Goal: Transaction & Acquisition: Subscribe to service/newsletter

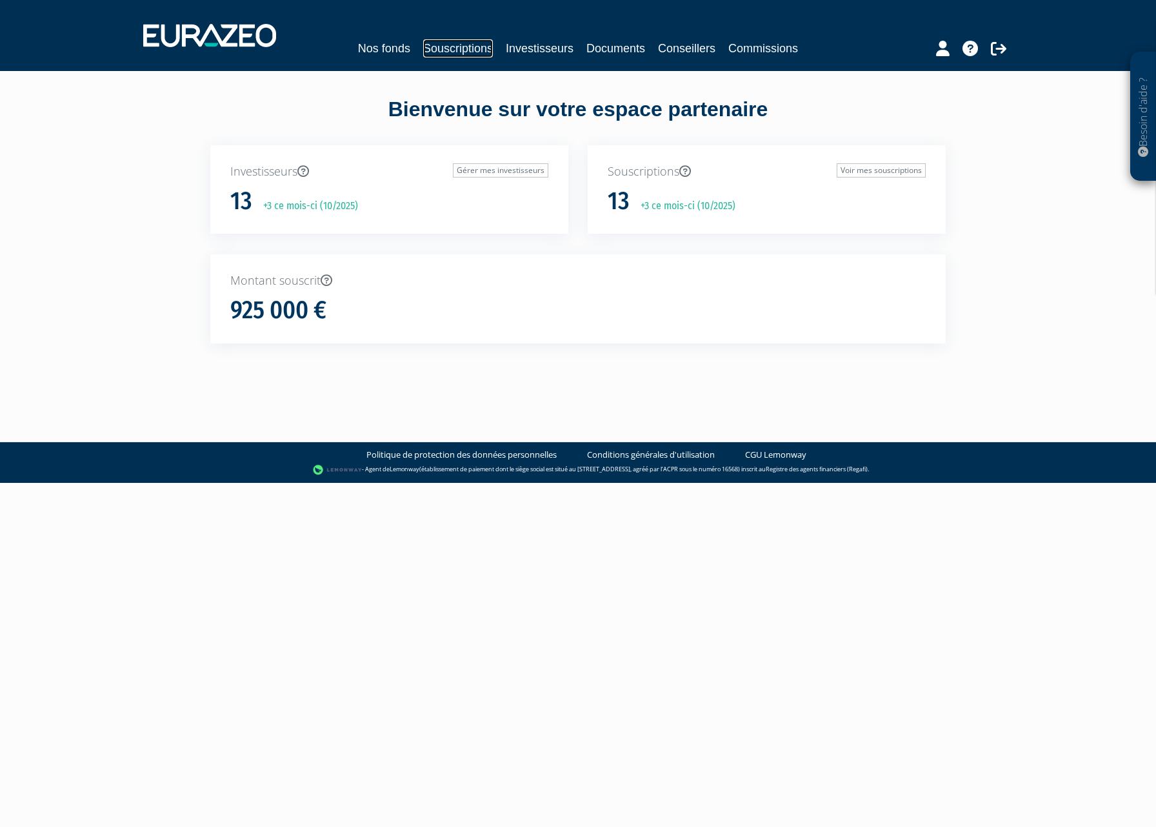
click at [468, 54] on link "Souscriptions" at bounding box center [458, 48] width 70 height 18
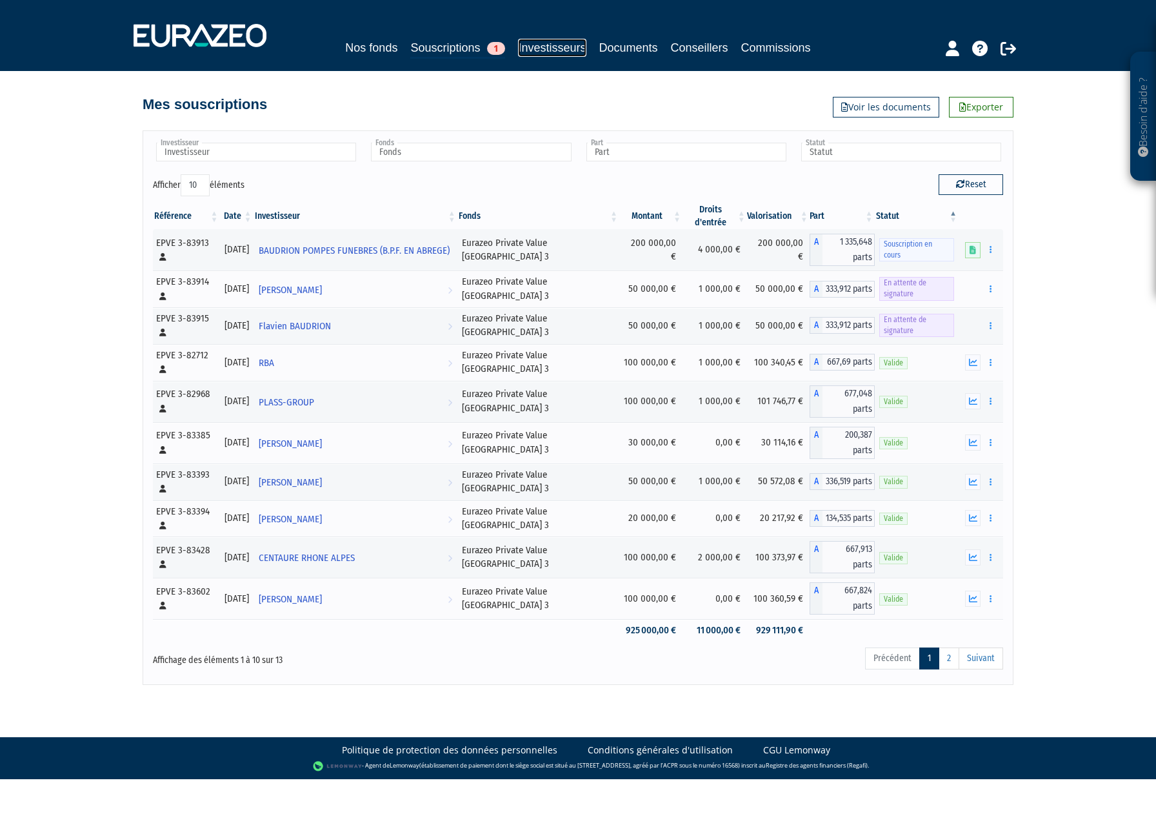
click at [543, 43] on link "Investisseurs" at bounding box center [552, 48] width 68 height 18
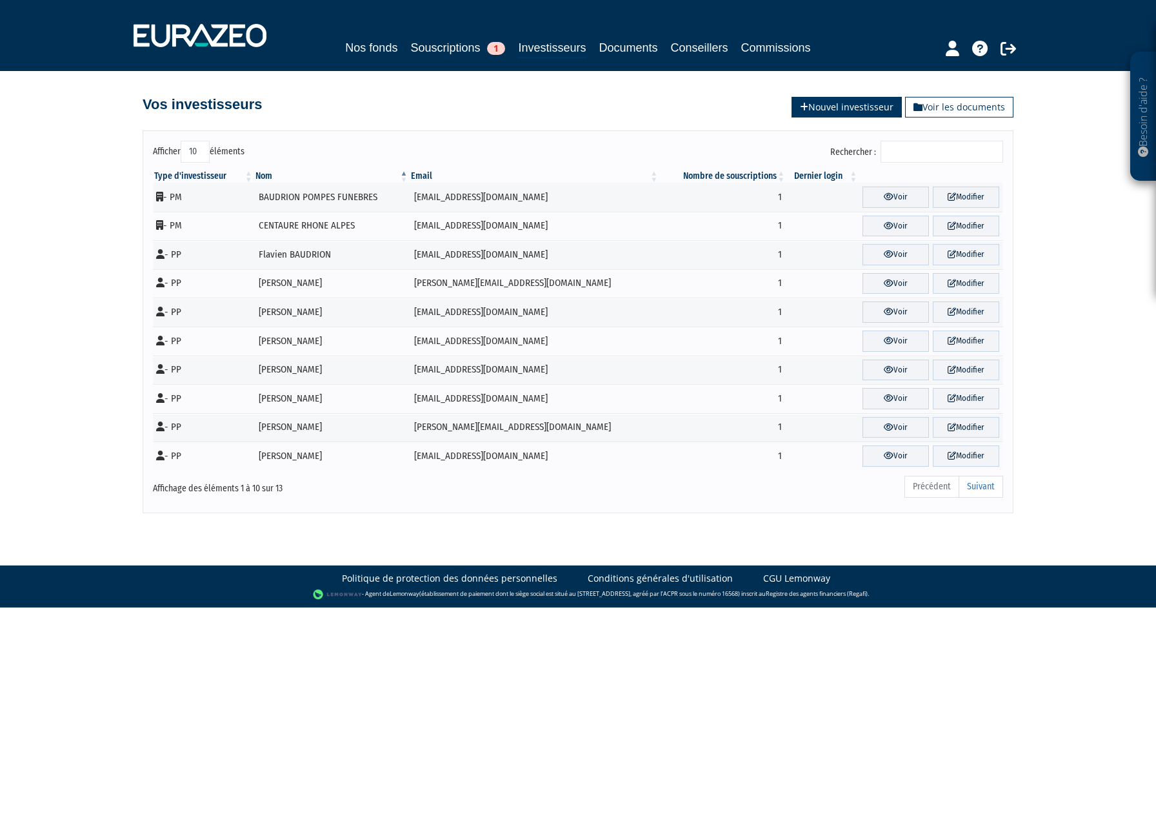
click at [836, 110] on link "Nouvel investisseur" at bounding box center [847, 107] width 110 height 21
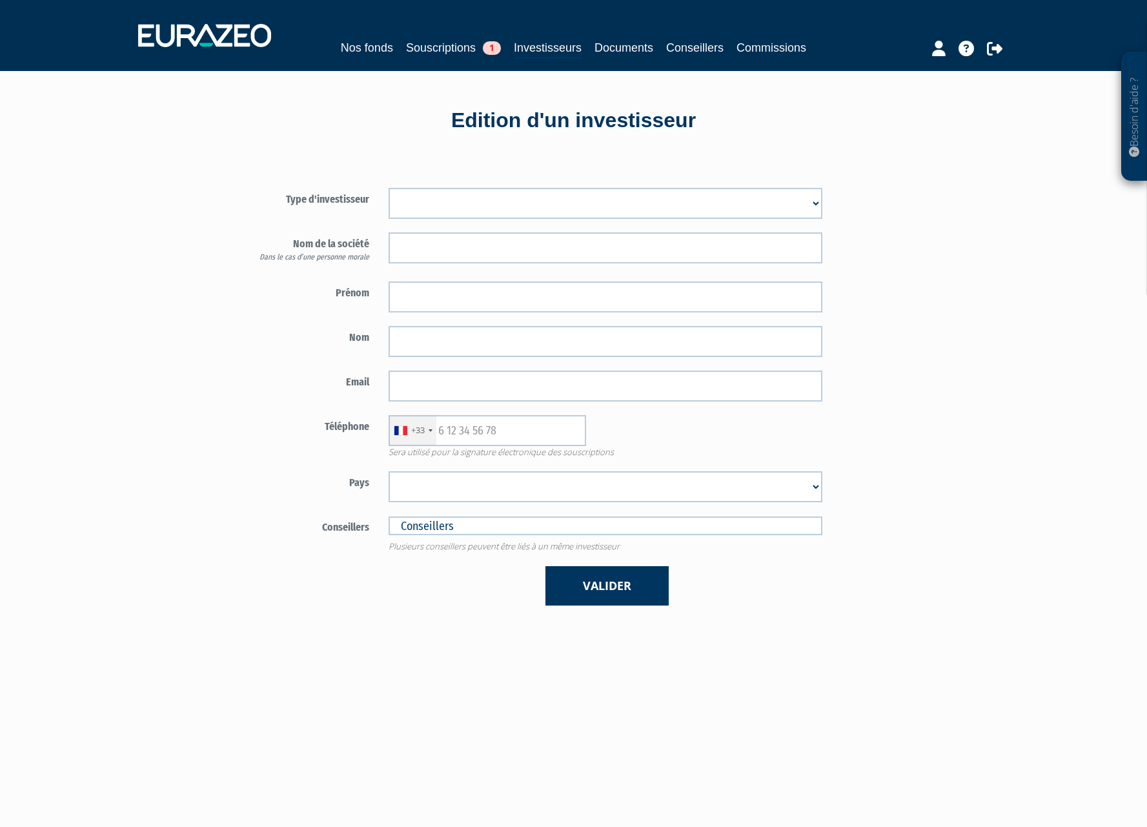
click at [624, 212] on select "Mr Mme Société" at bounding box center [605, 203] width 434 height 31
select select "3"
click at [388, 188] on select "Mr Mme Société" at bounding box center [605, 203] width 434 height 31
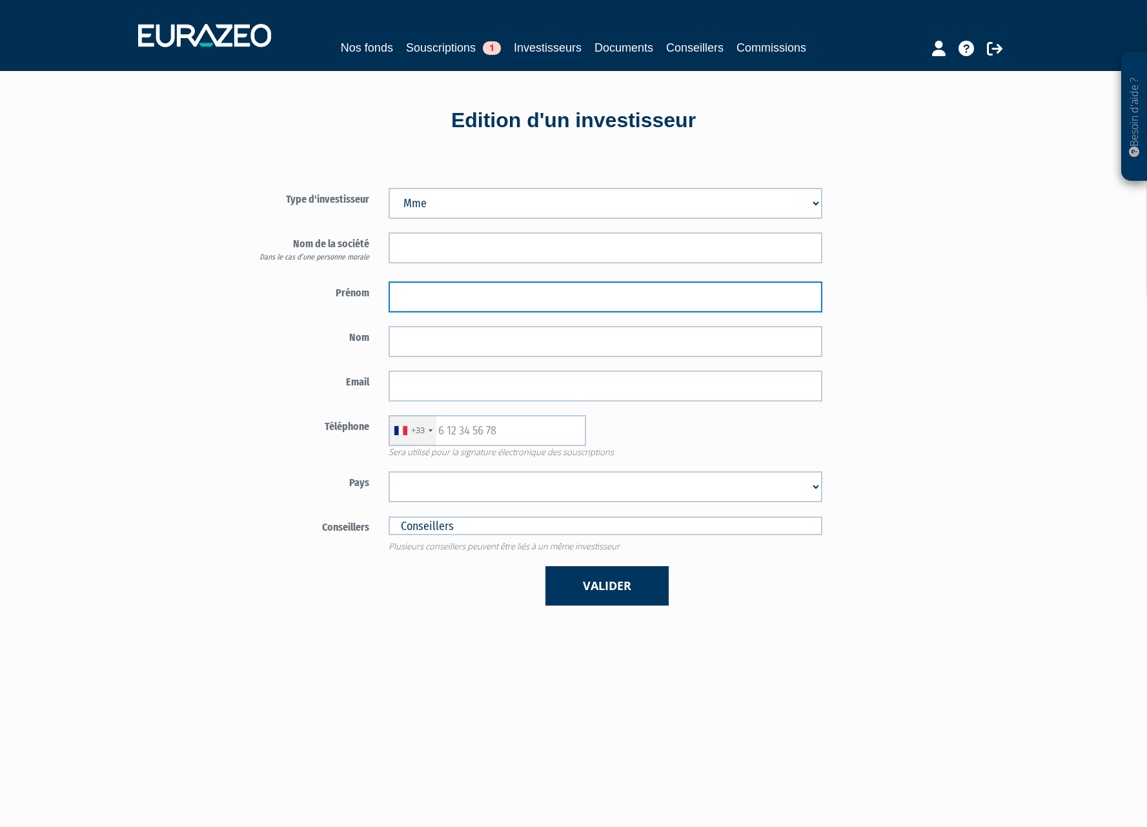
click at [427, 296] on input "text" at bounding box center [605, 296] width 434 height 31
type input "Coralie"
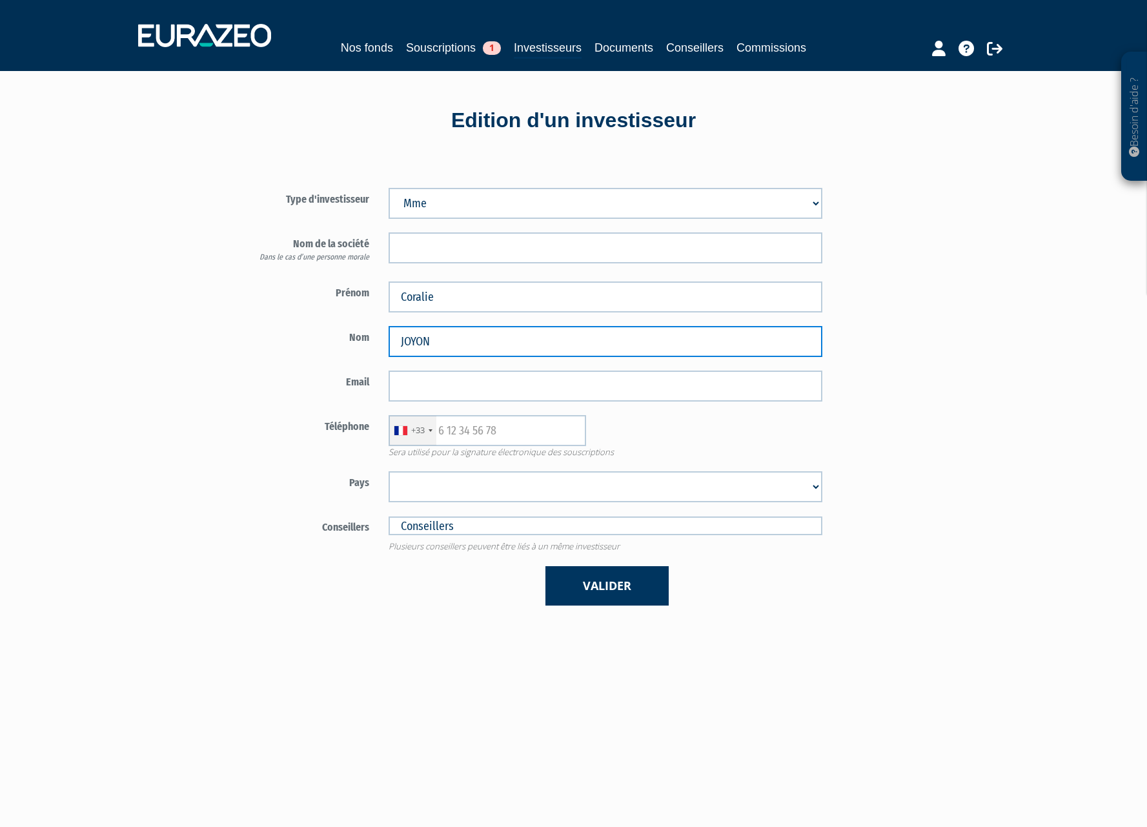
type input "JOYON"
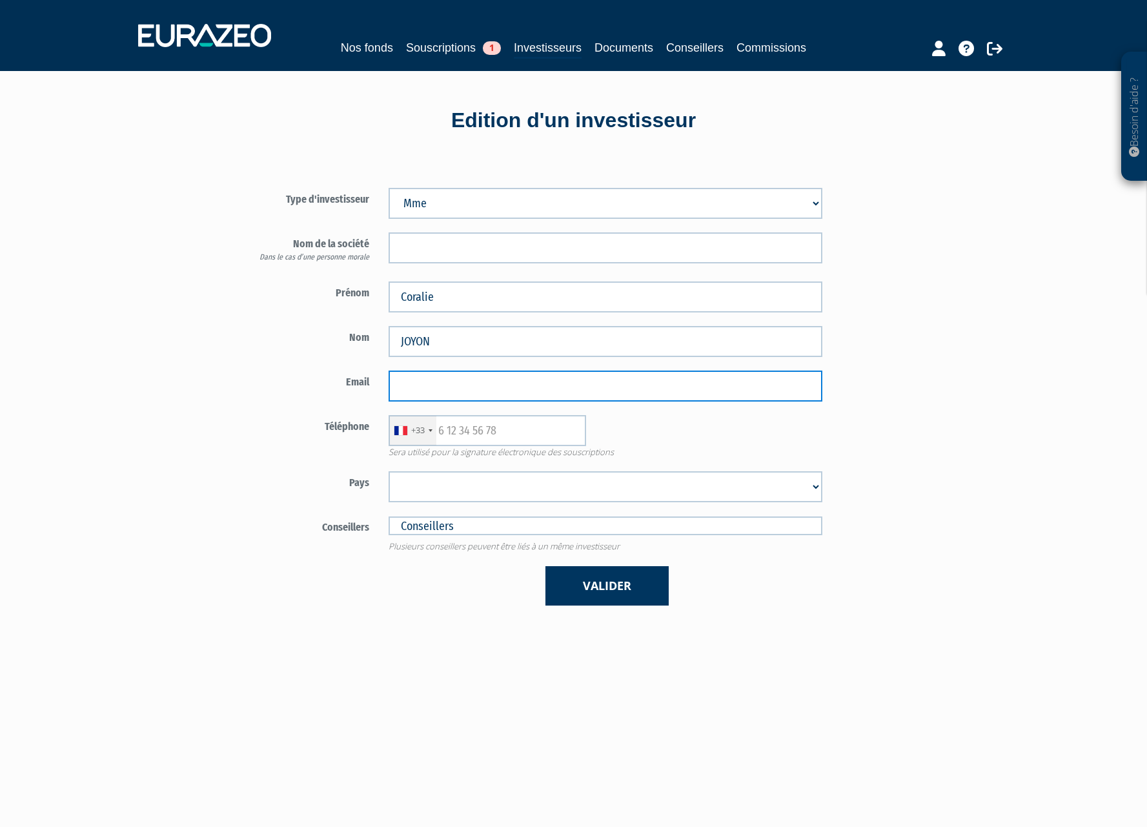
click at [417, 382] on input "email" at bounding box center [605, 385] width 434 height 31
click at [223, 328] on div "Type d'investisseur Mr Mme Société Dans le cas d’une personne morale" at bounding box center [444, 390] width 497 height 470
click at [430, 392] on input "email" at bounding box center [605, 385] width 434 height 31
paste input "pitiecoralie@hotmail.com"
type input "pitiecoralie@hotmail.com"
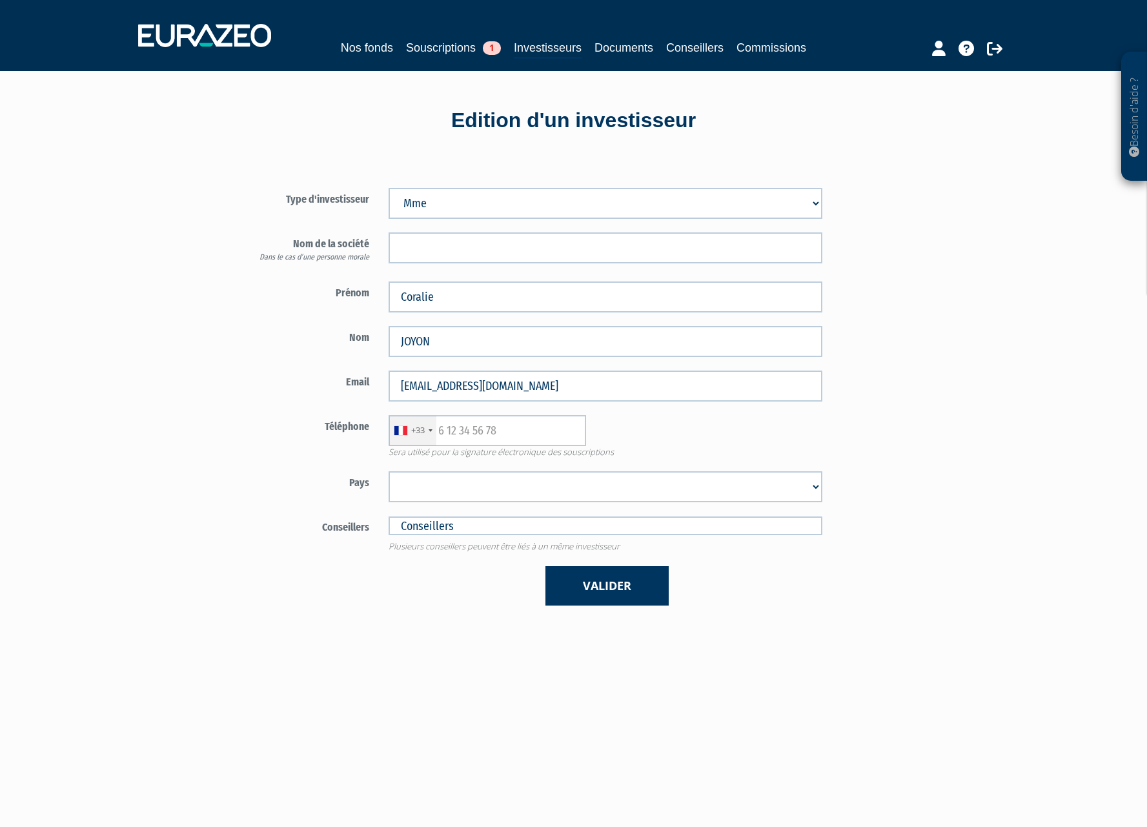
click at [685, 420] on div "+33 France +33 Germany (Deutschland) +49 Switzerland (Schweiz) +41 Belgium (Bel…" at bounding box center [605, 430] width 453 height 31
drag, startPoint x: 508, startPoint y: 437, endPoint x: 486, endPoint y: 402, distance: 41.2
click at [508, 437] on input "text" at bounding box center [486, 430] width 197 height 31
paste input "0679927271"
click at [447, 432] on input "0679927271" at bounding box center [486, 430] width 197 height 31
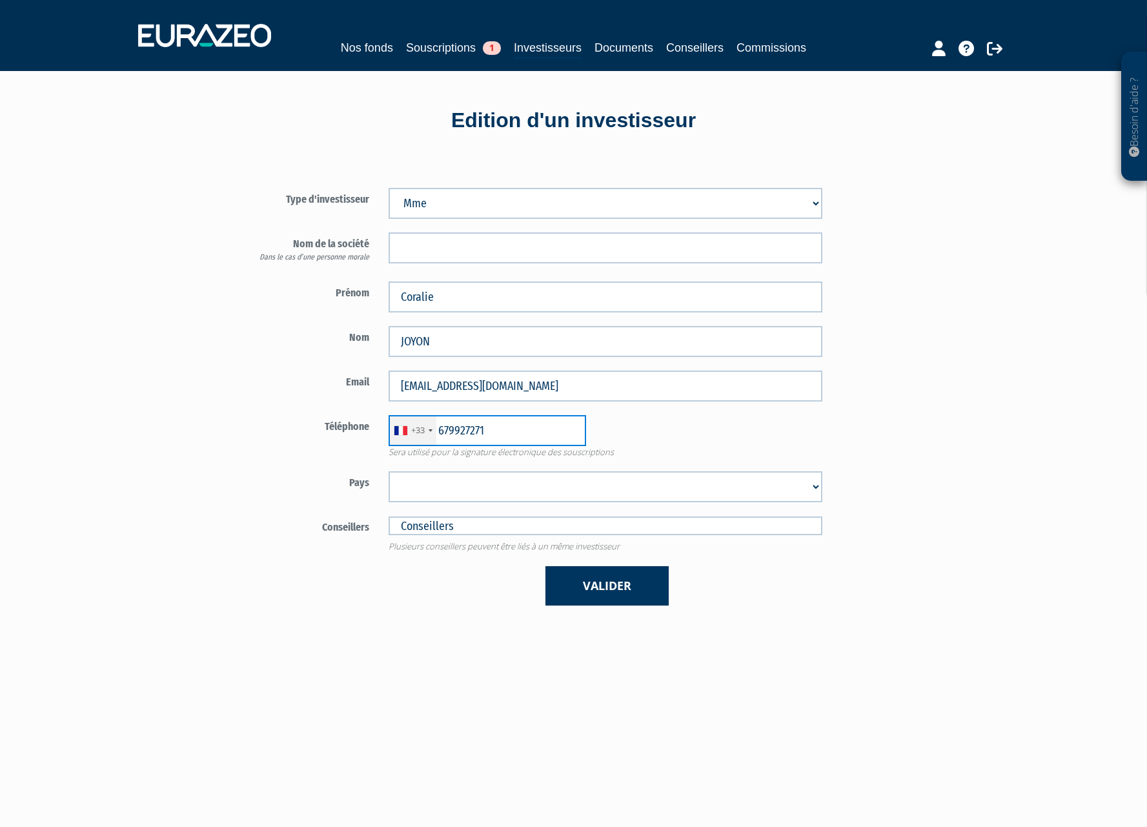
type input "679927271"
click at [805, 487] on select "Afghanistan Afrique du Sud Albanie Algérie Allemagne Andorre Angola Anguilla An…" at bounding box center [605, 486] width 434 height 31
select select "75"
click at [388, 471] on select "Afghanistan Afrique du Sud Albanie Algérie Allemagne Andorre Angola Anguilla An…" at bounding box center [605, 486] width 434 height 31
click at [749, 658] on div "Type d'investisseur Mr Mme Société Prénom Nom" at bounding box center [573, 568] width 755 height 827
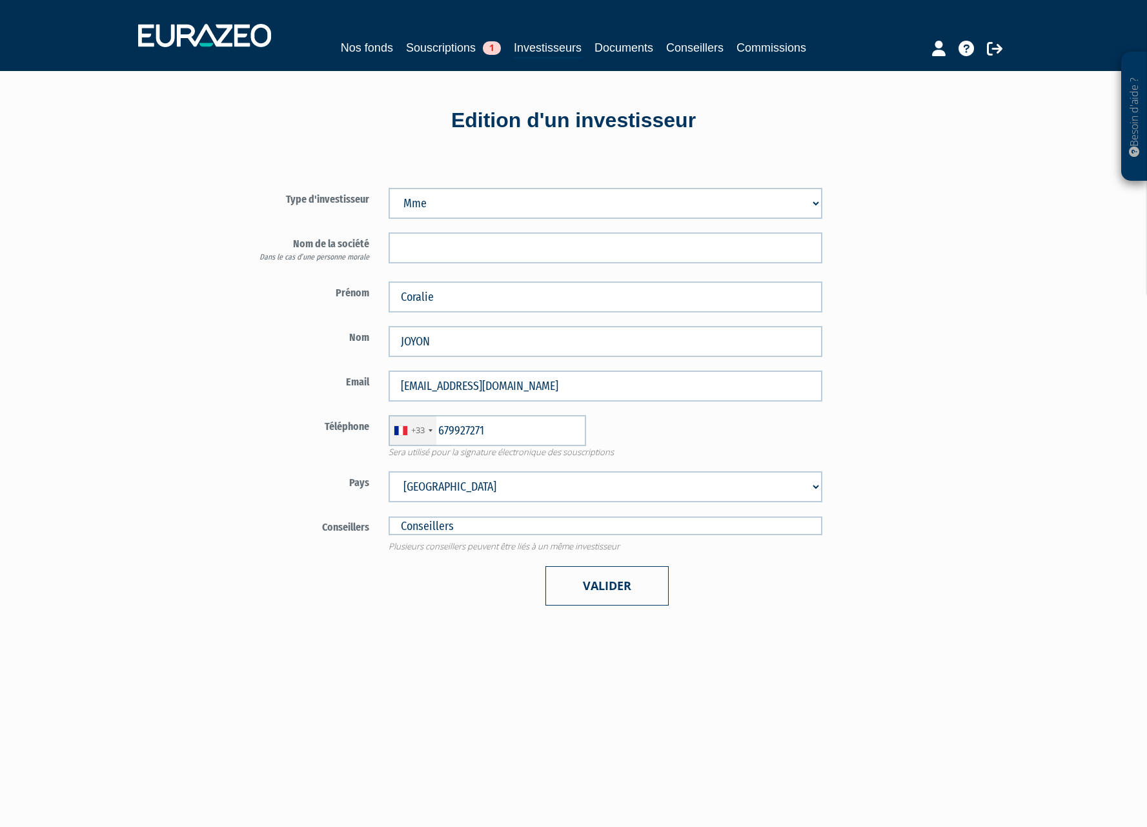
click at [601, 585] on button "Valider" at bounding box center [606, 585] width 123 height 39
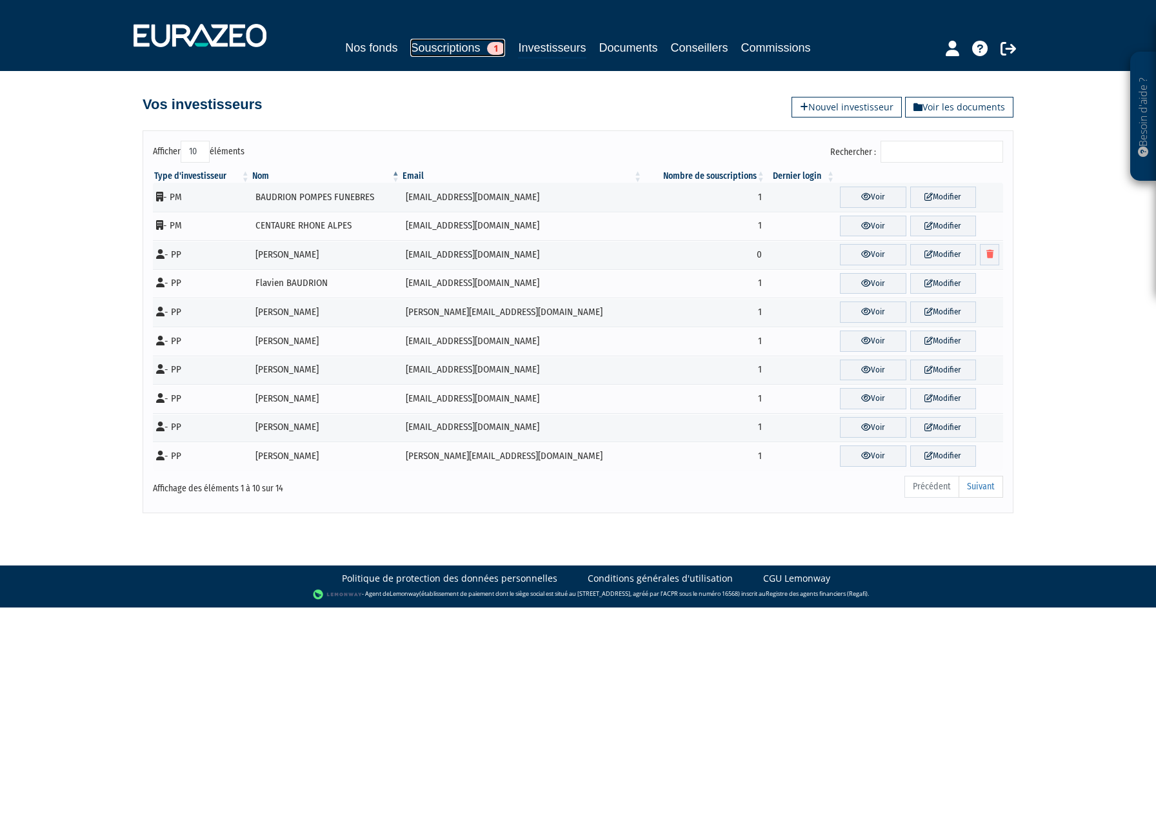
click at [444, 39] on link "Souscriptions 1" at bounding box center [457, 48] width 95 height 18
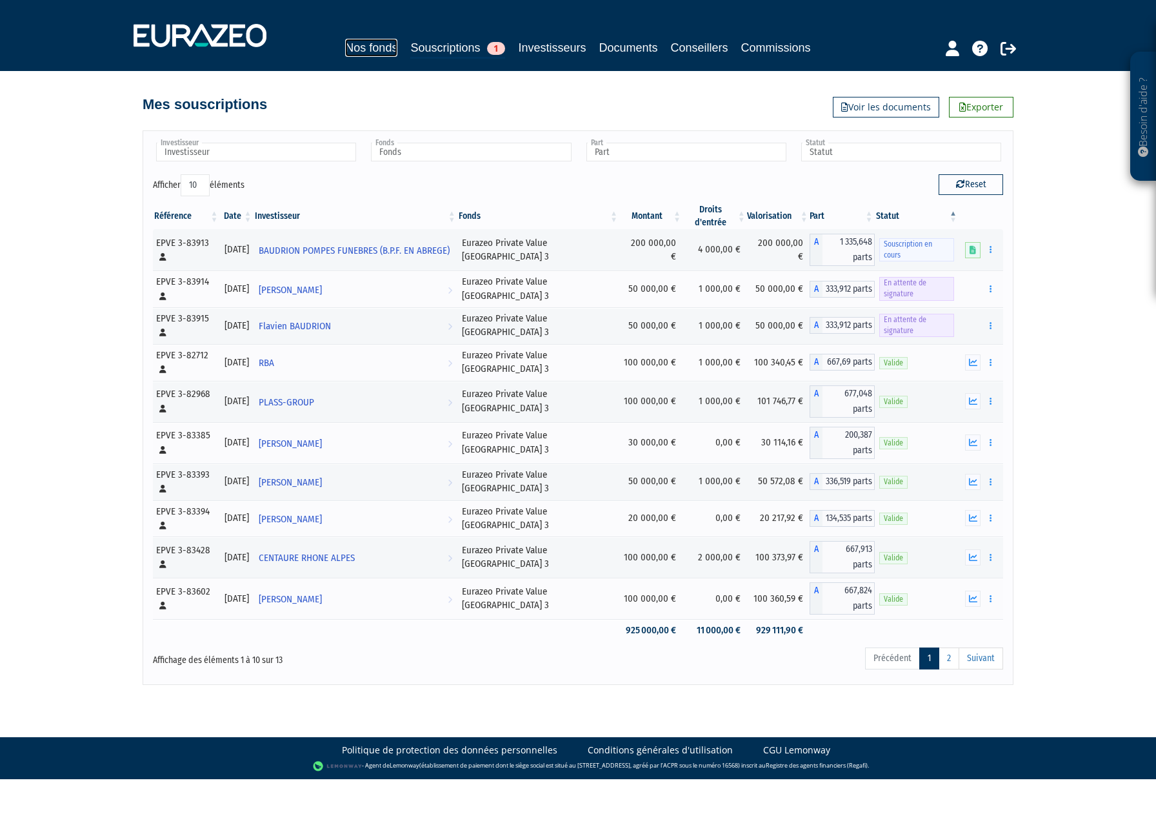
click at [368, 48] on link "Nos fonds" at bounding box center [371, 48] width 52 height 18
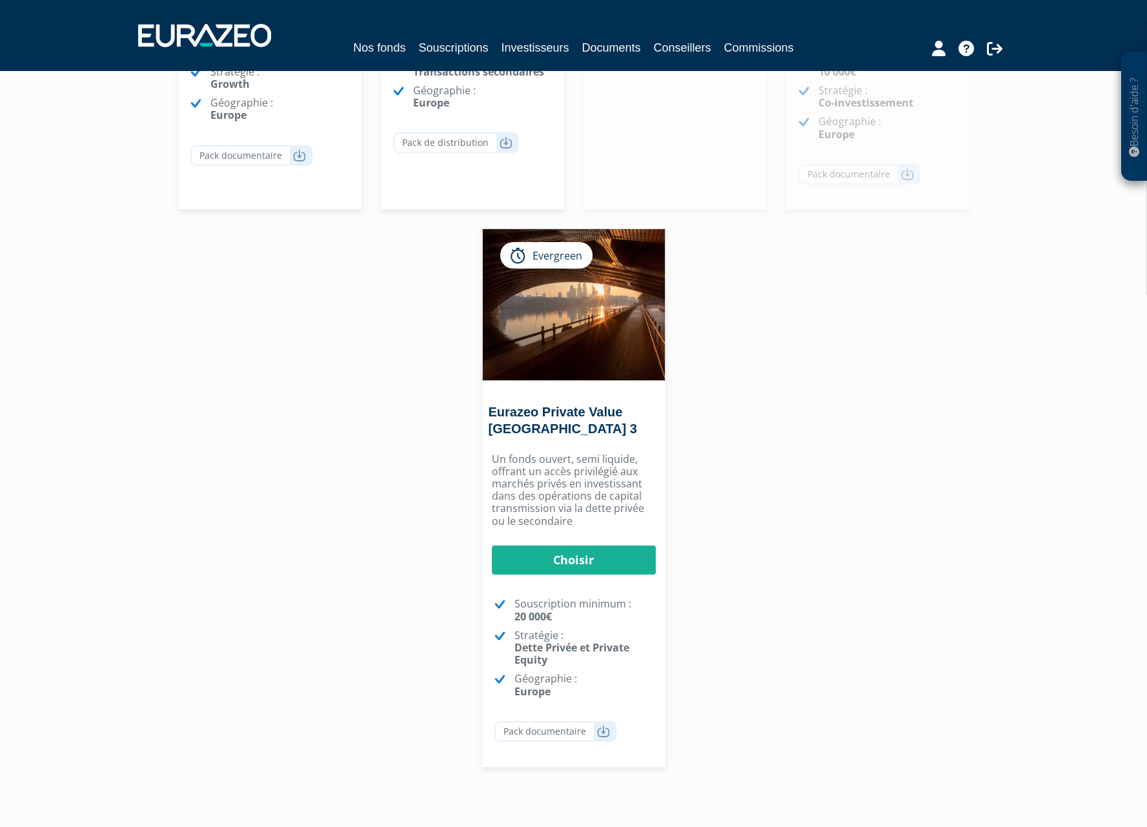
scroll to position [581, 0]
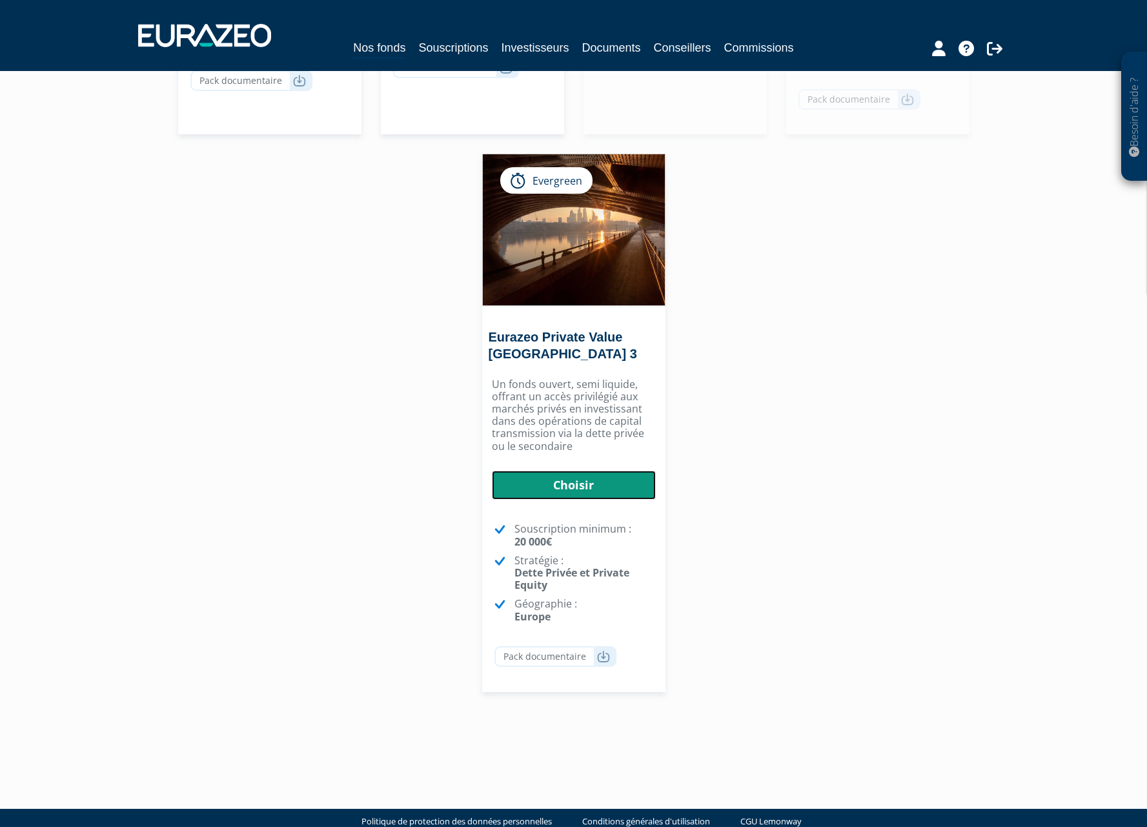
click at [580, 485] on link "Choisir" at bounding box center [574, 485] width 164 height 30
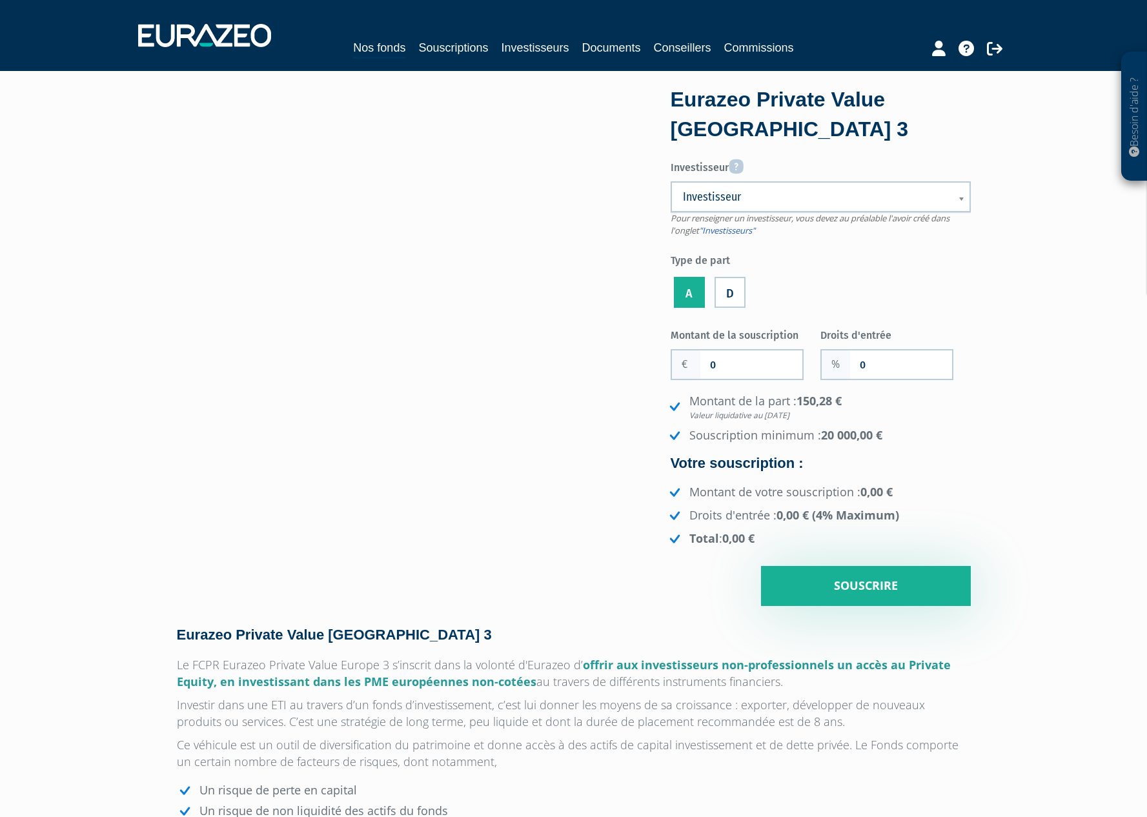
click at [829, 204] on span "Investisseur" at bounding box center [812, 196] width 259 height 15
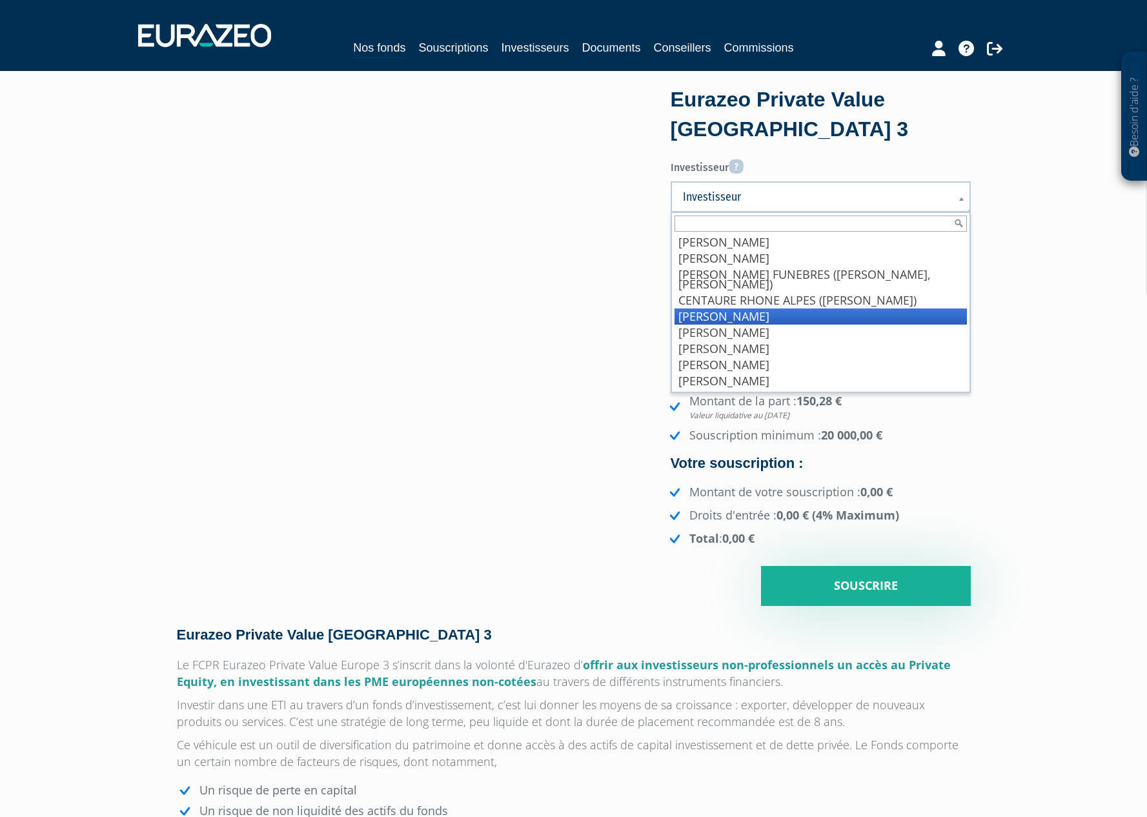
click at [790, 319] on li "JOYON Coralie" at bounding box center [820, 316] width 292 height 16
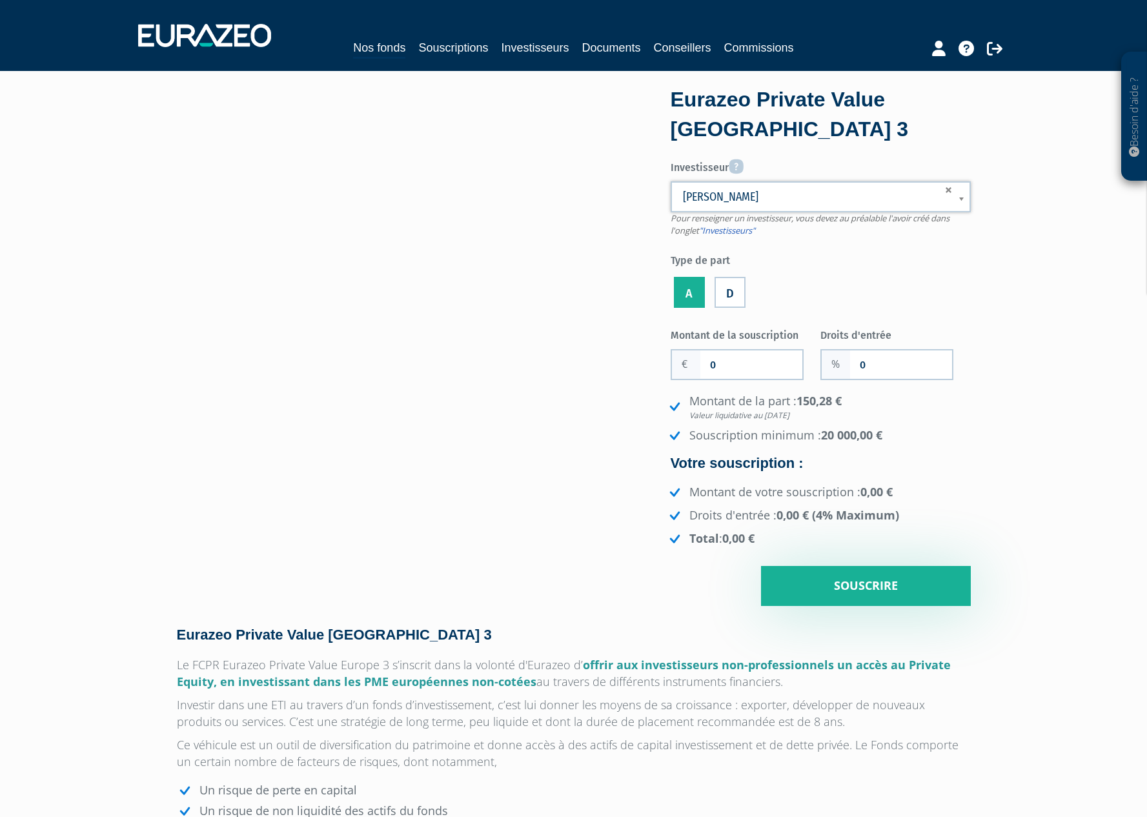
click at [816, 277] on ul "A D" at bounding box center [820, 292] width 300 height 37
drag, startPoint x: 745, startPoint y: 377, endPoint x: 693, endPoint y: 375, distance: 51.7
click at [693, 375] on div "0" at bounding box center [736, 364] width 133 height 31
type input "35 000"
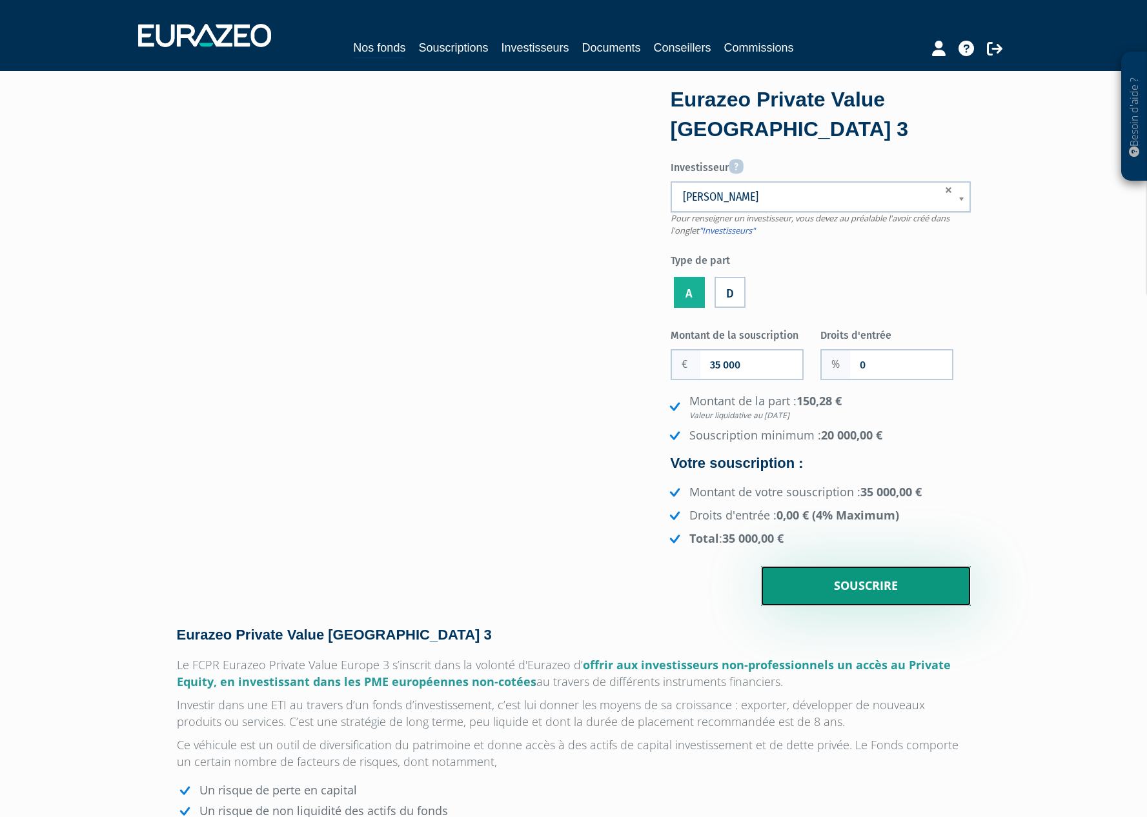
click at [831, 584] on input "Souscrire" at bounding box center [866, 586] width 210 height 40
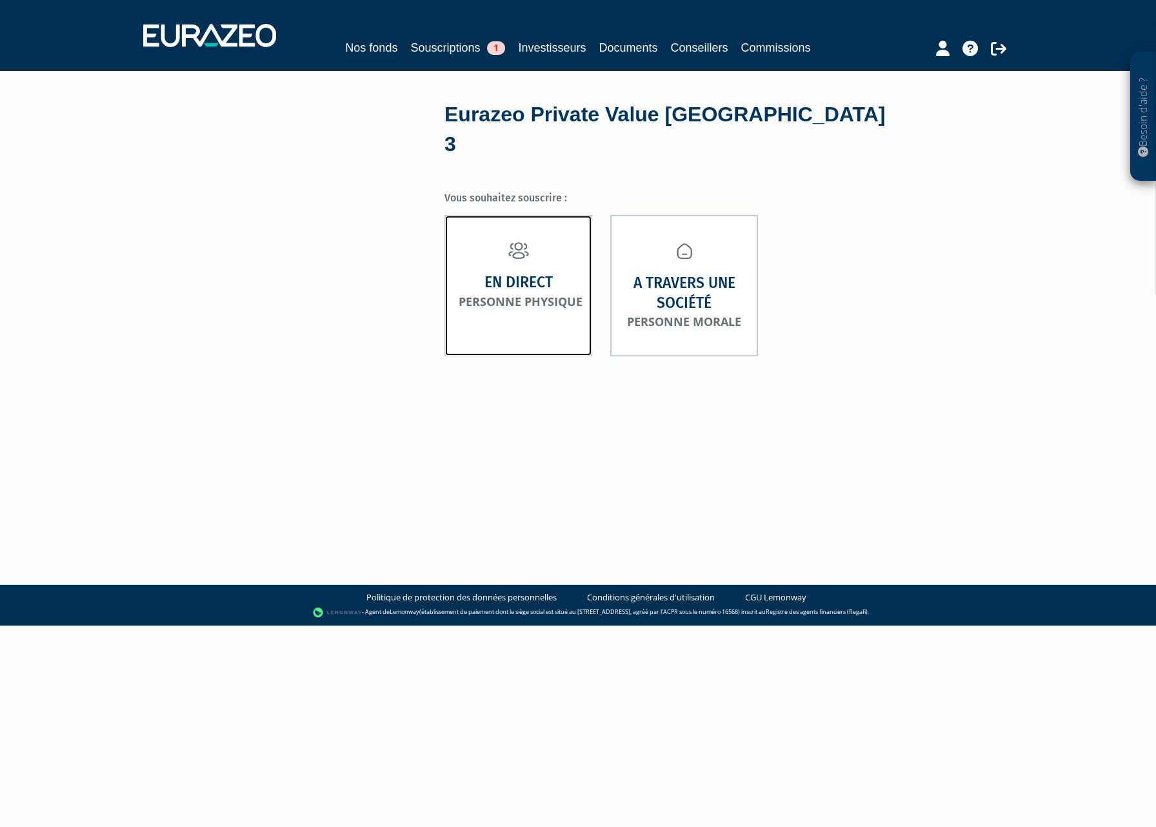
click at [512, 272] on strong "En direct" at bounding box center [519, 282] width 68 height 20
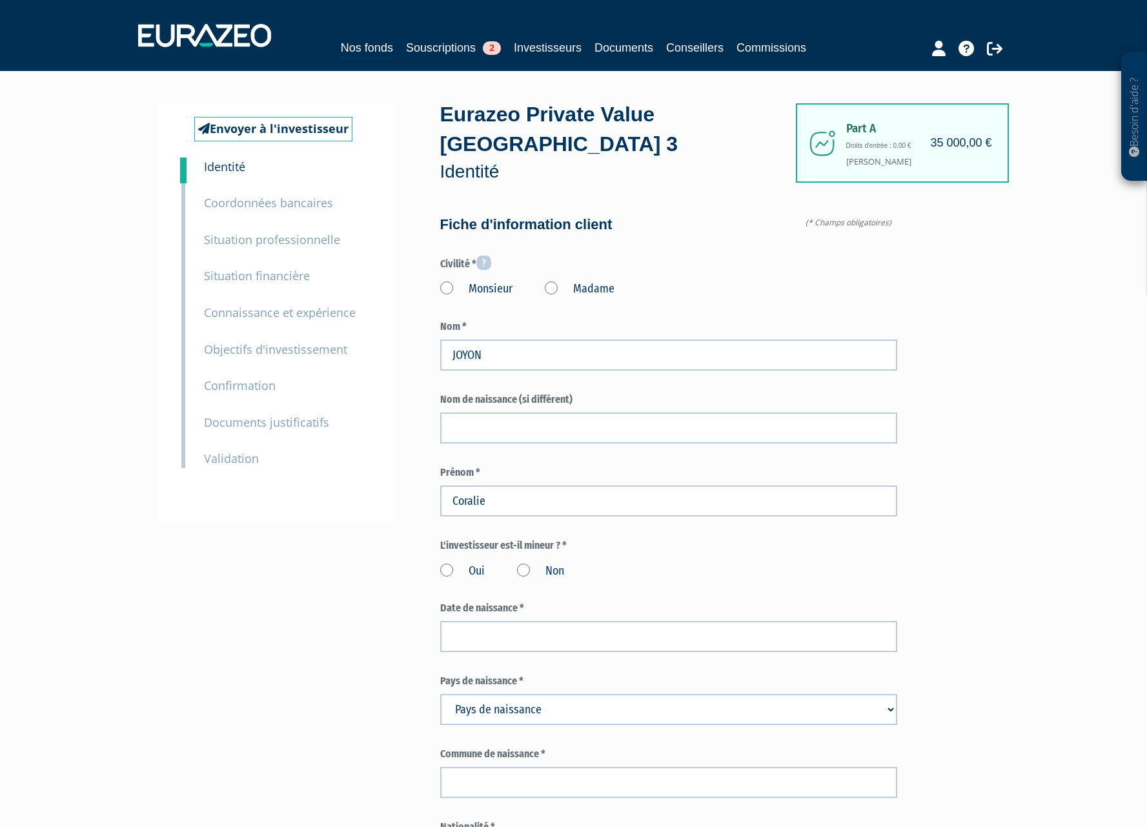
click at [555, 281] on label "Madame" at bounding box center [580, 289] width 70 height 17
click at [0, 0] on "Madame" at bounding box center [0, 0] width 0 height 0
click at [531, 563] on label "Non" at bounding box center [540, 571] width 47 height 17
click at [0, 0] on input "Non" at bounding box center [0, 0] width 0 height 0
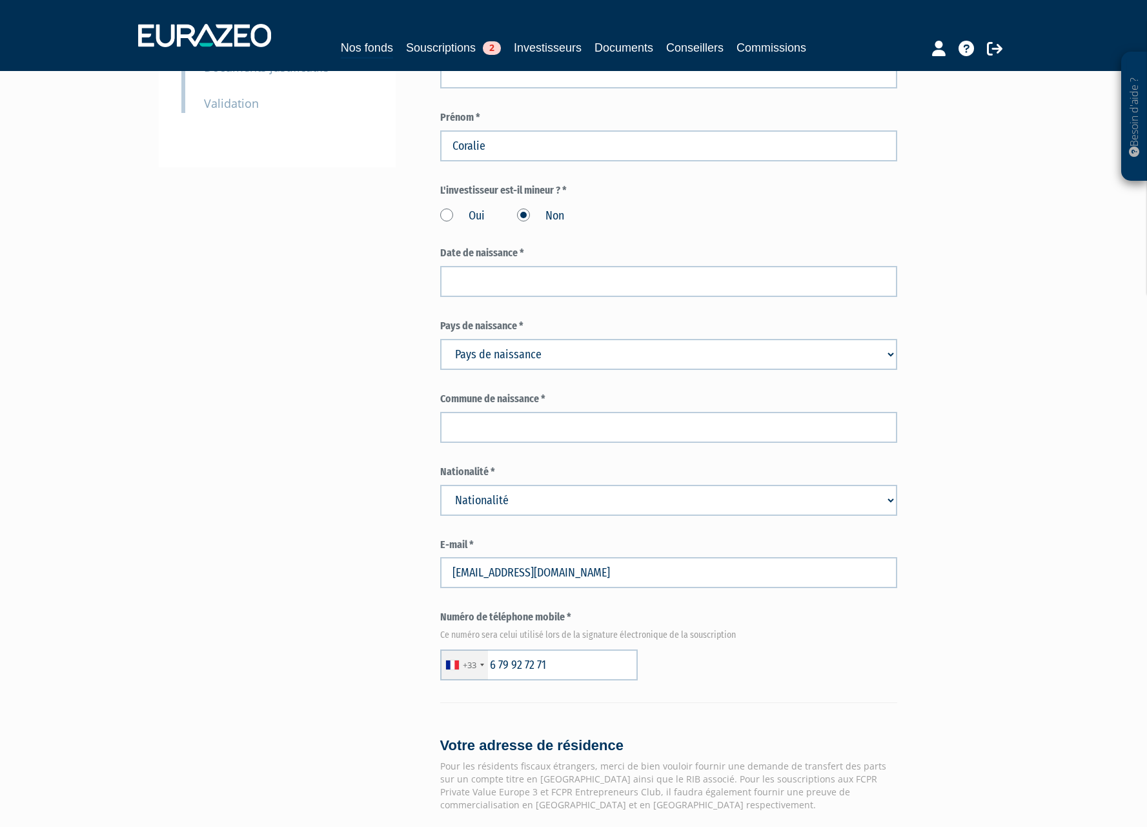
scroll to position [387, 0]
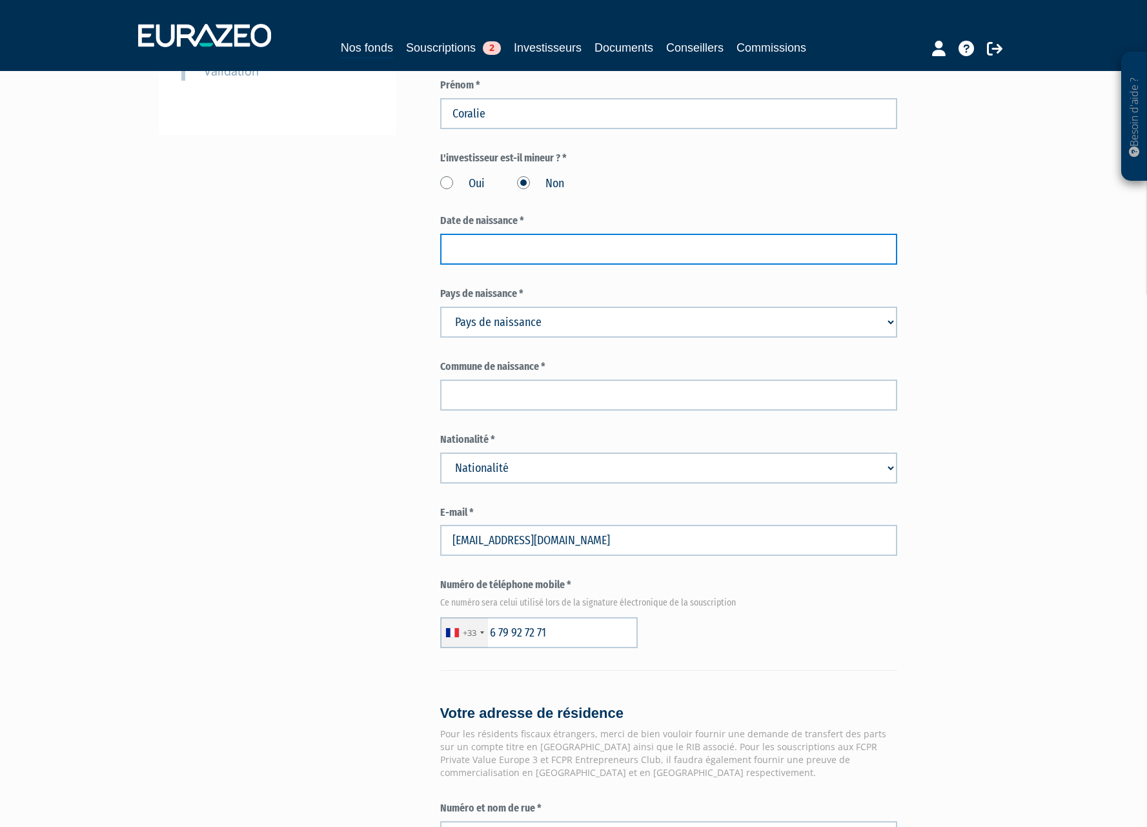
click at [498, 234] on input at bounding box center [668, 249] width 457 height 31
type input "02/04/1983"
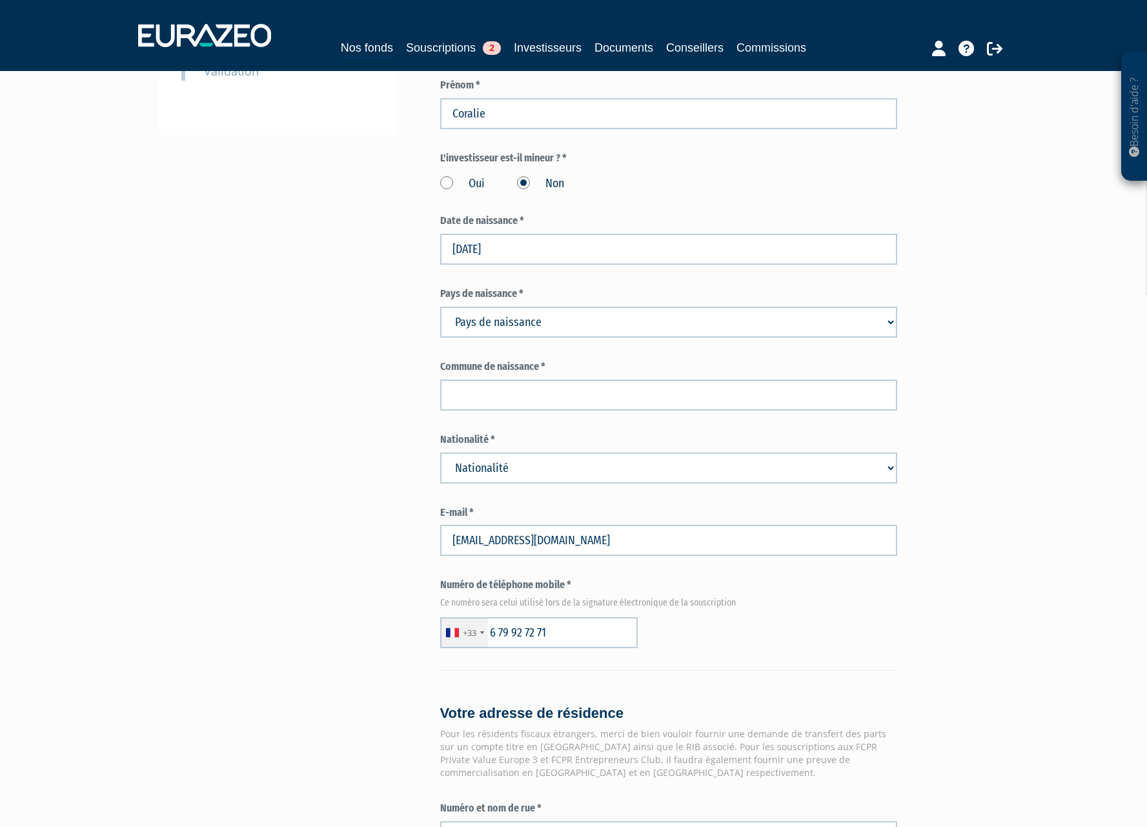
click at [568, 252] on form "(* Champs obligatoires) Information sur l'apporteur d'affaire Dénomination ou r…" at bounding box center [668, 628] width 457 height 1597
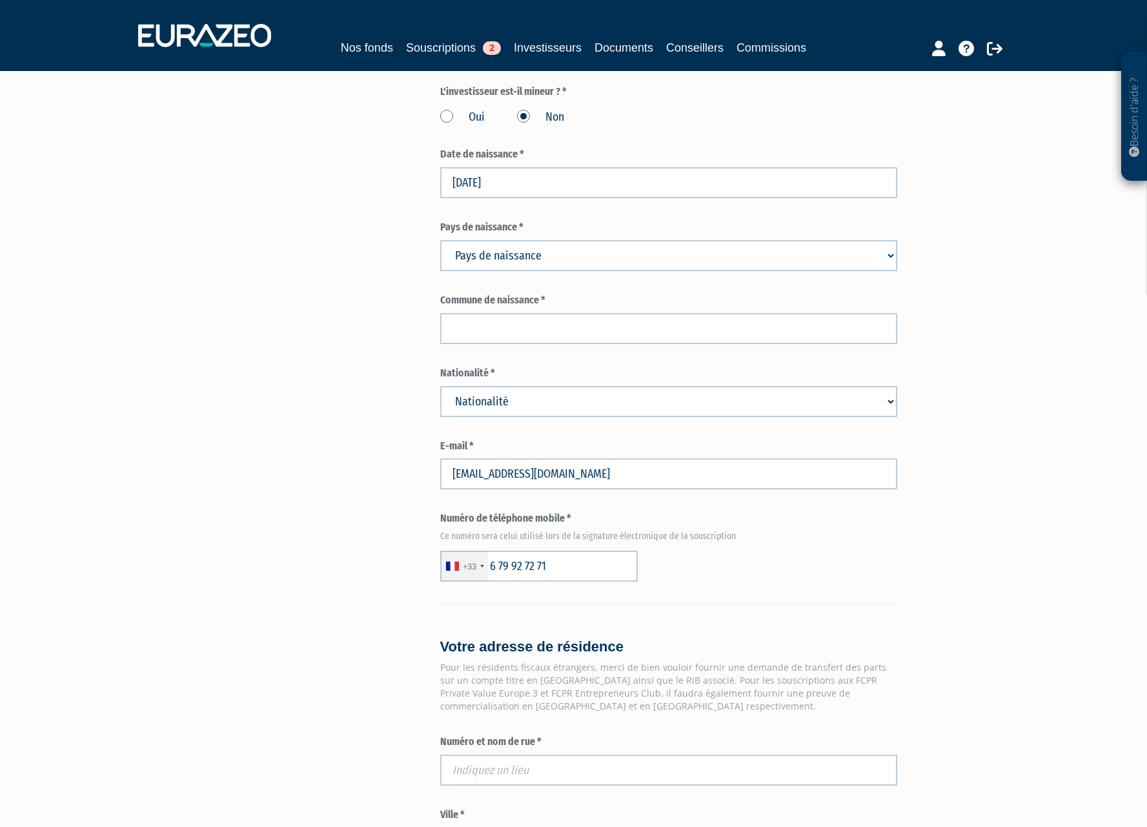
scroll to position [516, 0]
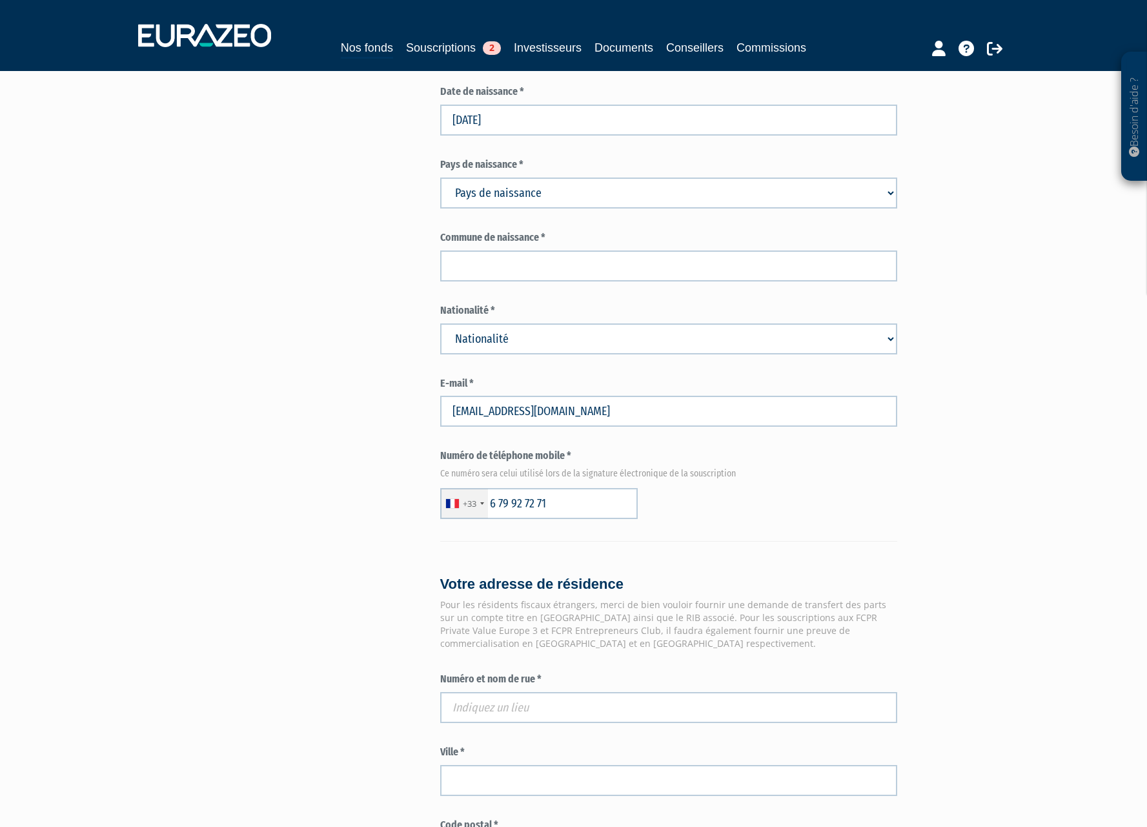
click at [563, 177] on select "Pays de naissance Afghanistan Afrique du Sud Albanie Algérie Allemagne Andorre" at bounding box center [668, 192] width 457 height 31
select select "75"
click at [440, 177] on select "Pays de naissance Afghanistan Afrique du Sud Albanie Algérie Allemagne Andorre" at bounding box center [668, 192] width 457 height 31
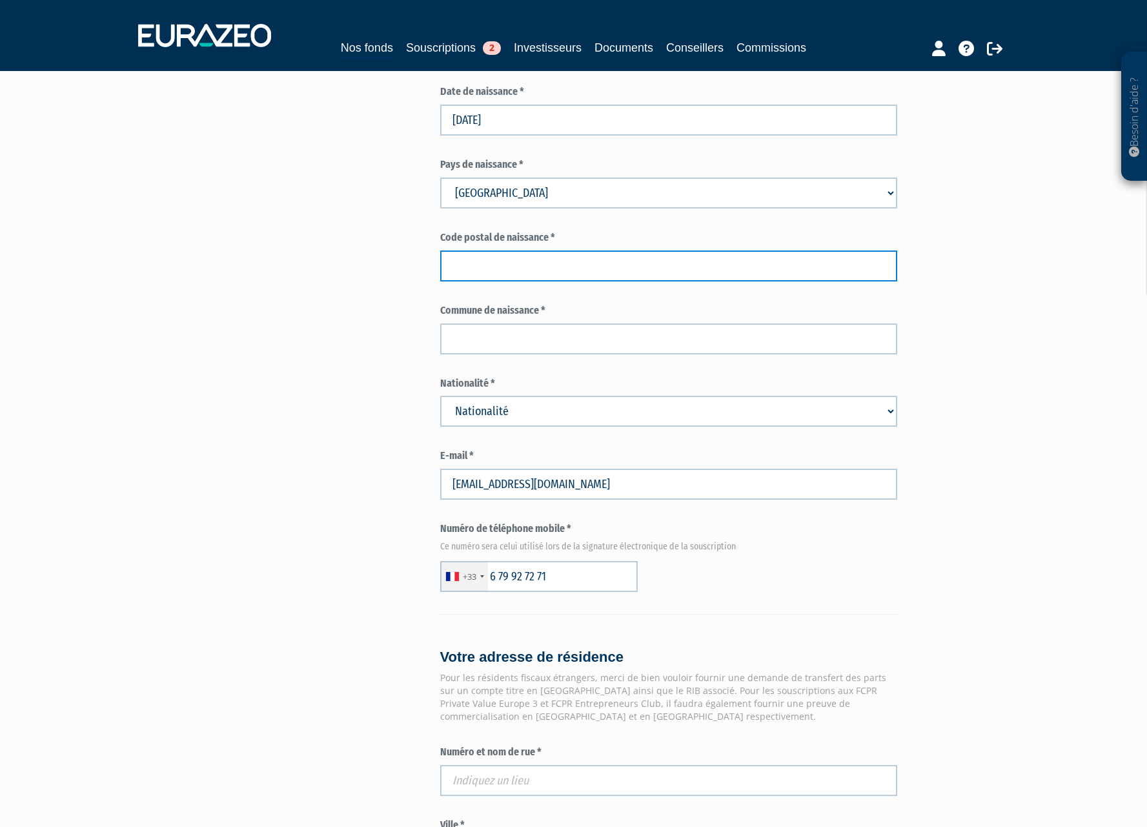
click at [532, 250] on input "text" at bounding box center [668, 265] width 457 height 31
type input "33000"
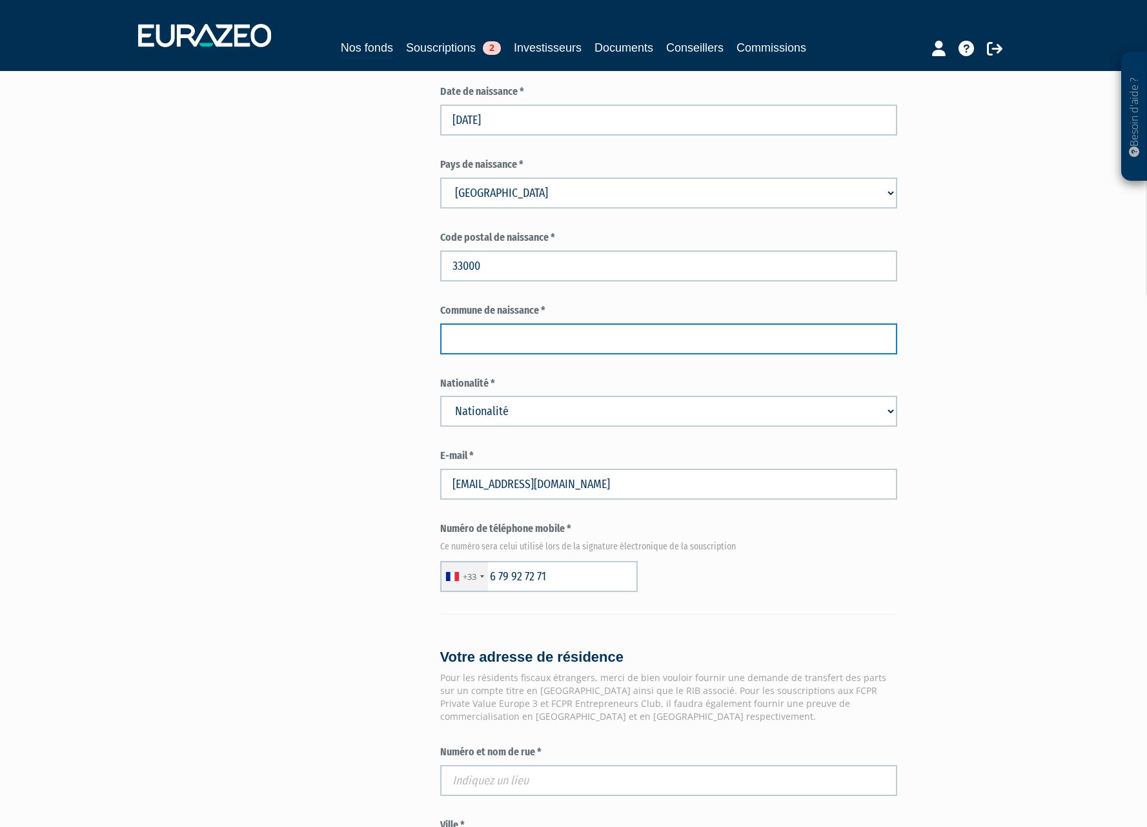
click at [507, 323] on input "text" at bounding box center [668, 338] width 457 height 31
type input "BORDEAUX"
click at [634, 396] on select "Nationalité Afghanistan Afrique du Sud Albanie Algérie Allemagne Andorre" at bounding box center [668, 411] width 457 height 31
select select "75"
click at [440, 396] on select "Nationalité Afghanistan Afrique du Sud Albanie Algérie Allemagne Andorre" at bounding box center [668, 411] width 457 height 31
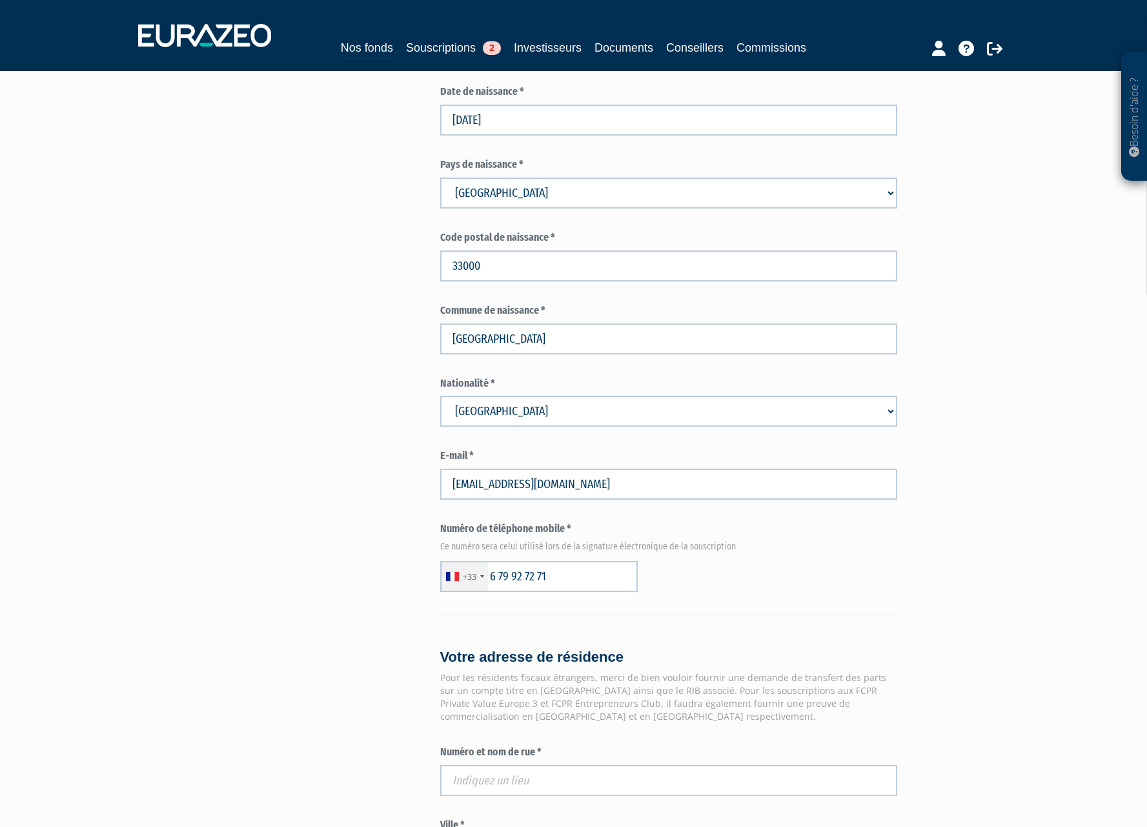
click at [827, 561] on div "+33 France +33 Germany (Deutschland) +49 Switzerland (Schweiz) +41 Belgium (Bel…" at bounding box center [668, 576] width 457 height 31
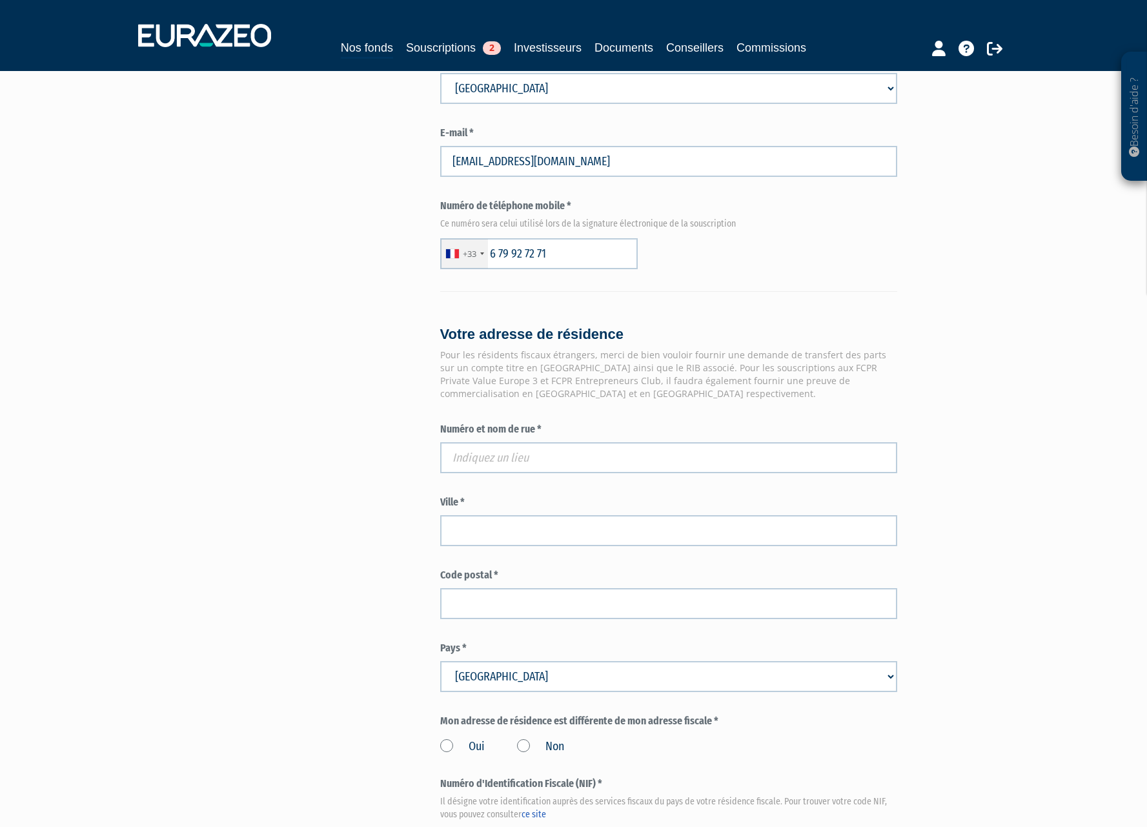
scroll to position [968, 0]
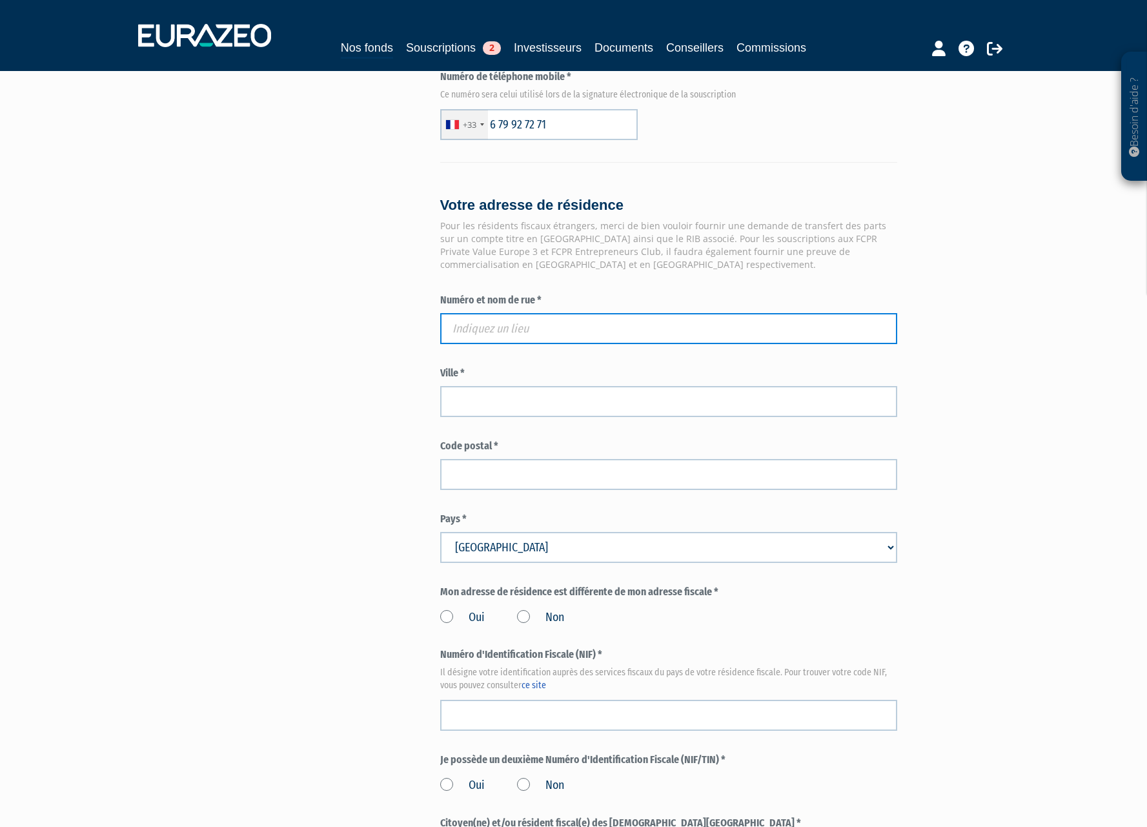
click at [548, 313] on input "text" at bounding box center [668, 328] width 457 height 31
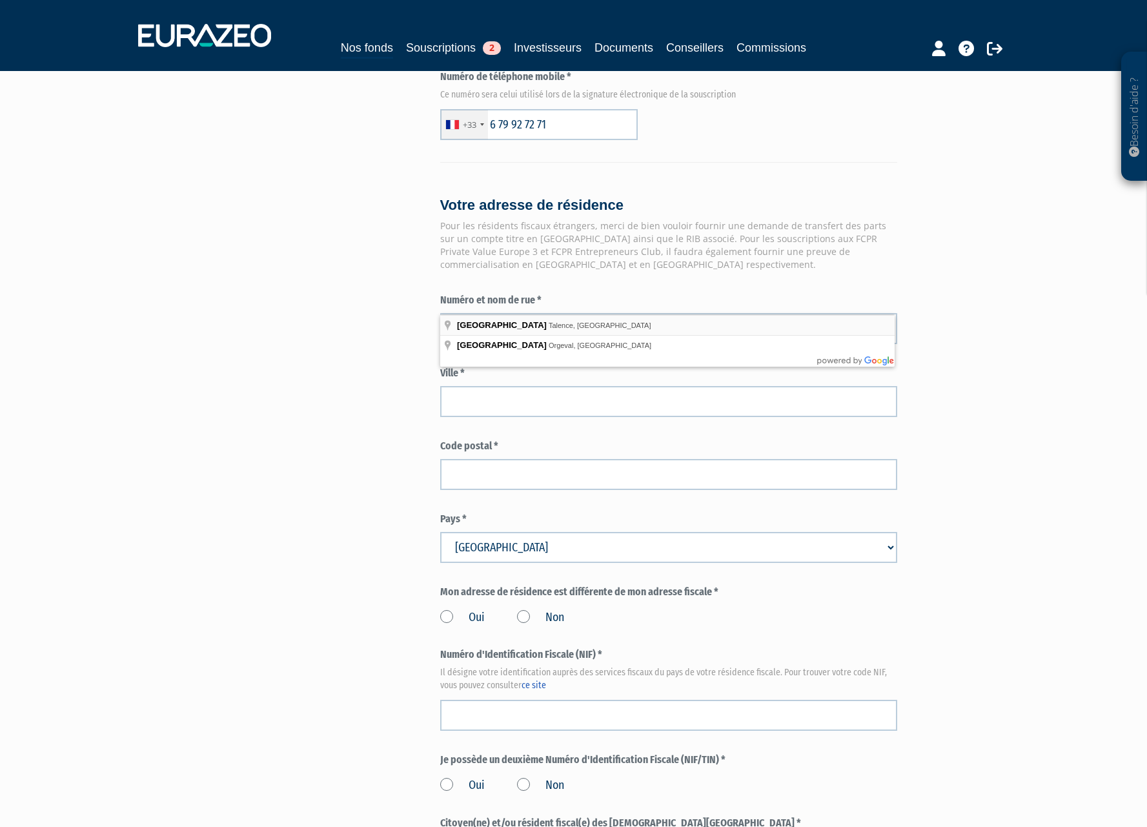
type input "Rue du Haut Carré, Talence, France"
type input "Talence"
type input "33400"
type input "Rue du Haut Carré"
click at [350, 510] on div "Envoyer à l'investisseur 1 Identité 2 Coordonnées bancaires 3 Situation profess…" at bounding box center [573, 58] width 811 height 1846
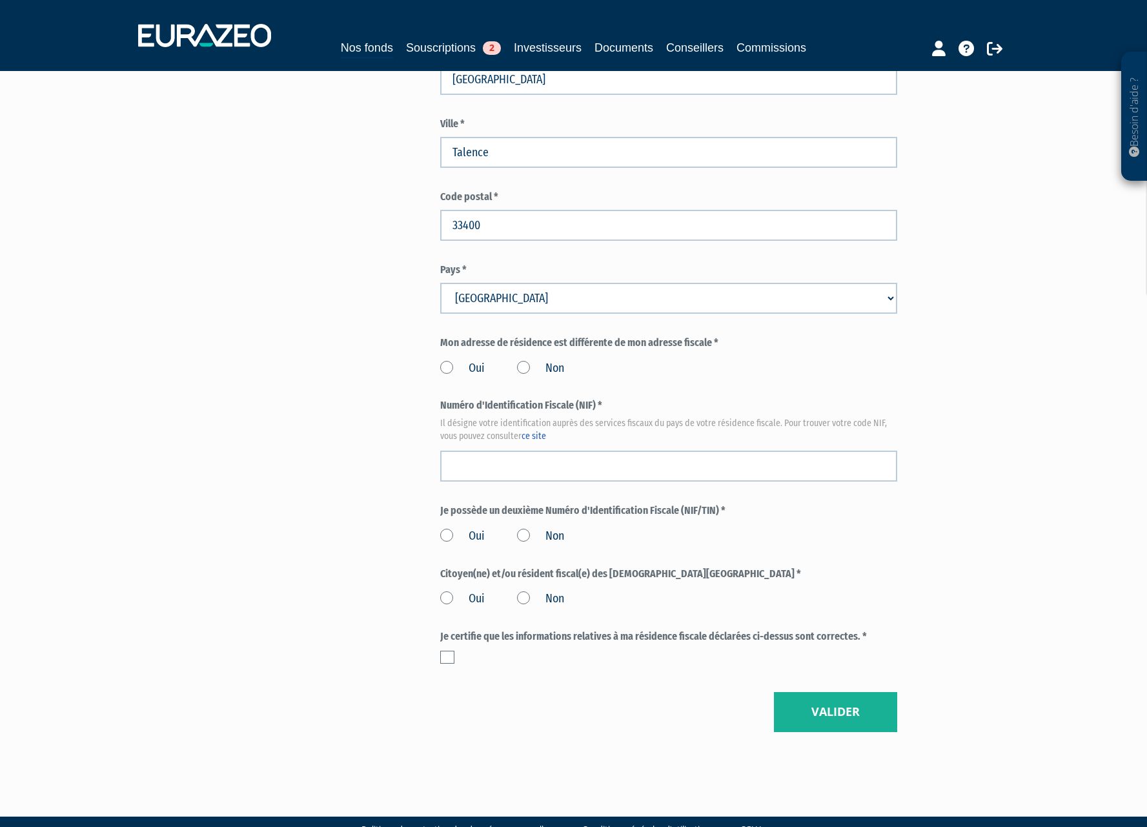
scroll to position [1218, 0]
click at [523, 359] on label "Non" at bounding box center [540, 367] width 47 height 17
click at [0, 0] on input "Non" at bounding box center [0, 0] width 0 height 0
click at [512, 417] on div "Numéro d'Identification Fiscale (NIF) * Il désigne votre identification auprès …" at bounding box center [668, 439] width 457 height 83
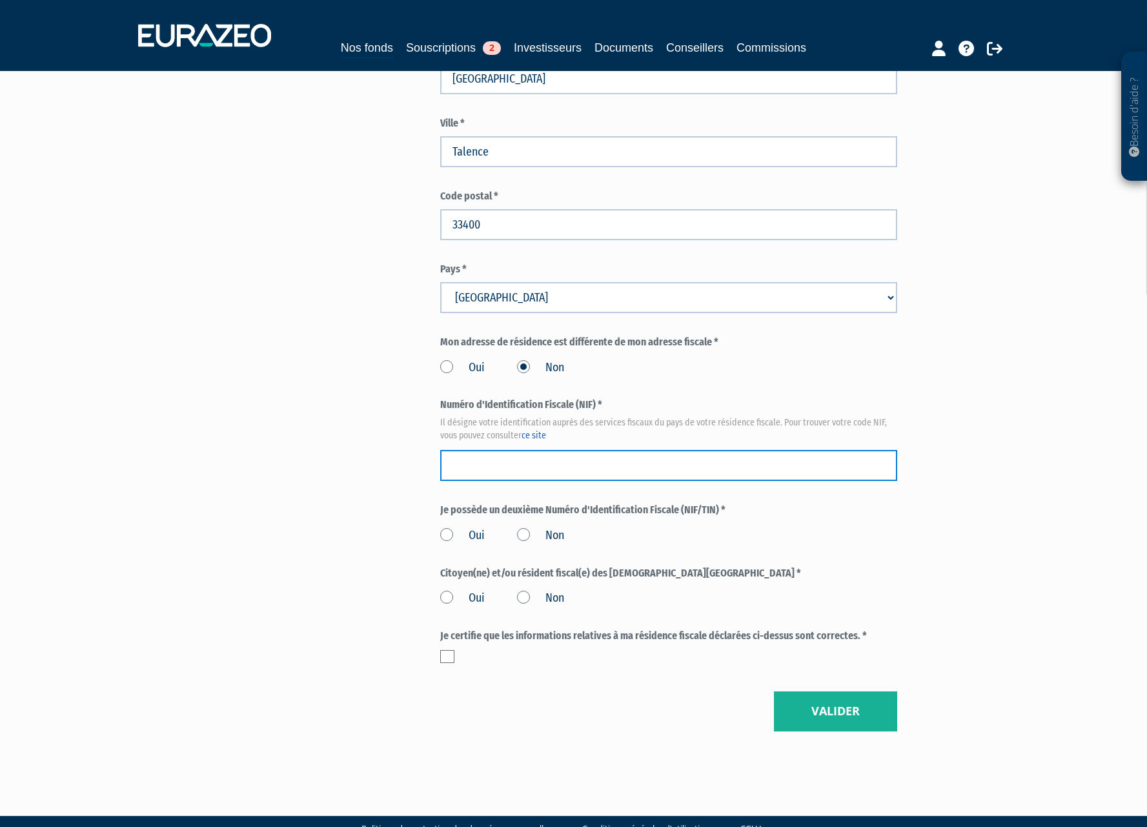
click at [505, 450] on input "text" at bounding box center [668, 465] width 457 height 31
paste input "10 70 511 307 033"
type input "10 70 511 307 033"
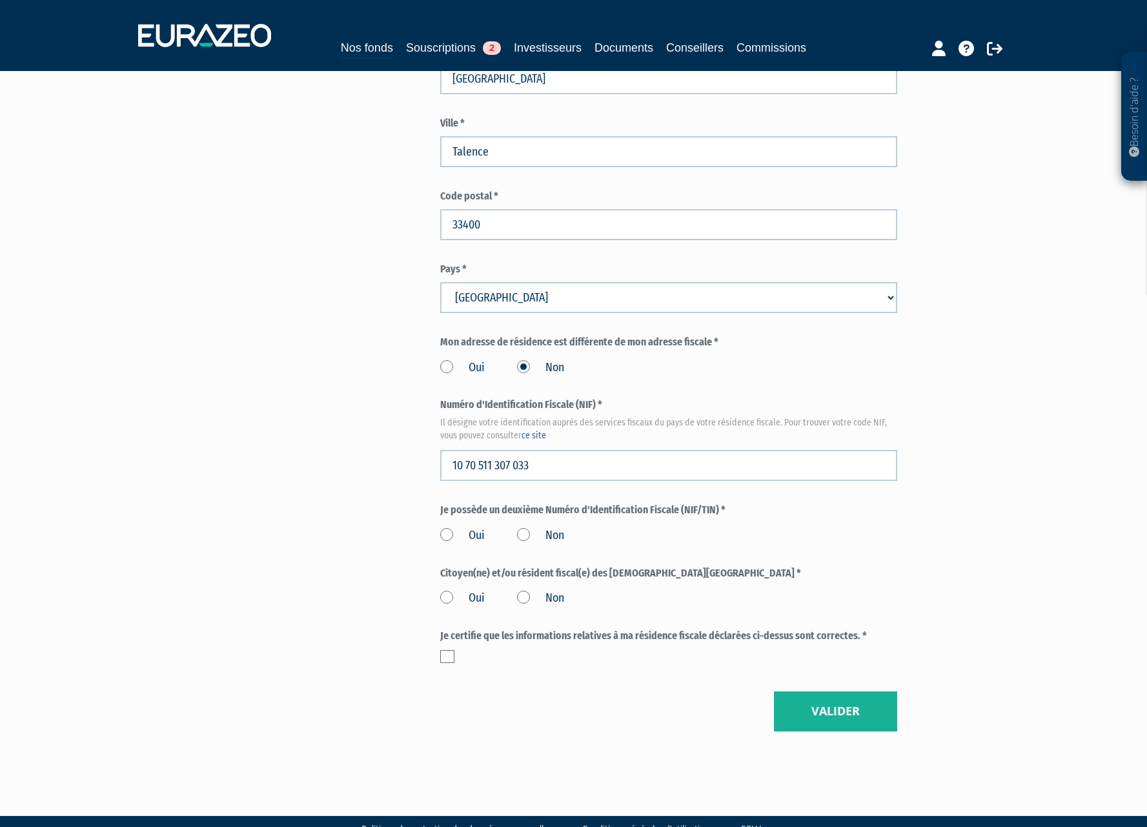
click at [512, 523] on div "Oui Non" at bounding box center [668, 533] width 457 height 21
click at [521, 527] on label "Non" at bounding box center [540, 535] width 47 height 17
click at [0, 0] on input "Non" at bounding box center [0, 0] width 0 height 0
click at [523, 590] on label "Non" at bounding box center [540, 598] width 47 height 17
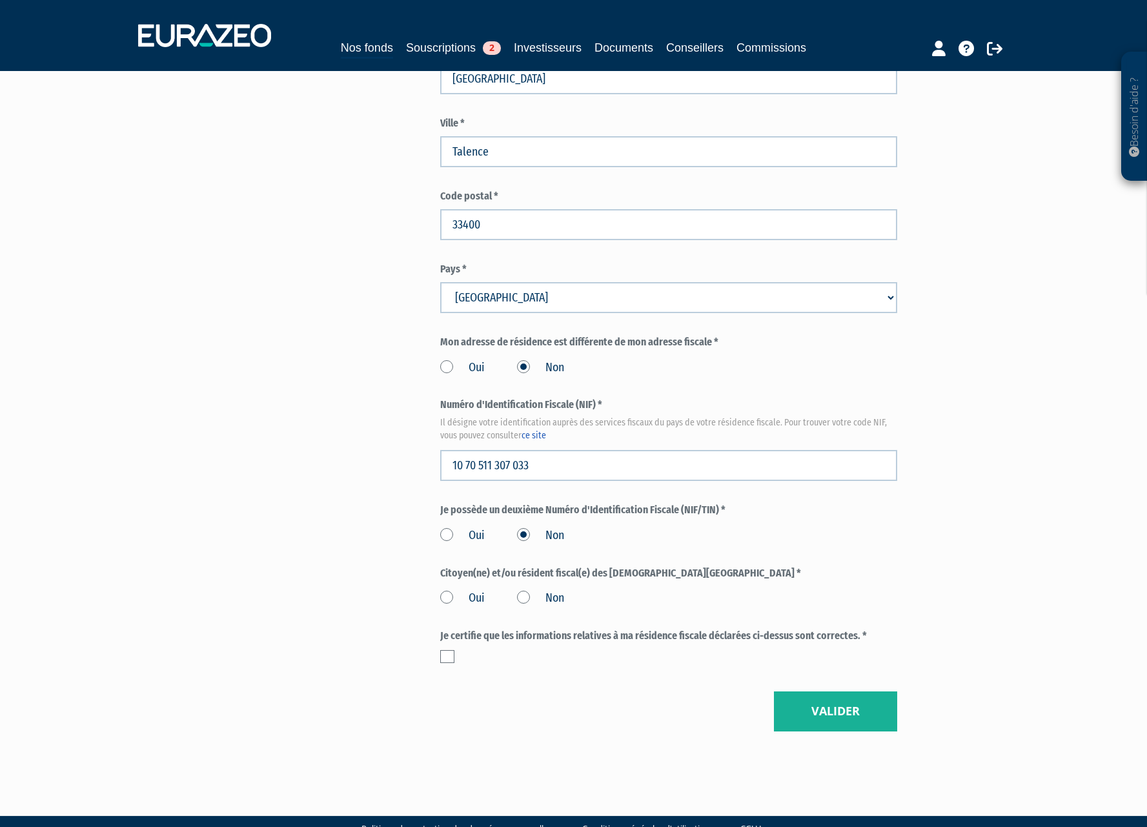
click at [0, 0] on input "Non" at bounding box center [0, 0] width 0 height 0
click at [450, 650] on label at bounding box center [447, 656] width 14 height 13
click at [0, 0] on input "checkbox" at bounding box center [0, 0] width 0 height 0
click at [817, 691] on button "Valider" at bounding box center [835, 711] width 123 height 40
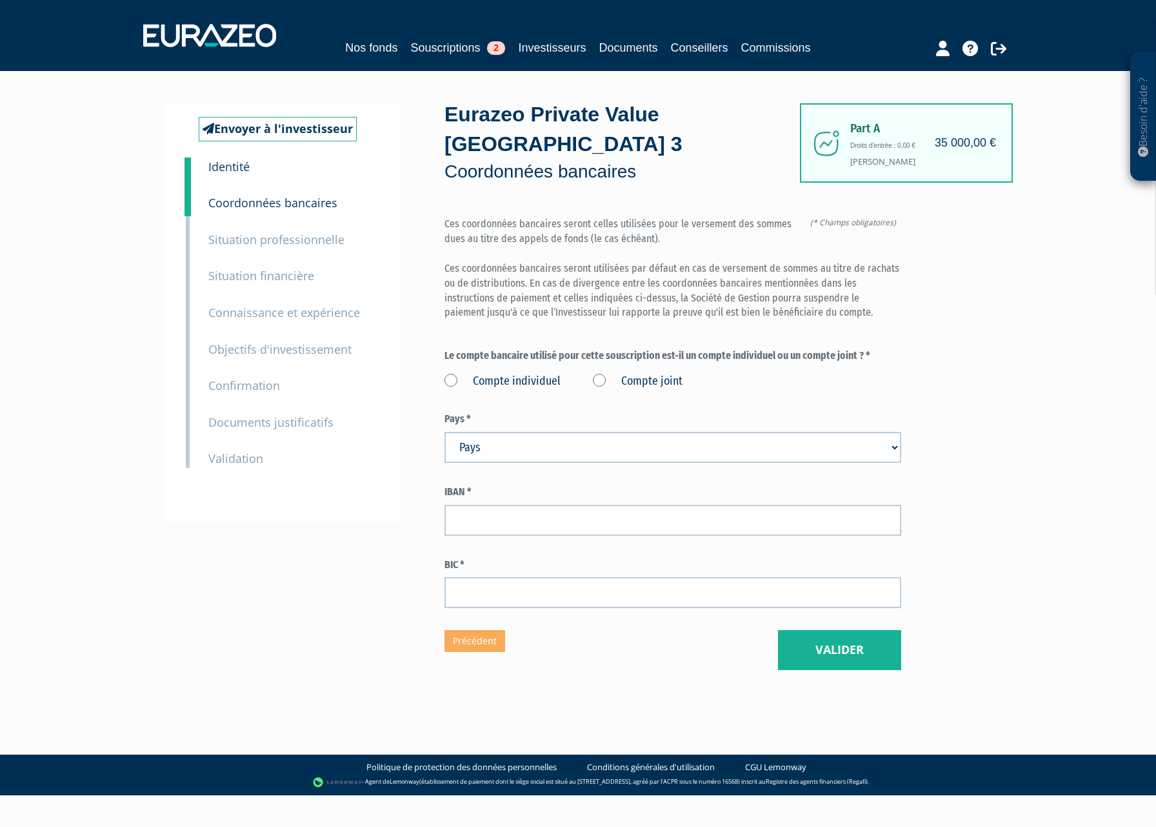
click at [447, 373] on label "Compte individuel" at bounding box center [503, 381] width 116 height 17
click at [0, 0] on individuel "Compte individuel" at bounding box center [0, 0] width 0 height 0
click at [893, 432] on select "Pays [GEOGRAPHIC_DATA] [GEOGRAPHIC_DATA] [GEOGRAPHIC_DATA] [GEOGRAPHIC_DATA] [G…" at bounding box center [673, 447] width 457 height 31
select select "75"
click at [445, 432] on select "Pays [GEOGRAPHIC_DATA] [GEOGRAPHIC_DATA] [GEOGRAPHIC_DATA] [GEOGRAPHIC_DATA] [G…" at bounding box center [673, 447] width 457 height 31
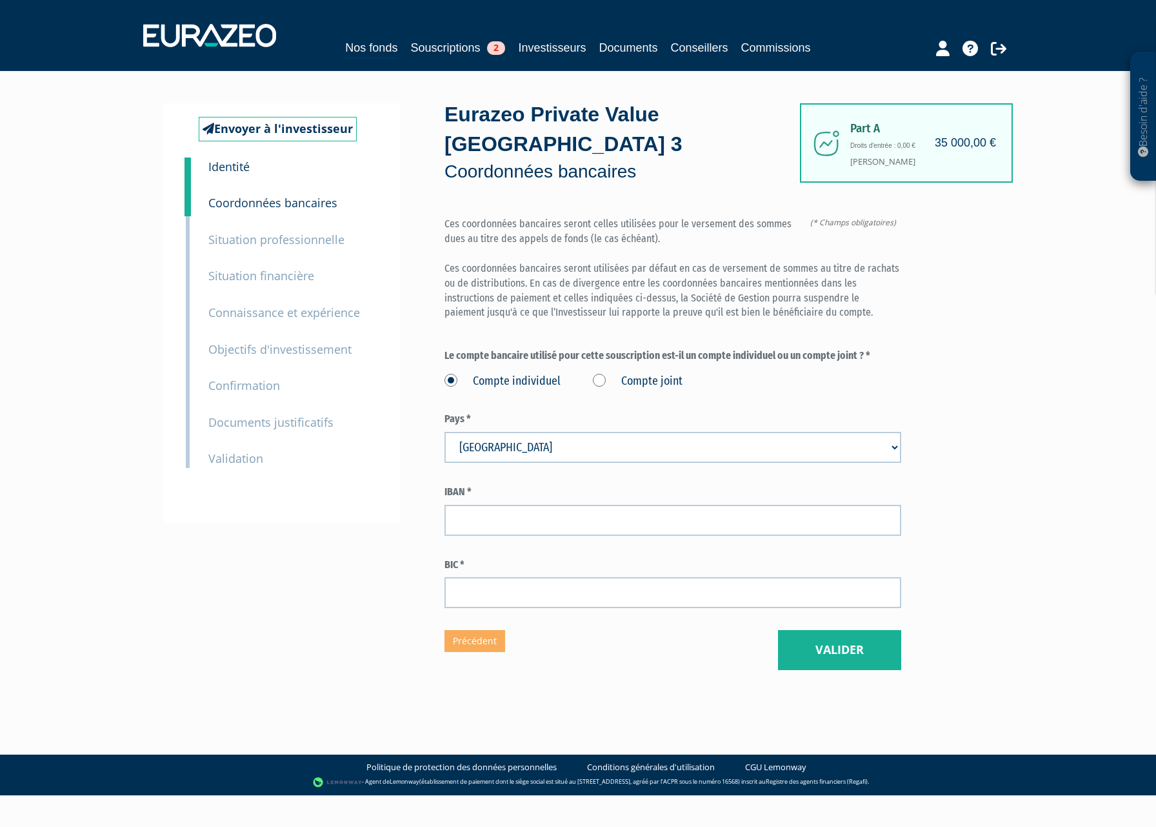
click at [970, 481] on div "Part A 35 000,00 € Droits d'entrée : 0,00 € Coralie JOYON Eurazeo Private Value…" at bounding box center [719, 386] width 549 height 567
click at [585, 505] on input "text" at bounding box center [673, 520] width 457 height 31
type input "FR7630003033770005006664628"
click at [546, 577] on input "text" at bounding box center [673, 592] width 457 height 31
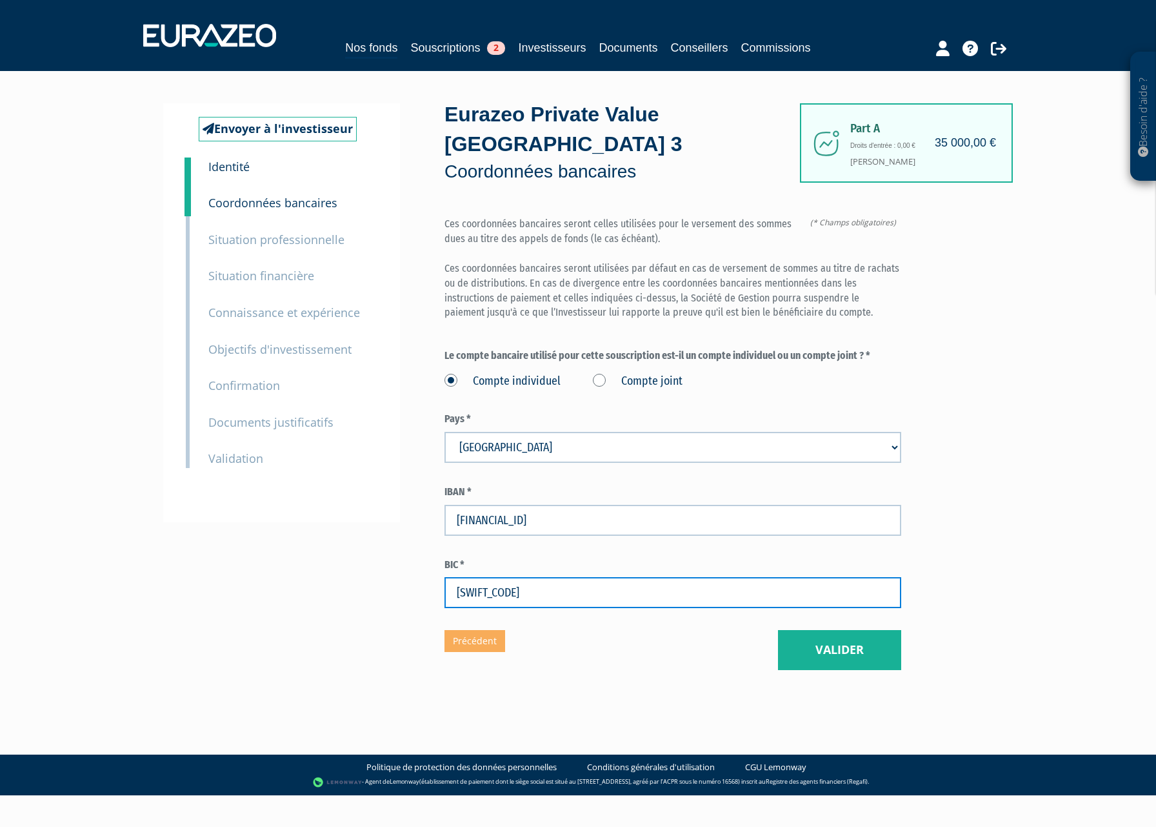
type input "SOGEFRPP"
click at [808, 630] on button "Valider" at bounding box center [839, 650] width 123 height 40
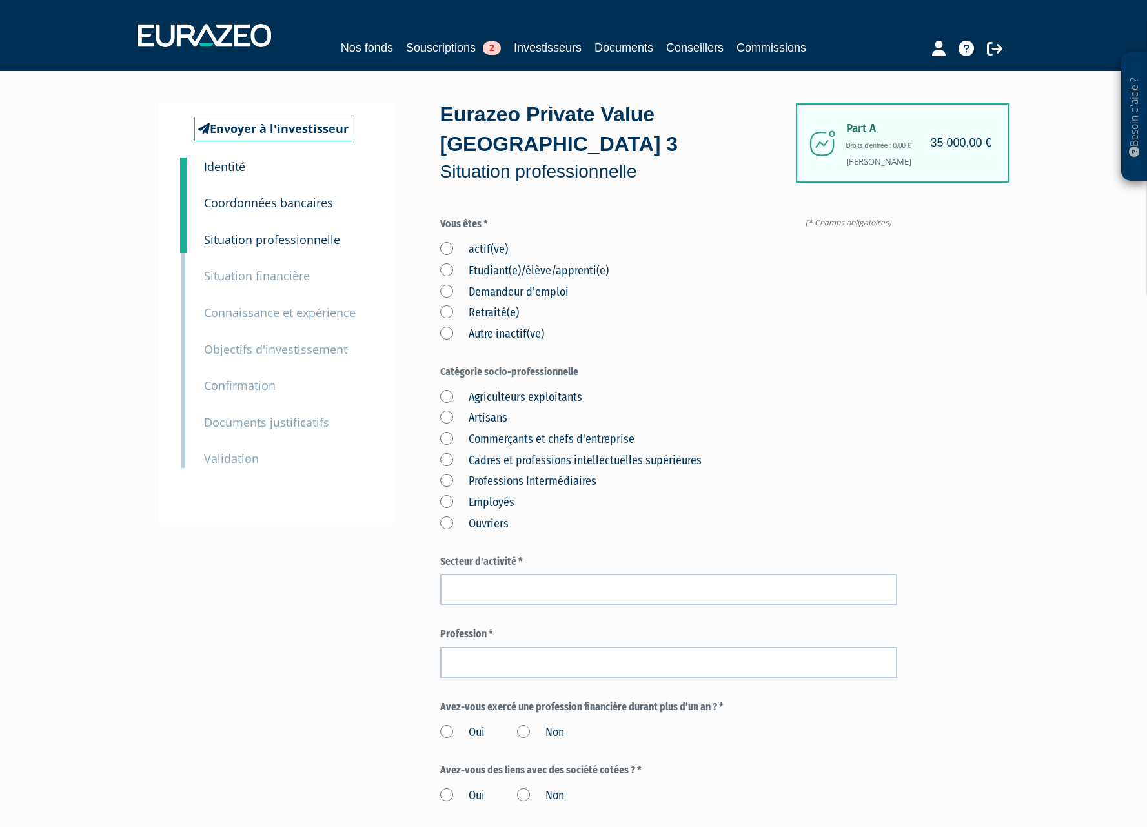
click at [450, 241] on label "actif(ve)" at bounding box center [474, 249] width 68 height 17
click at [0, 0] on input "actif(ve)" at bounding box center [0, 0] width 0 height 0
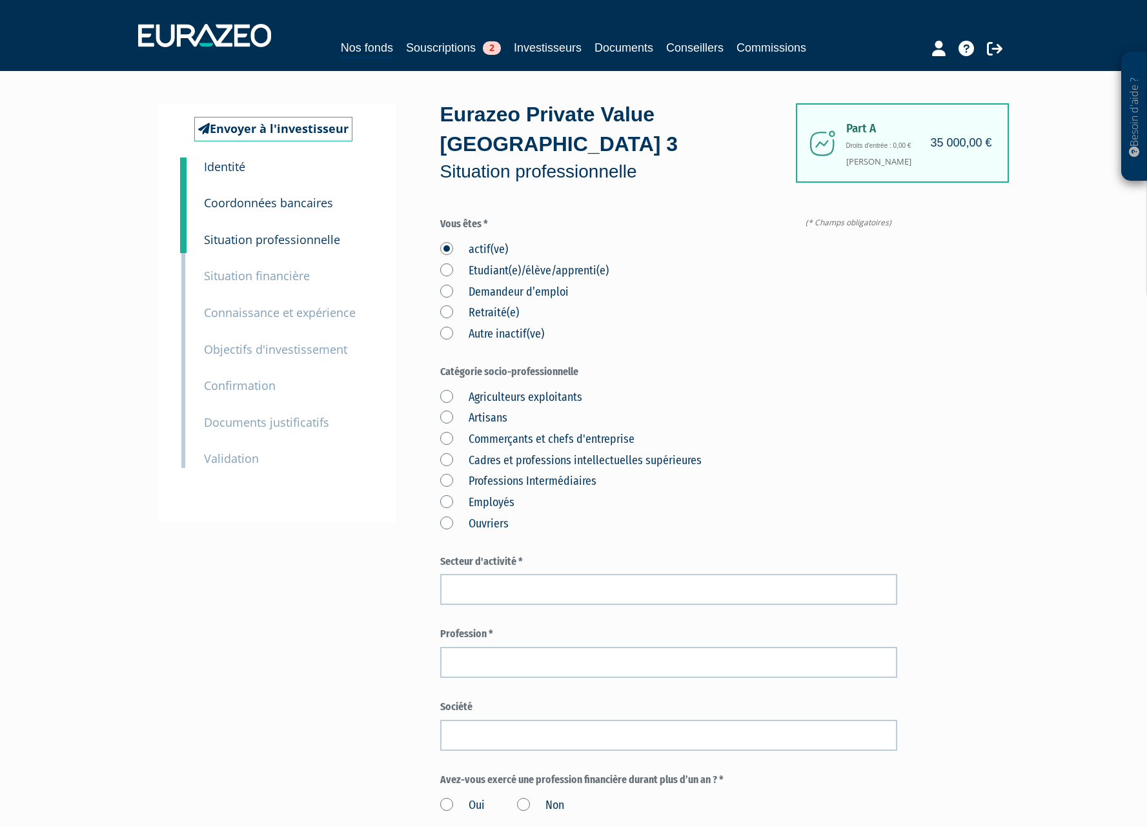
click at [451, 431] on label "Commerçants et chefs d'entreprise" at bounding box center [537, 439] width 194 height 17
click at [0, 0] on d\'entreprise "Commerçants et chefs d'entreprise" at bounding box center [0, 0] width 0 height 0
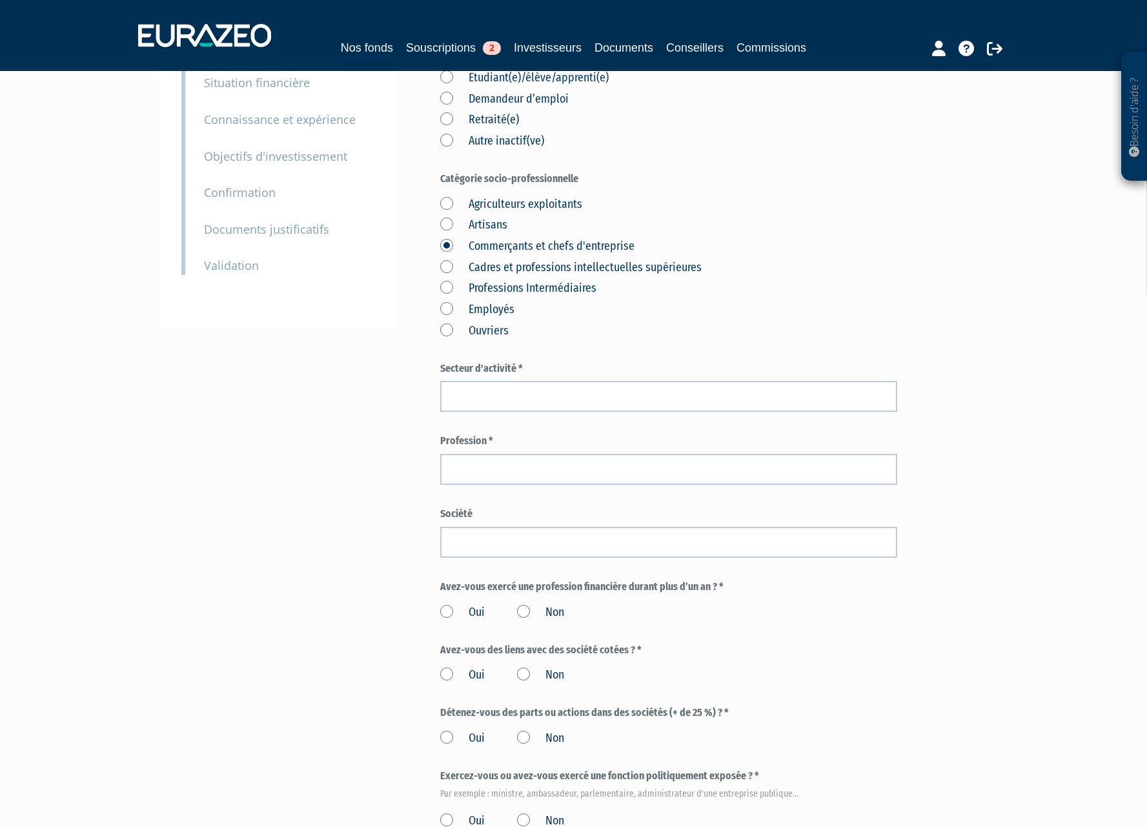
scroll to position [194, 0]
click at [510, 380] on input "text" at bounding box center [668, 395] width 457 height 31
type input "Santé"
click at [469, 453] on input "text" at bounding box center [668, 468] width 457 height 31
type input "Chirurgien Dentiste"
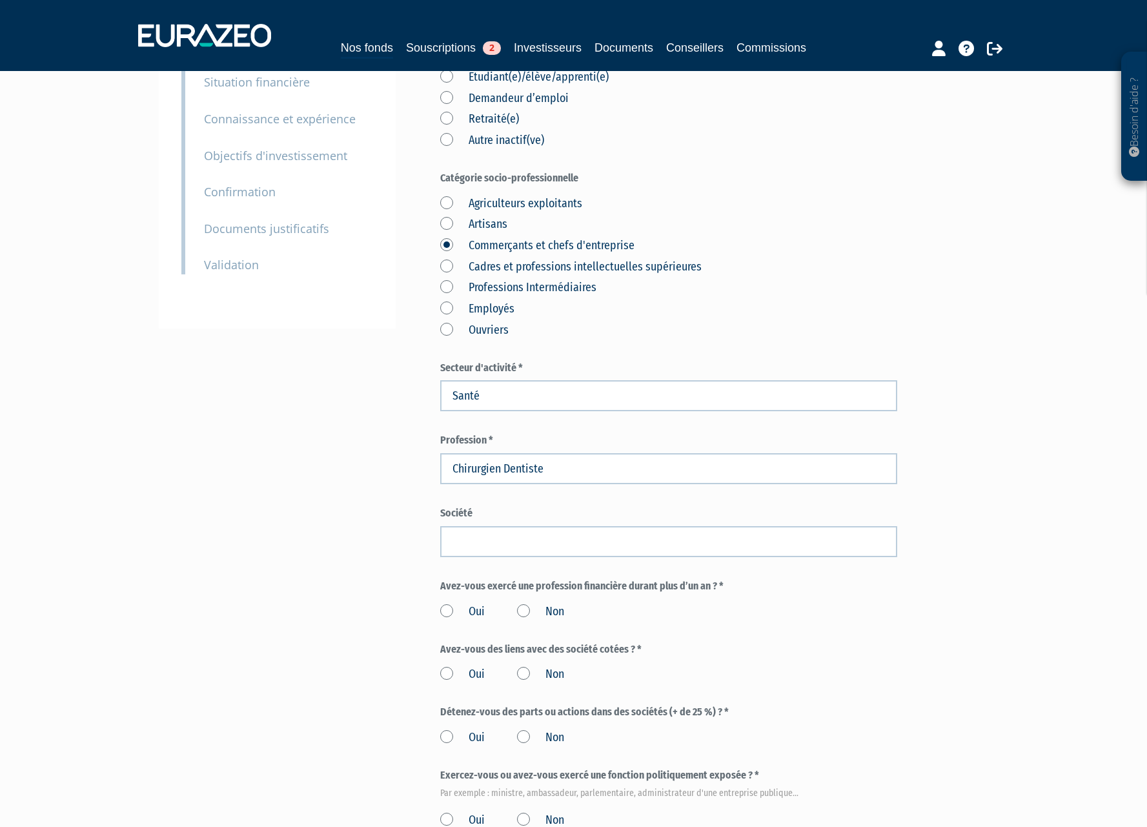
click at [419, 498] on div "Envoyer à l'investisseur 1 Identité 2 Coordonnées bancaires 3 Situation profess…" at bounding box center [573, 439] width 811 height 1058
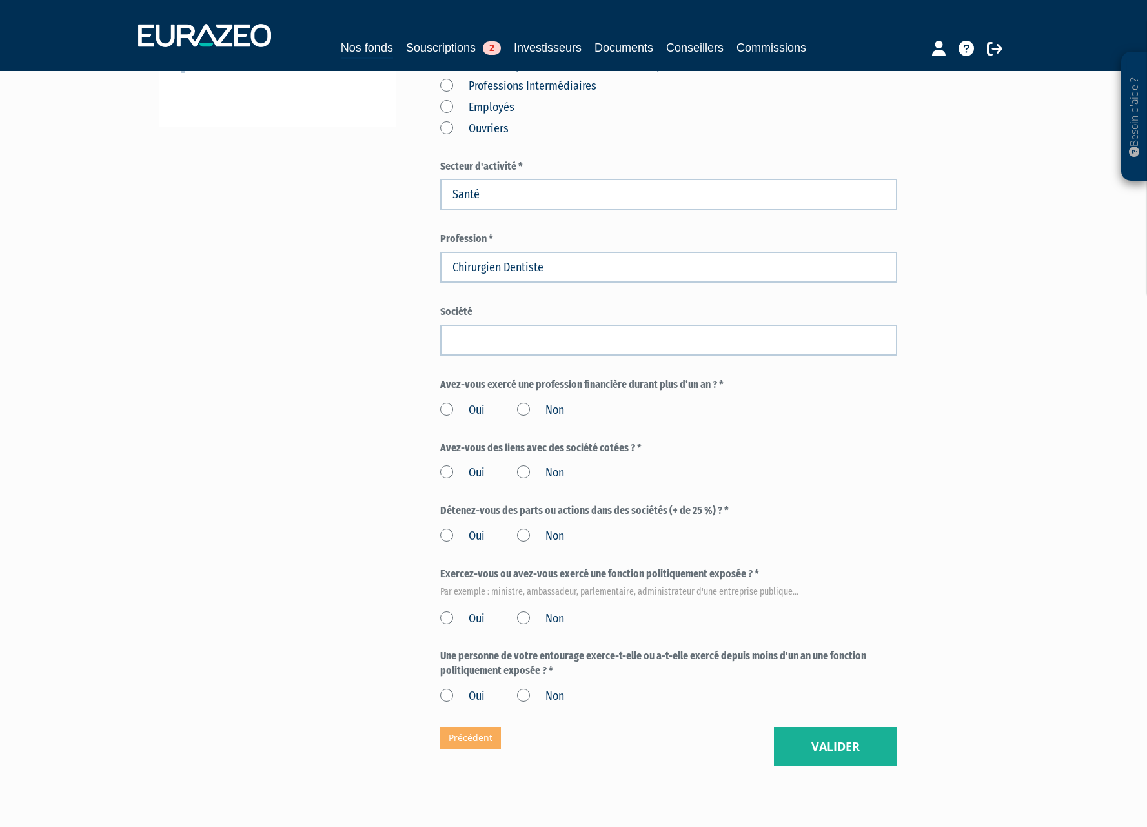
scroll to position [430, 0]
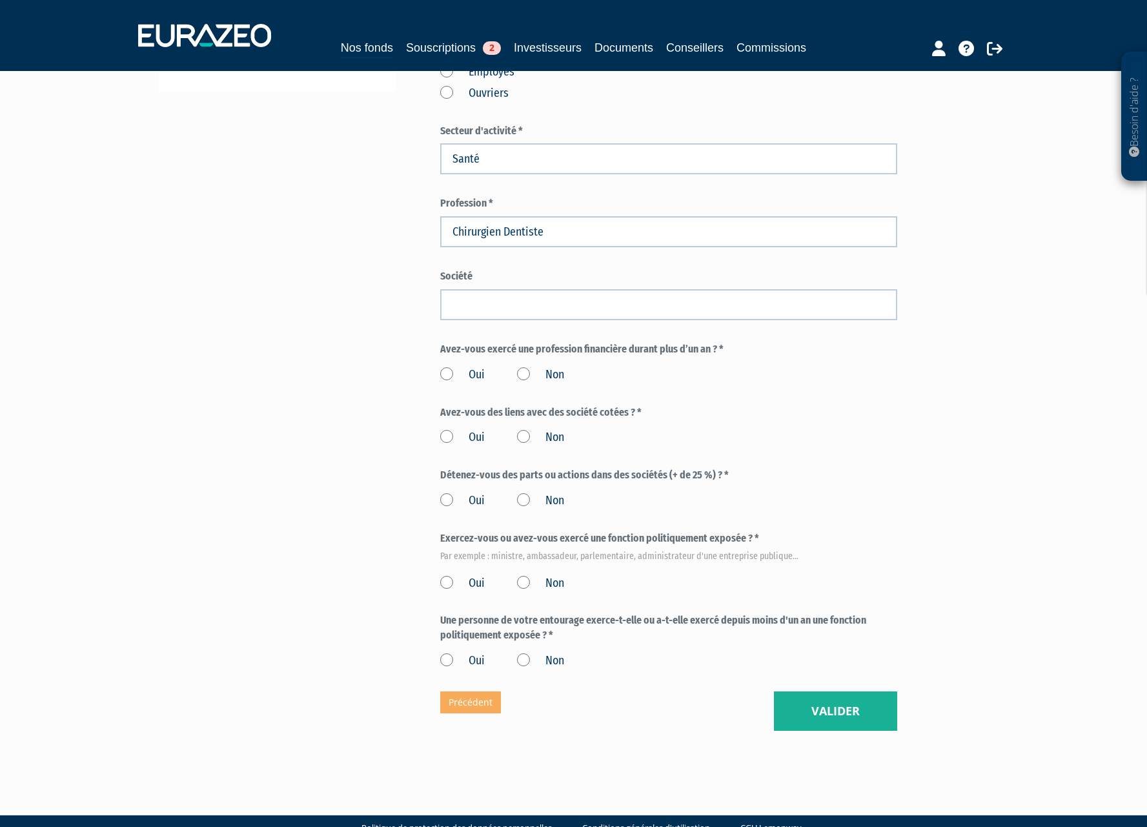
click at [521, 367] on label "Non" at bounding box center [540, 375] width 47 height 17
click at [0, 0] on input "Non" at bounding box center [0, 0] width 0 height 0
click at [523, 429] on label "Non" at bounding box center [540, 437] width 47 height 17
click at [0, 0] on input "Non" at bounding box center [0, 0] width 0 height 0
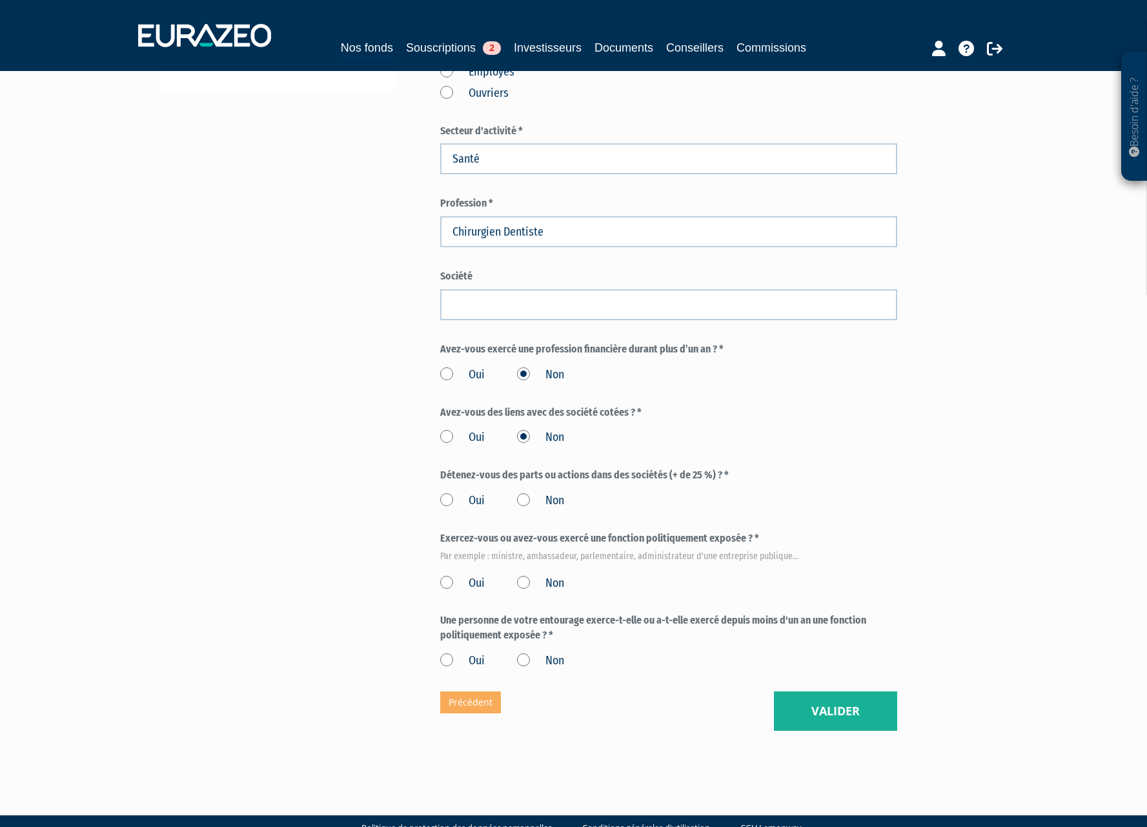
click at [525, 492] on label "Non" at bounding box center [540, 500] width 47 height 17
click at [0, 0] on input "Non" at bounding box center [0, 0] width 0 height 0
click at [523, 575] on label "Non" at bounding box center [540, 583] width 47 height 17
click at [0, 0] on input "Non" at bounding box center [0, 0] width 0 height 0
click at [525, 652] on label "Non" at bounding box center [540, 660] width 47 height 17
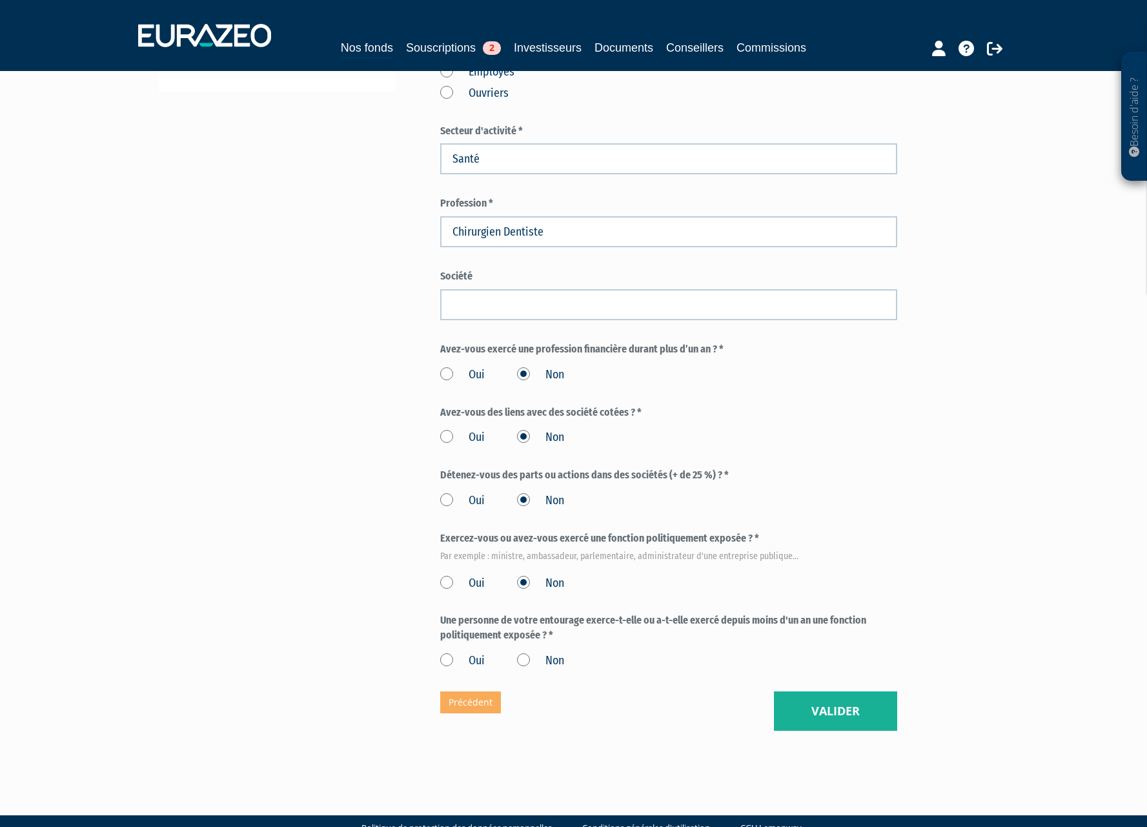
click at [0, 0] on input "Non" at bounding box center [0, 0] width 0 height 0
click at [865, 691] on button "Valider" at bounding box center [835, 711] width 123 height 40
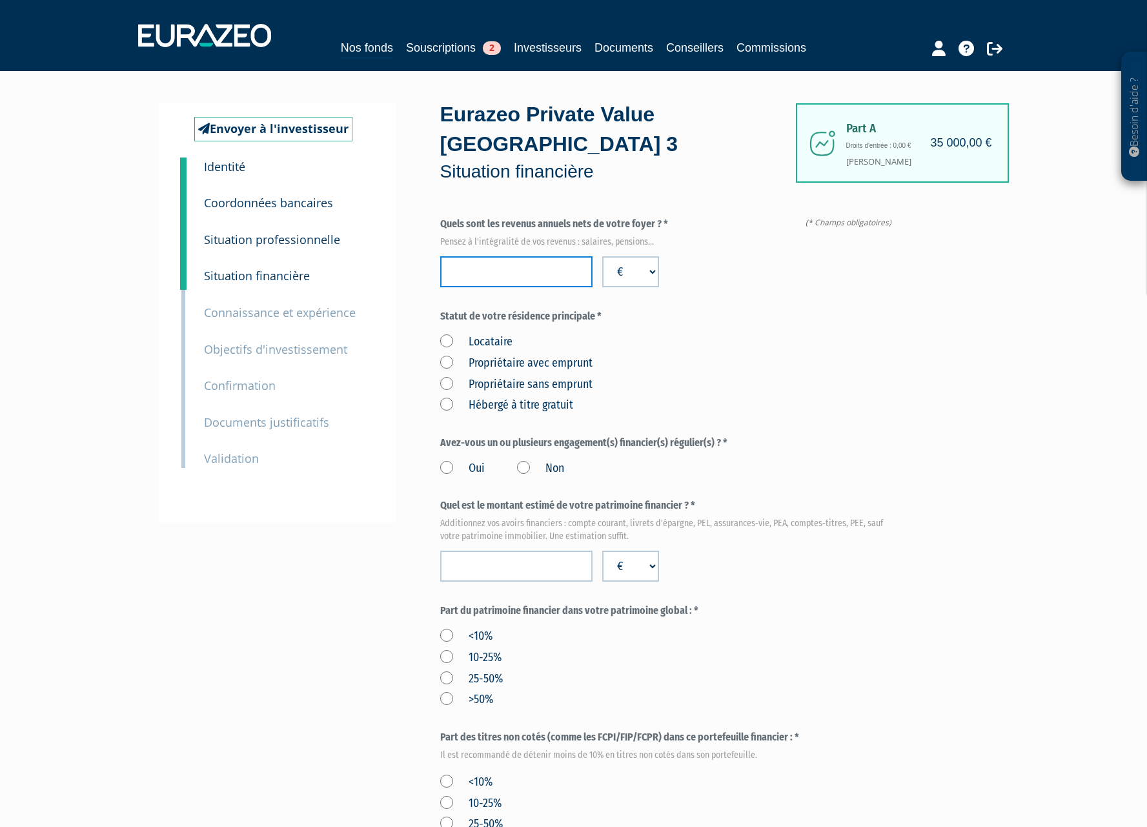
click at [529, 256] on input "number" at bounding box center [516, 271] width 152 height 31
type input "280000"
click at [772, 329] on div "Locataire Propriétaire avec emprunt Propriétaire sans emprunt Hébergé à titre g…" at bounding box center [668, 371] width 457 height 85
click at [445, 355] on label "Propriétaire avec emprunt" at bounding box center [516, 363] width 152 height 17
click at [0, 0] on emprunt "Propriétaire avec emprunt" at bounding box center [0, 0] width 0 height 0
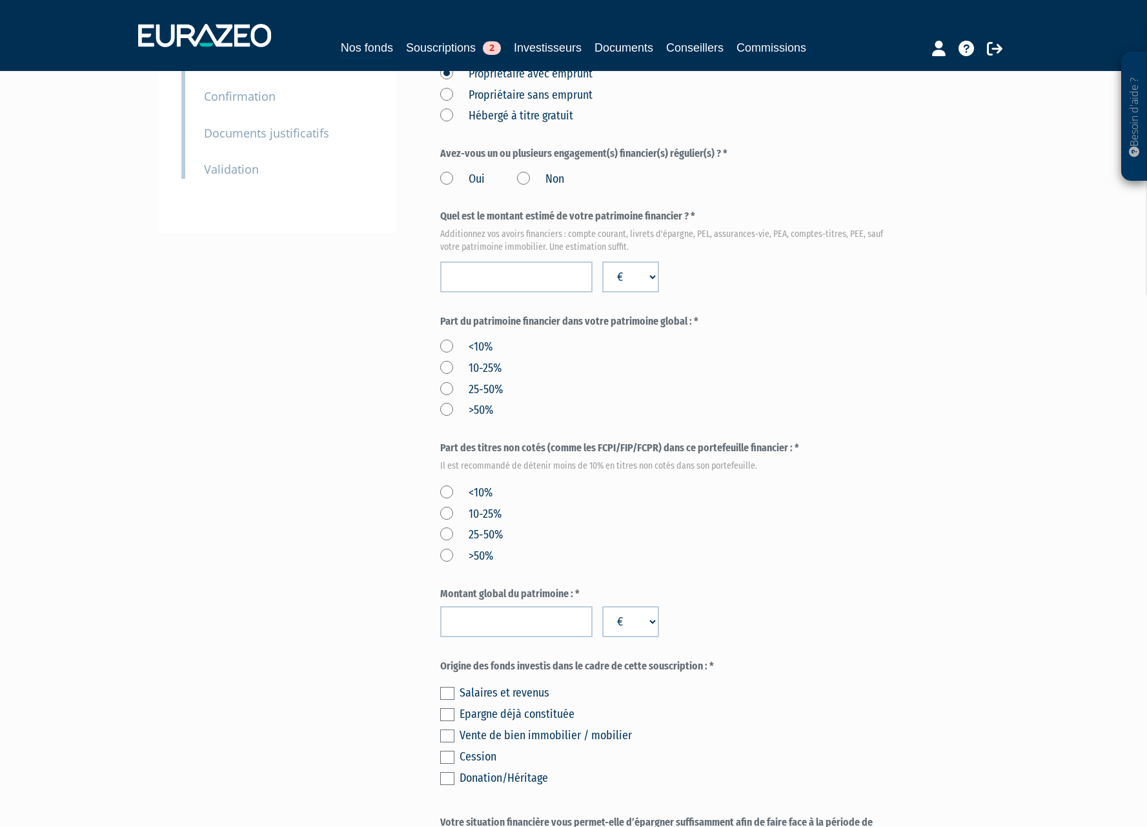
scroll to position [258, 0]
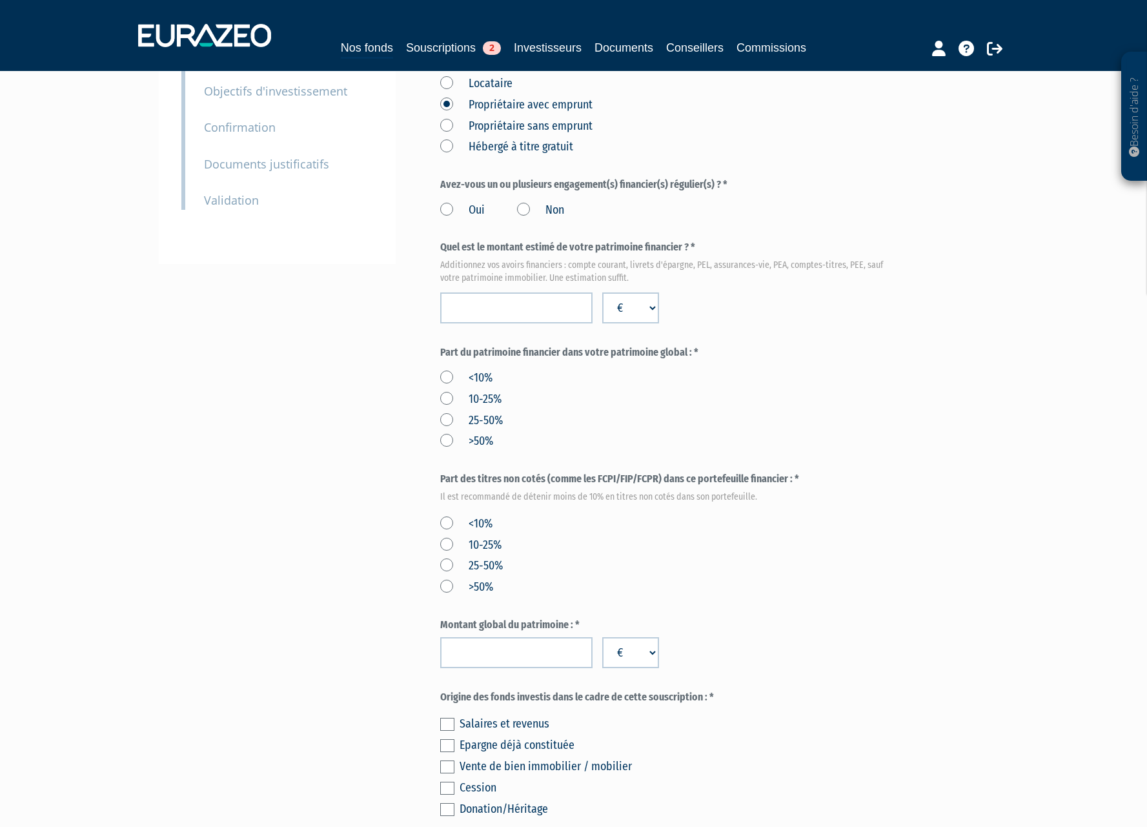
click at [524, 202] on label "Non" at bounding box center [540, 210] width 47 height 17
click at [0, 0] on input "Non" at bounding box center [0, 0] width 0 height 0
click at [504, 292] on input "number" at bounding box center [516, 307] width 152 height 31
type input "265000"
click at [552, 365] on div "<10% 10-25% 25-50% >50%" at bounding box center [668, 407] width 457 height 85
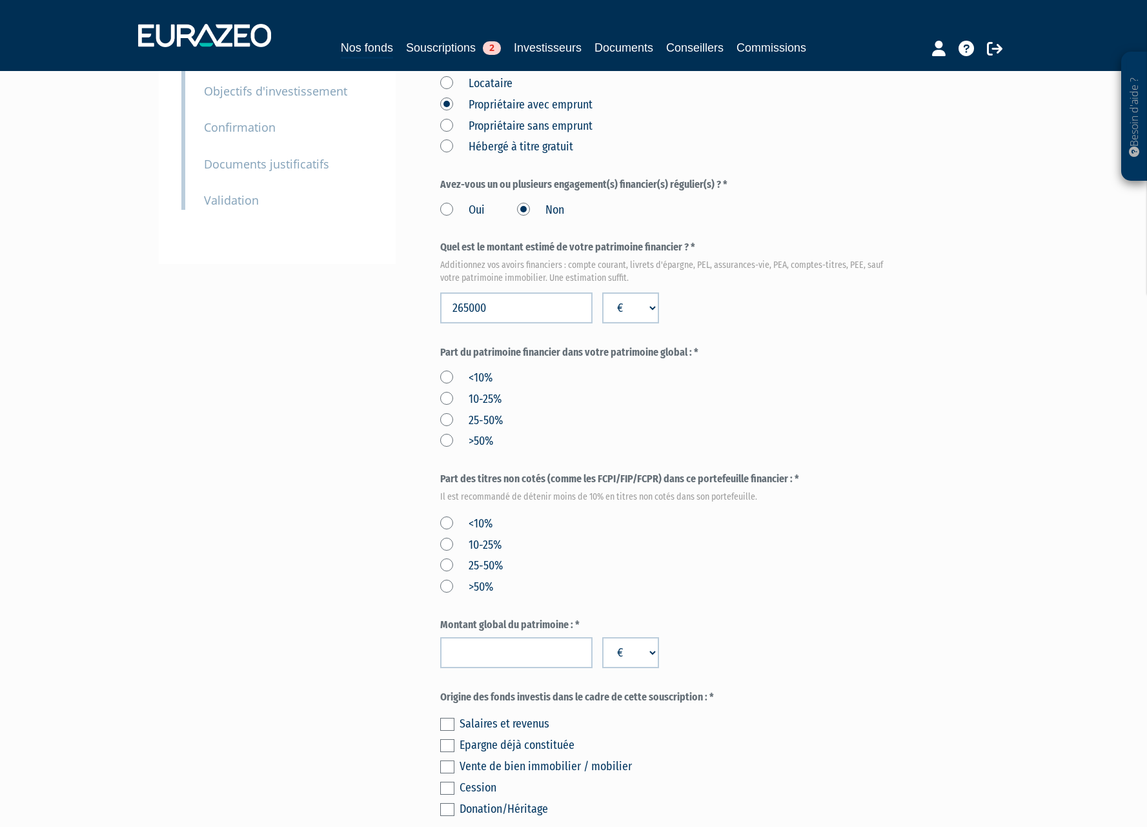
click at [450, 391] on label "10-25%" at bounding box center [470, 399] width 61 height 17
click at [0, 0] on input "10-25%" at bounding box center [0, 0] width 0 height 0
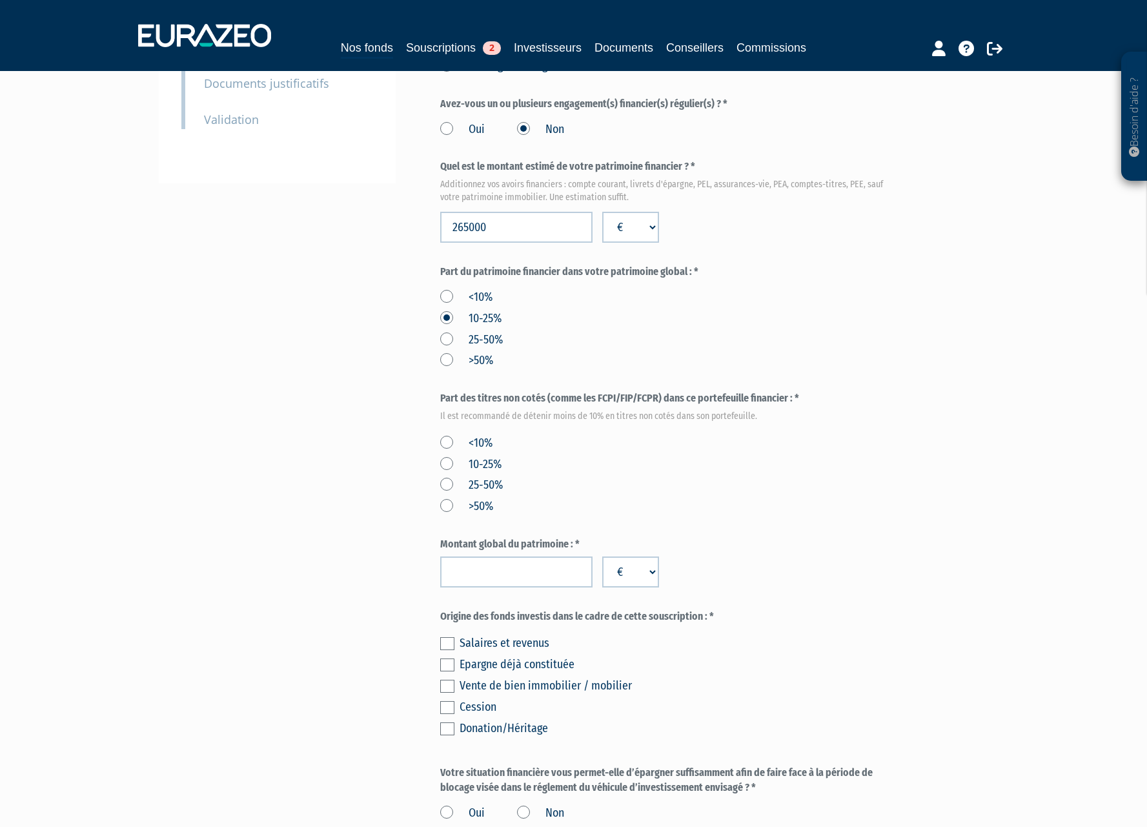
scroll to position [387, 0]
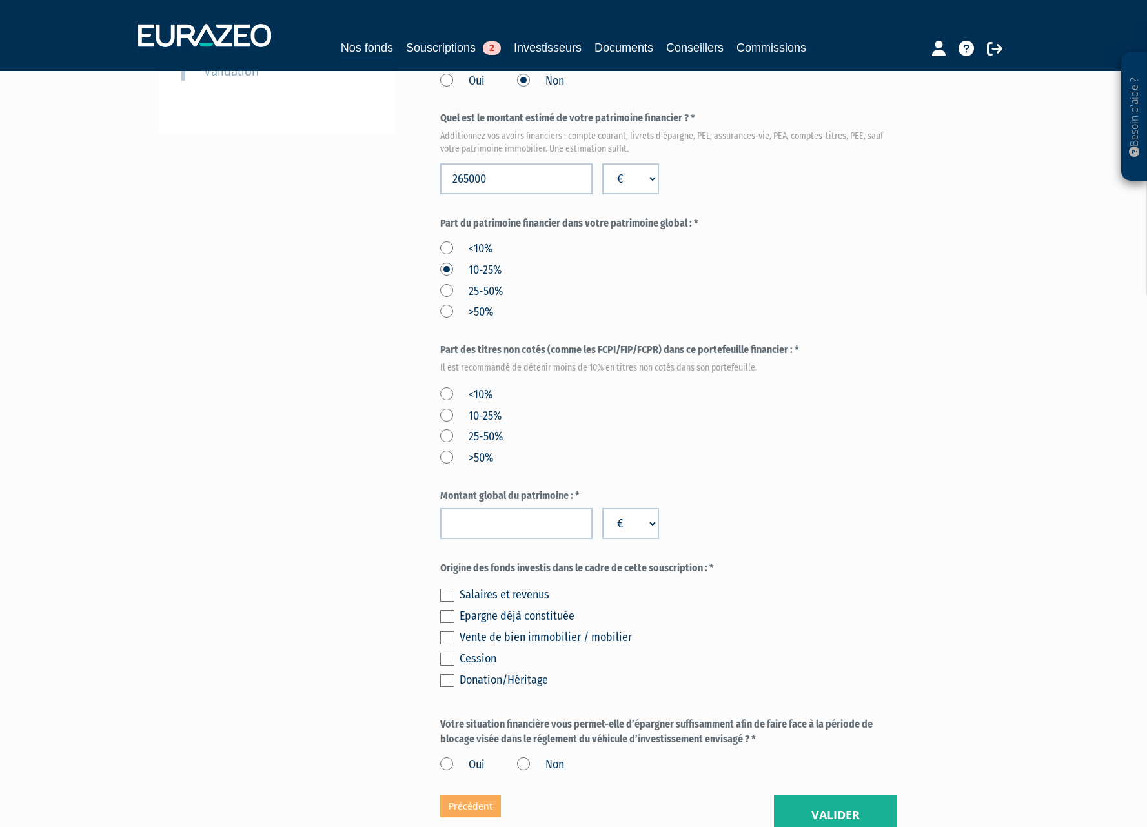
click at [445, 387] on label "<10%" at bounding box center [466, 395] width 52 height 17
click at [0, 0] on input "<10%" at bounding box center [0, 0] width 0 height 0
click at [509, 508] on input "number" at bounding box center [516, 523] width 152 height 31
type input "1965000"
click at [722, 607] on div "Epargne déjà constituée" at bounding box center [678, 616] width 438 height 18
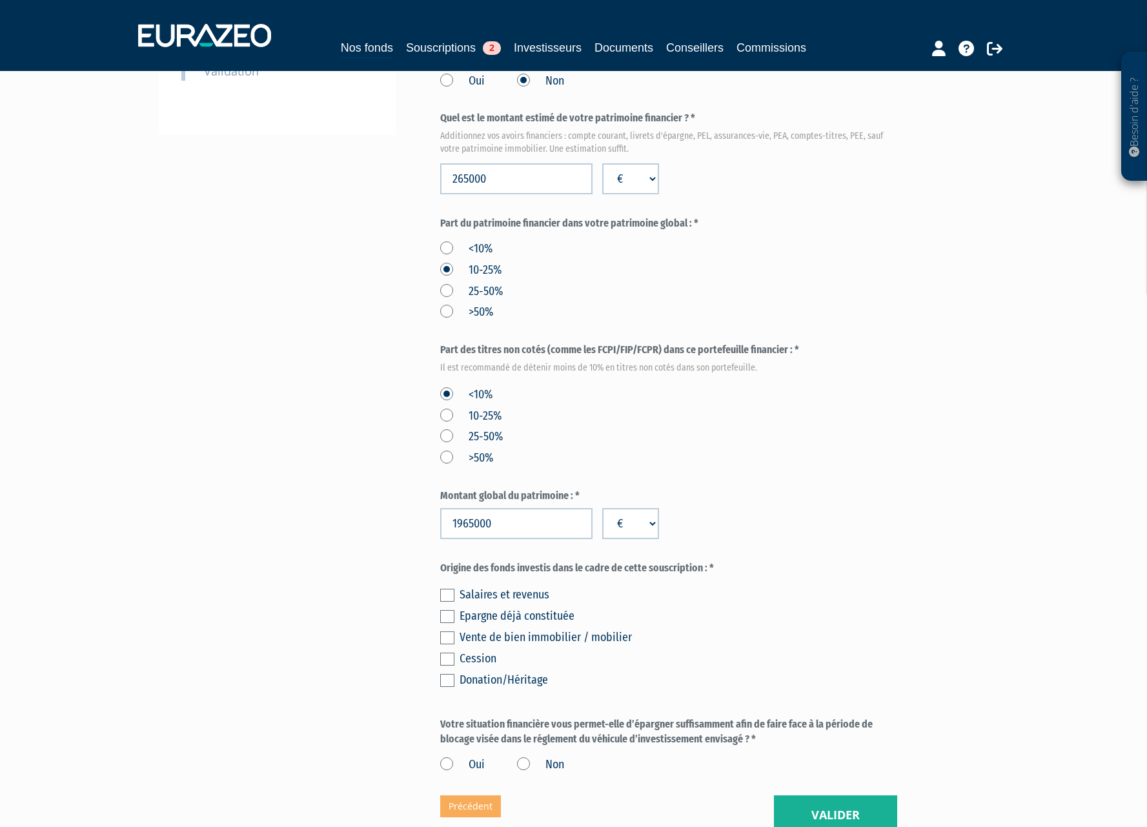
scroll to position [491, 0]
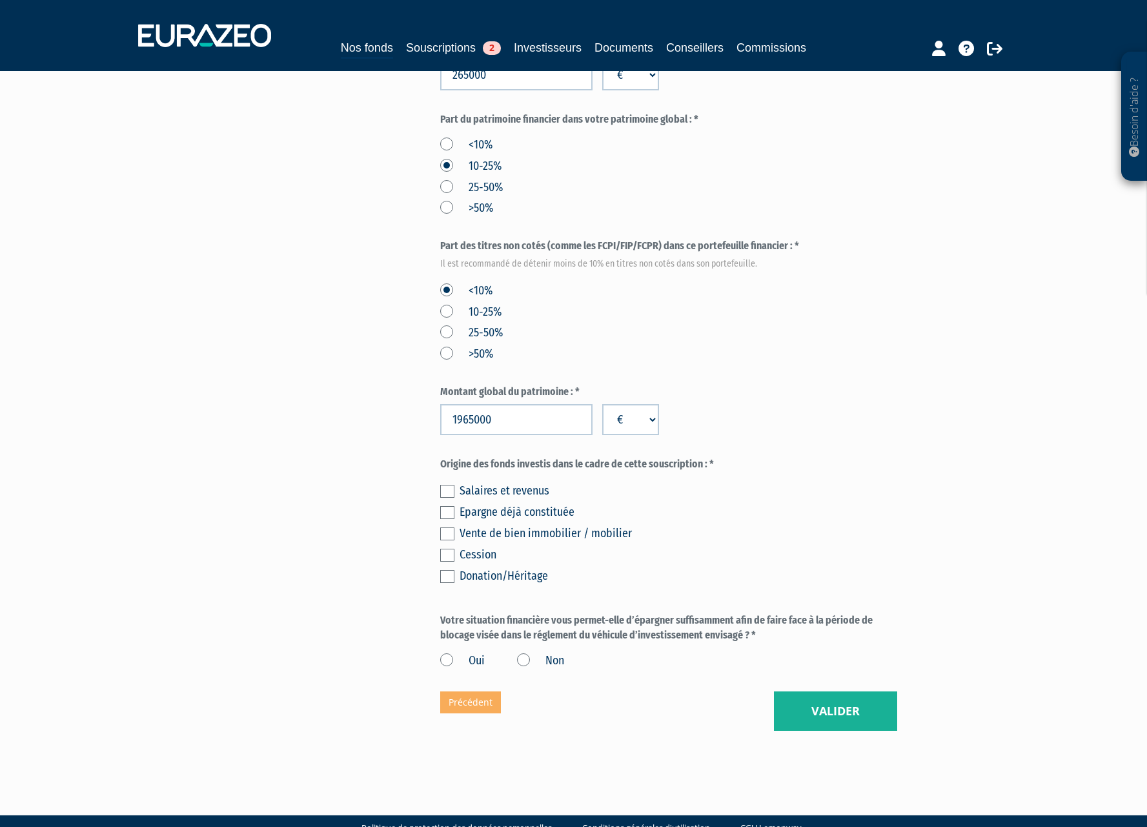
click at [452, 506] on label at bounding box center [447, 512] width 14 height 13
click at [0, 0] on input "checkbox" at bounding box center [0, 0] width 0 height 0
click at [447, 652] on label "Oui" at bounding box center [462, 660] width 45 height 17
click at [0, 0] on input "Oui" at bounding box center [0, 0] width 0 height 0
click at [826, 691] on button "Valider" at bounding box center [835, 711] width 123 height 40
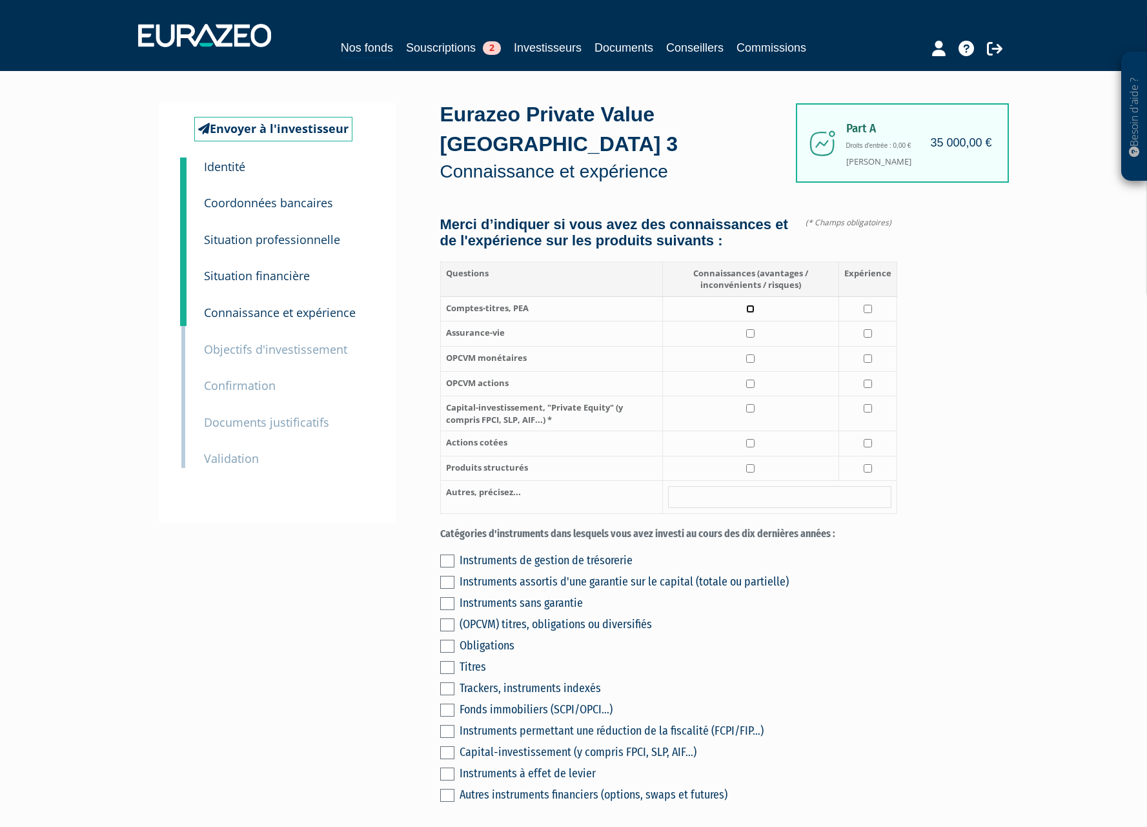
click at [753, 305] on input "checkbox" at bounding box center [750, 309] width 8 height 8
checkbox input "true"
click at [751, 329] on input "checkbox" at bounding box center [750, 333] width 8 height 8
checkbox input "true"
click at [748, 354] on input "checkbox" at bounding box center [750, 358] width 8 height 8
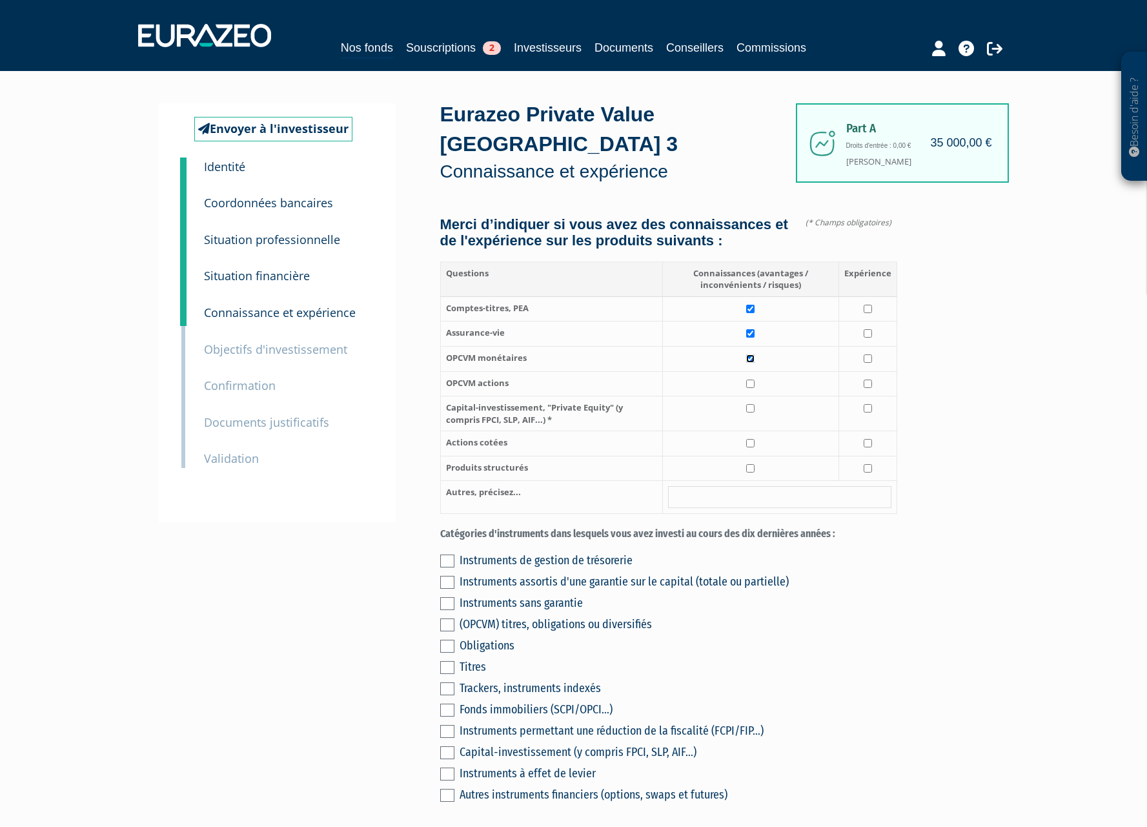
checkbox input "true"
click at [751, 379] on input "checkbox" at bounding box center [750, 383] width 8 height 8
checkbox input "true"
click at [752, 404] on input "checkbox" at bounding box center [750, 408] width 8 height 8
checkbox input "true"
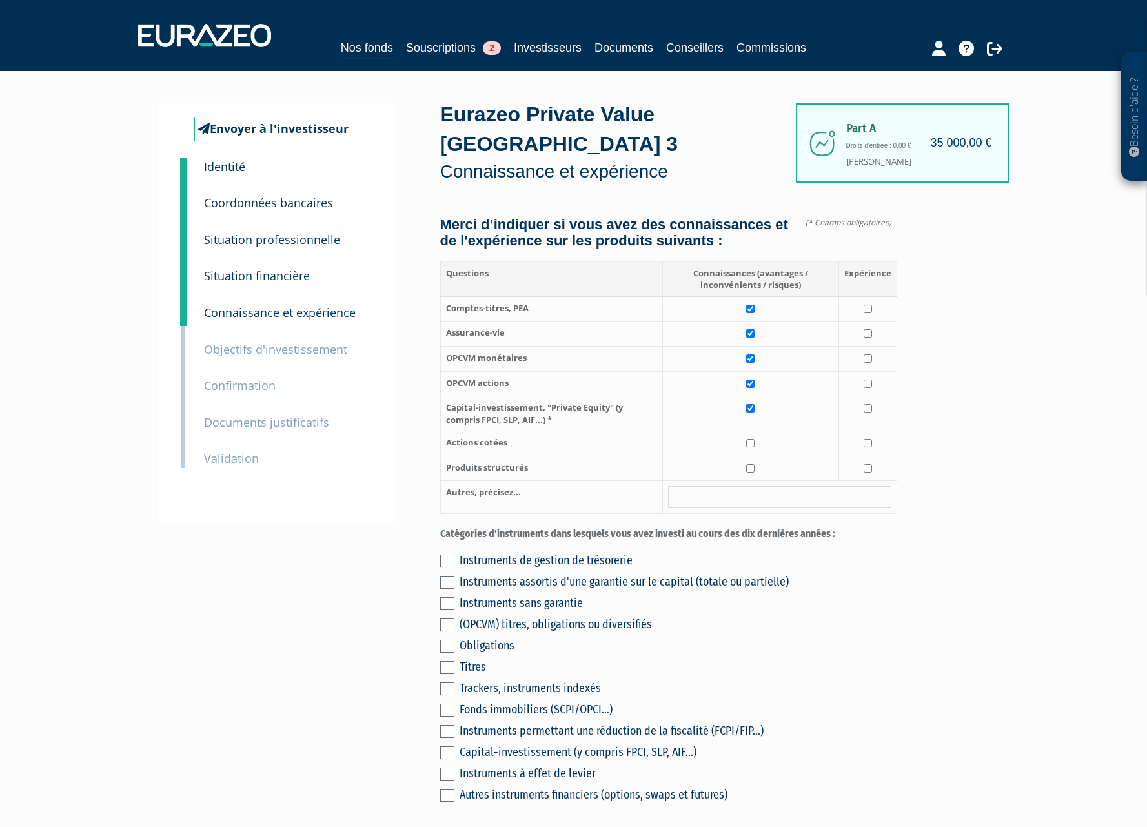
click at [746, 439] on td at bounding box center [750, 443] width 176 height 25
checkbox input "true"
click at [750, 464] on input "checkbox" at bounding box center [750, 468] width 8 height 8
checkbox input "true"
click at [869, 379] on input "checkbox" at bounding box center [867, 383] width 8 height 8
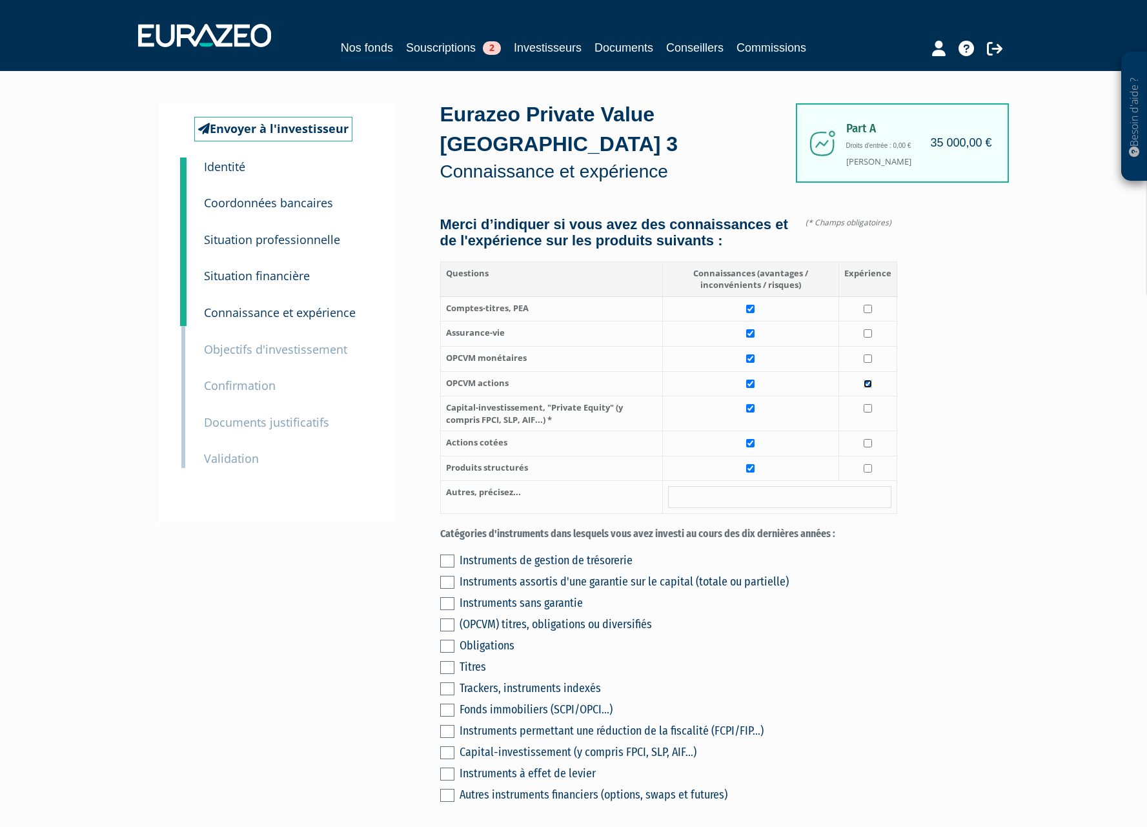
checkbox input "true"
click at [864, 354] on input "checkbox" at bounding box center [867, 358] width 8 height 8
checkbox input "true"
click at [866, 329] on input "checkbox" at bounding box center [867, 333] width 8 height 8
checkbox input "true"
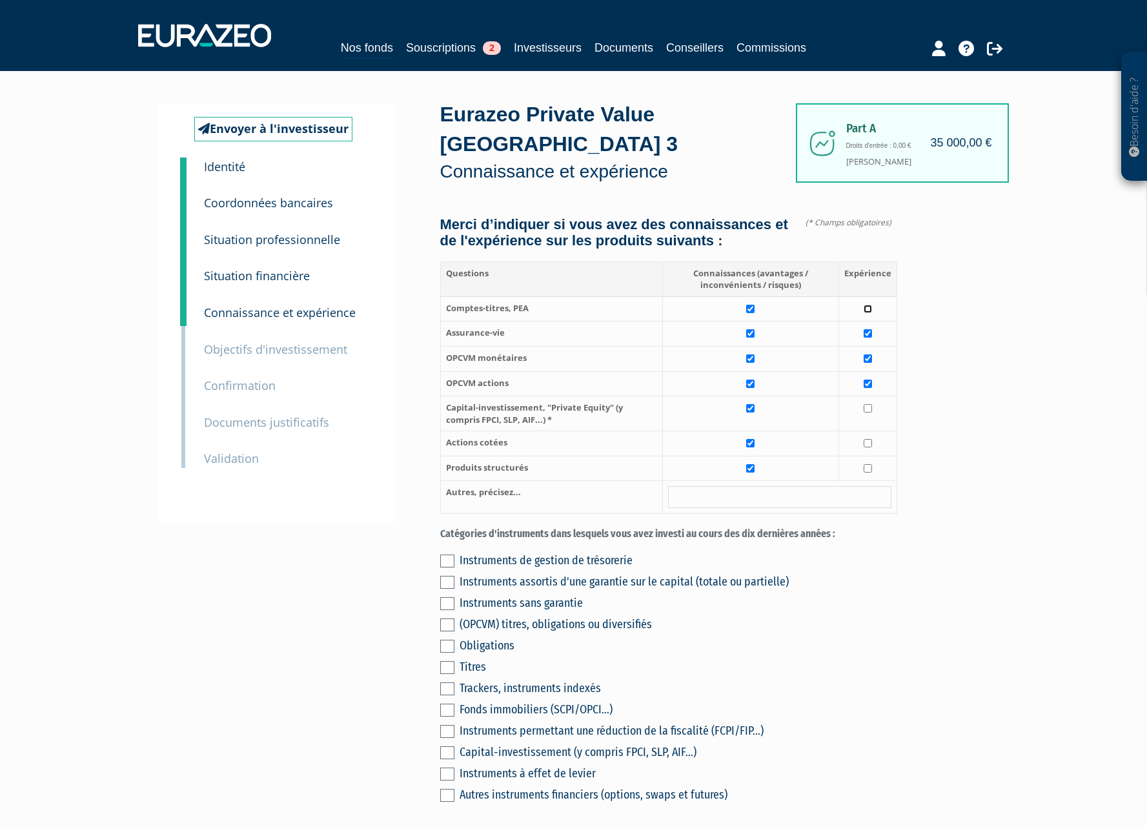
click at [866, 305] on input "checkbox" at bounding box center [867, 309] width 8 height 8
checkbox input "true"
click at [868, 434] on td at bounding box center [867, 443] width 58 height 25
checkbox input "true"
click at [869, 459] on td at bounding box center [867, 468] width 58 height 25
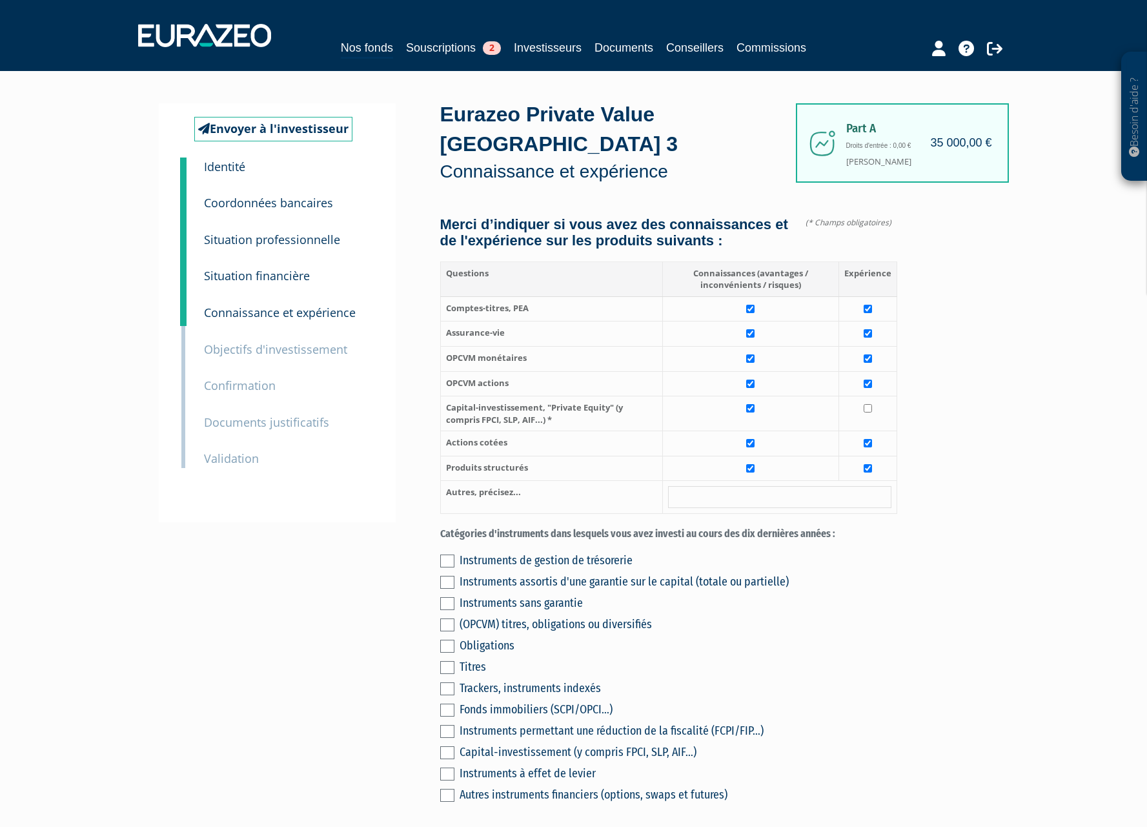
checkbox input "true"
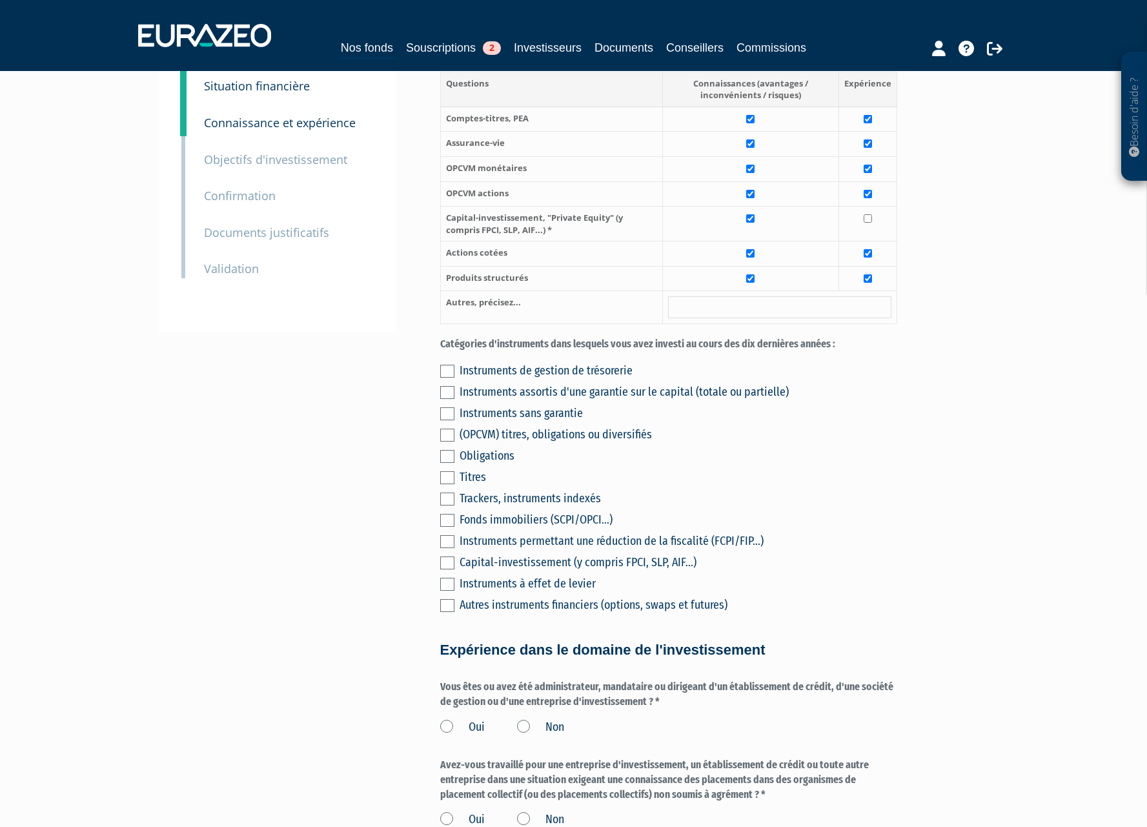
scroll to position [194, 0]
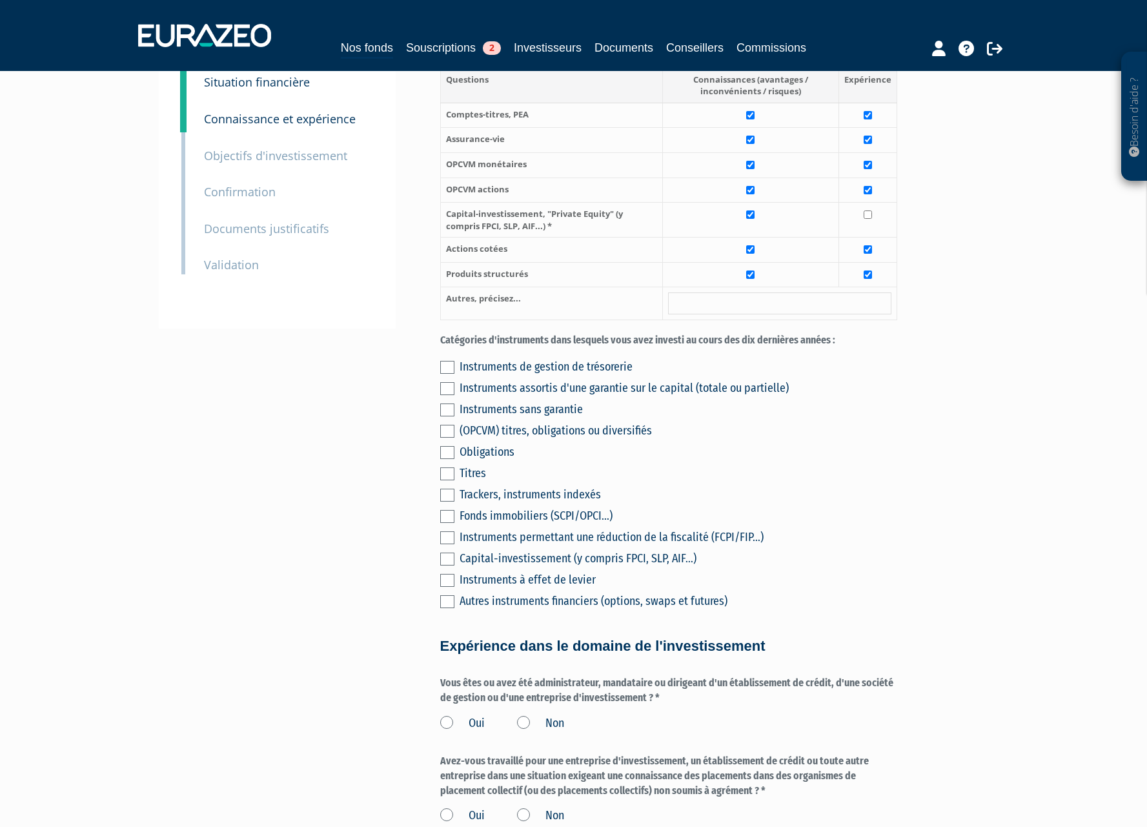
click at [445, 361] on label at bounding box center [447, 367] width 14 height 13
click at [0, 0] on input "checkbox" at bounding box center [0, 0] width 0 height 0
click at [448, 382] on label at bounding box center [447, 388] width 14 height 13
click at [0, 0] on input "checkbox" at bounding box center [0, 0] width 0 height 0
click at [448, 403] on label at bounding box center [447, 409] width 14 height 13
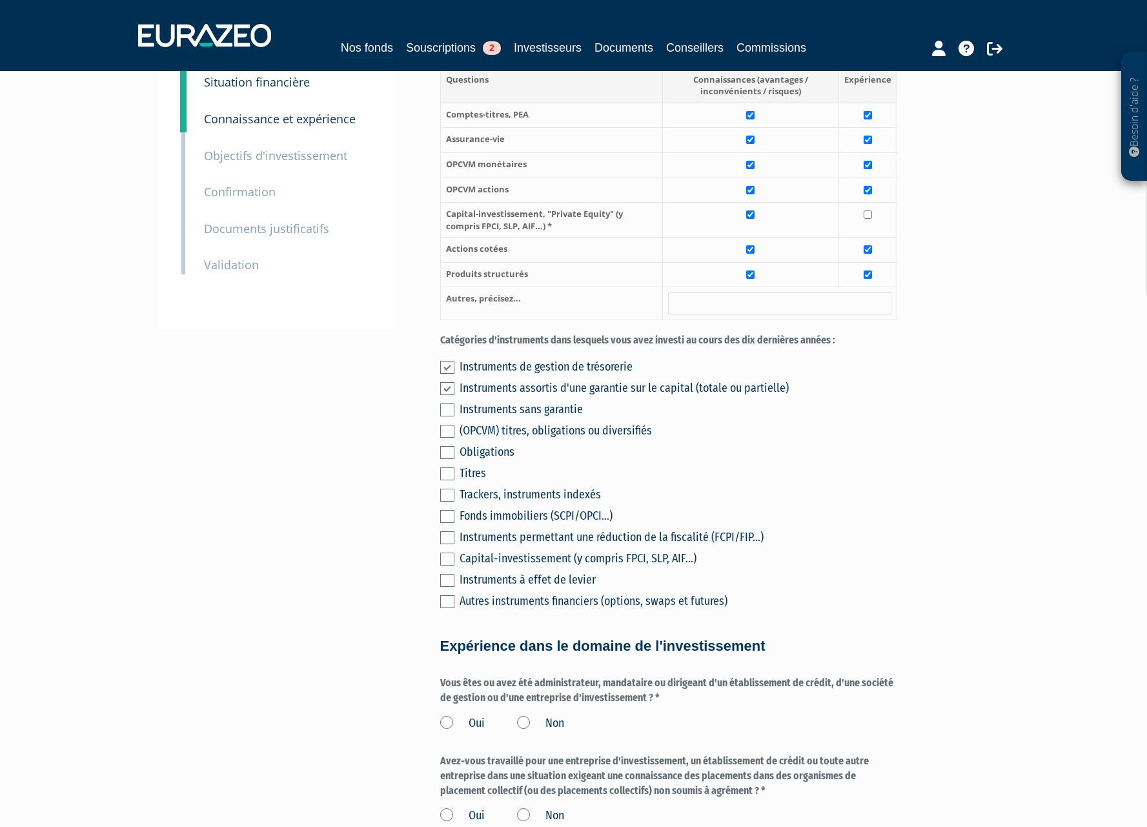
click at [0, 0] on input "checkbox" at bounding box center [0, 0] width 0 height 0
click at [447, 425] on label at bounding box center [447, 431] width 14 height 13
click at [0, 0] on input "checkbox" at bounding box center [0, 0] width 0 height 0
click at [447, 446] on label at bounding box center [447, 452] width 14 height 13
click at [0, 0] on input "checkbox" at bounding box center [0, 0] width 0 height 0
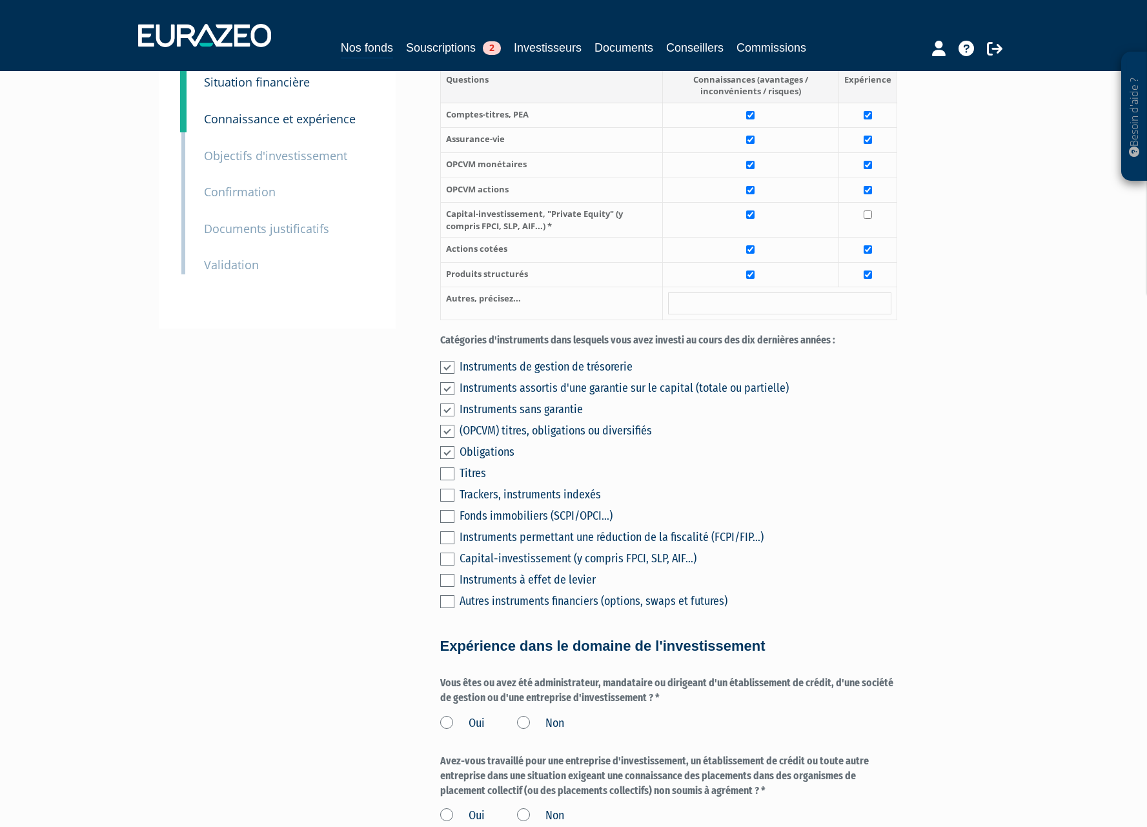
click at [448, 467] on label at bounding box center [447, 473] width 14 height 13
click at [0, 0] on input "checkbox" at bounding box center [0, 0] width 0 height 0
click at [447, 489] on label at bounding box center [447, 495] width 14 height 13
click at [0, 0] on input "checkbox" at bounding box center [0, 0] width 0 height 0
click at [448, 510] on label at bounding box center [447, 516] width 14 height 13
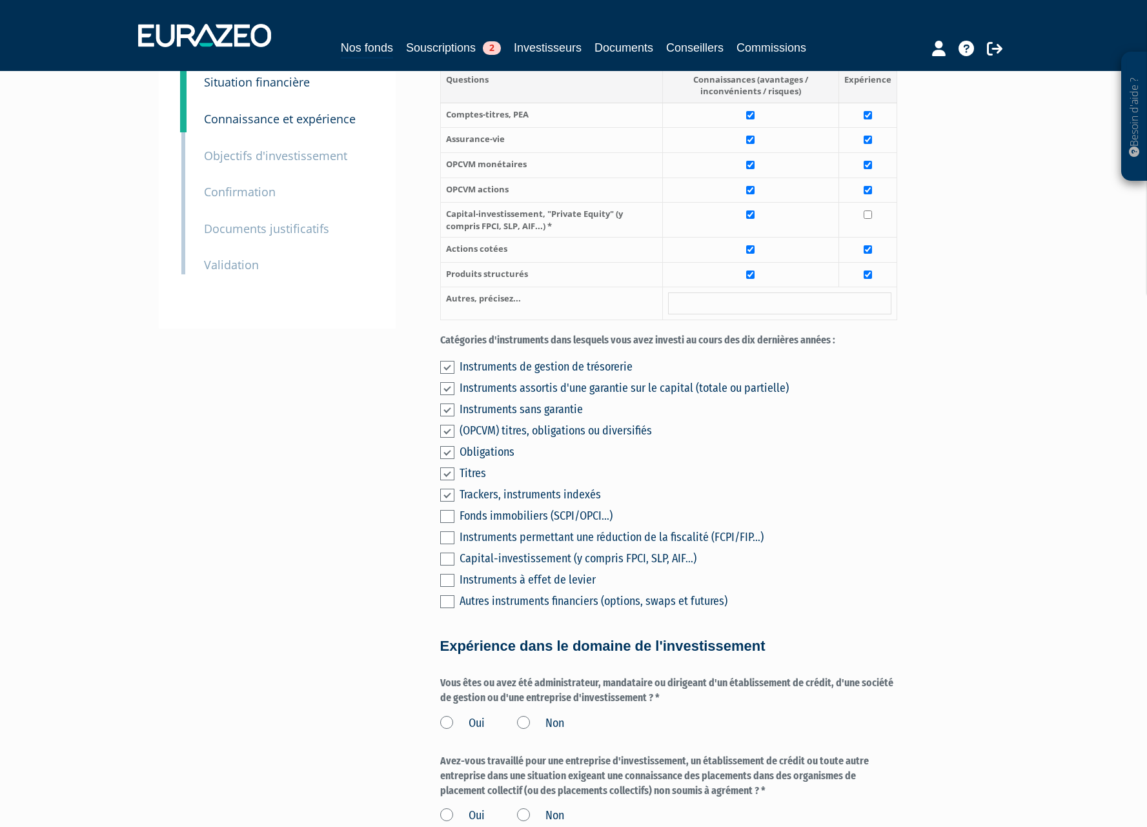
click at [0, 0] on input "checkbox" at bounding box center [0, 0] width 0 height 0
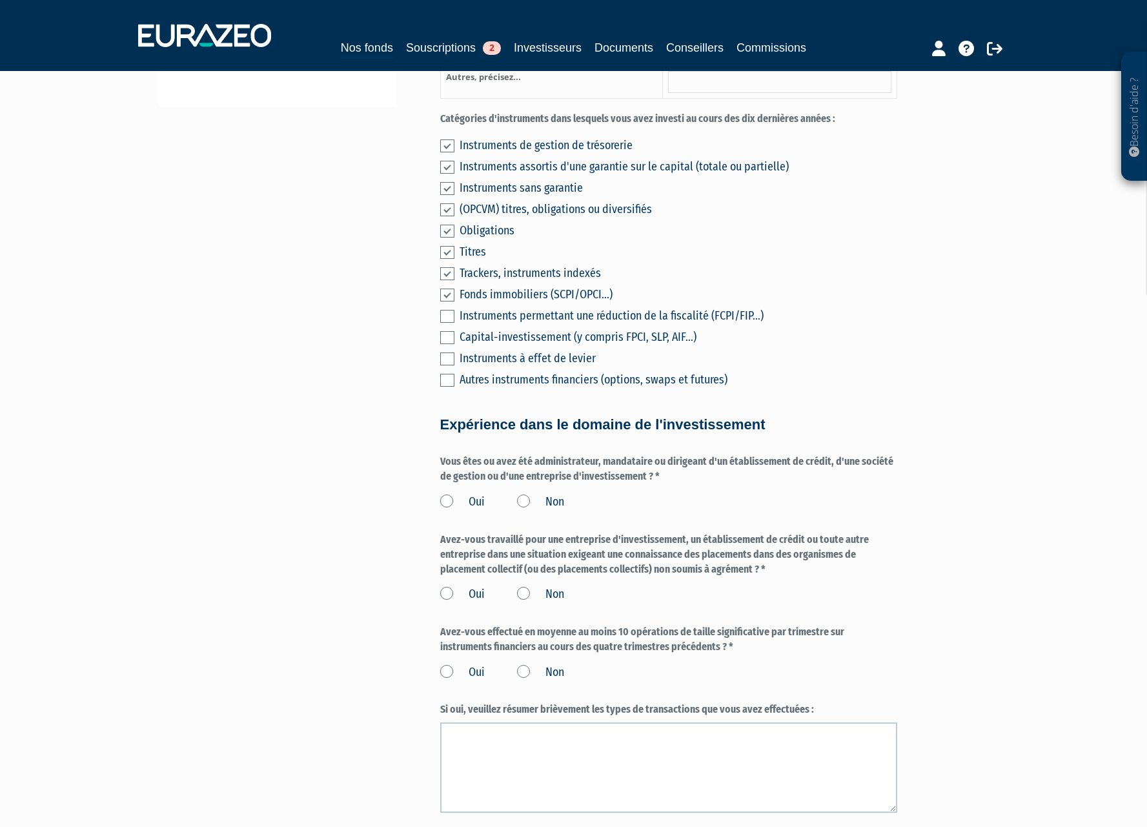
scroll to position [452, 0]
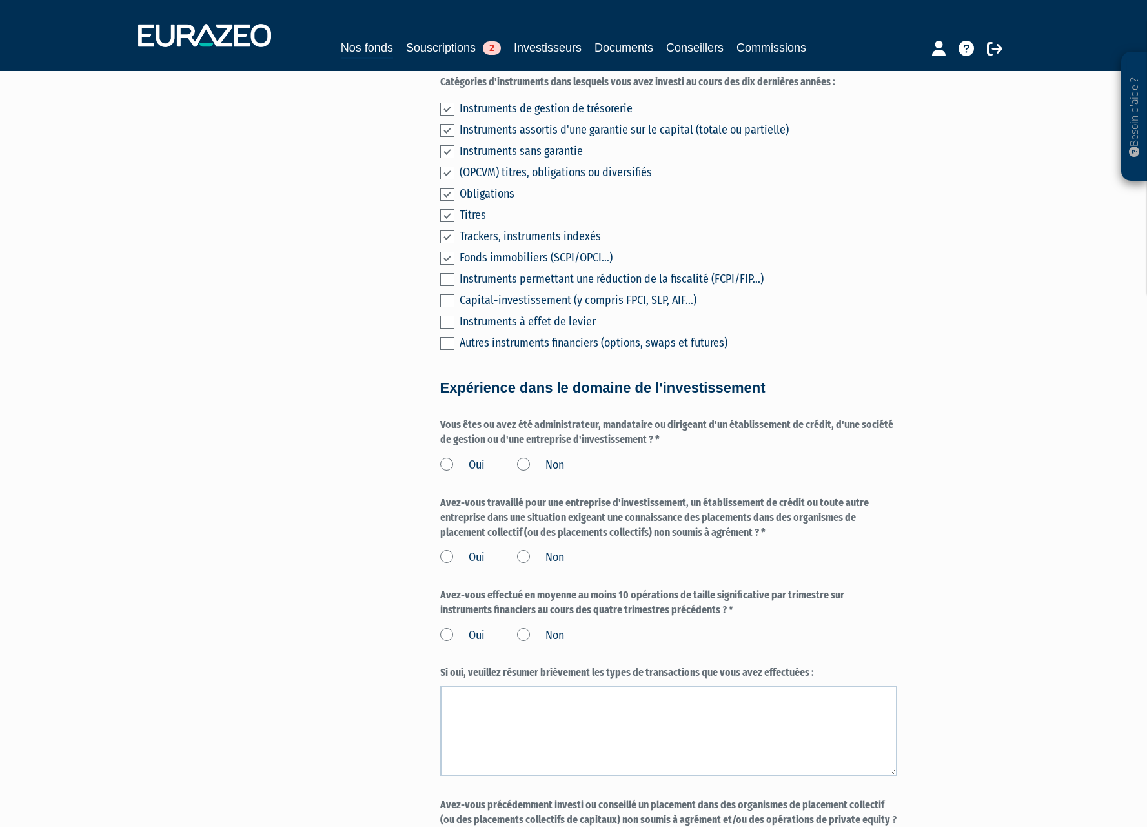
click at [525, 457] on label "Non" at bounding box center [540, 465] width 47 height 17
click at [0, 0] on input "Non" at bounding box center [0, 0] width 0 height 0
click at [528, 549] on label "Non" at bounding box center [540, 557] width 47 height 17
click at [0, 0] on input "Non" at bounding box center [0, 0] width 0 height 0
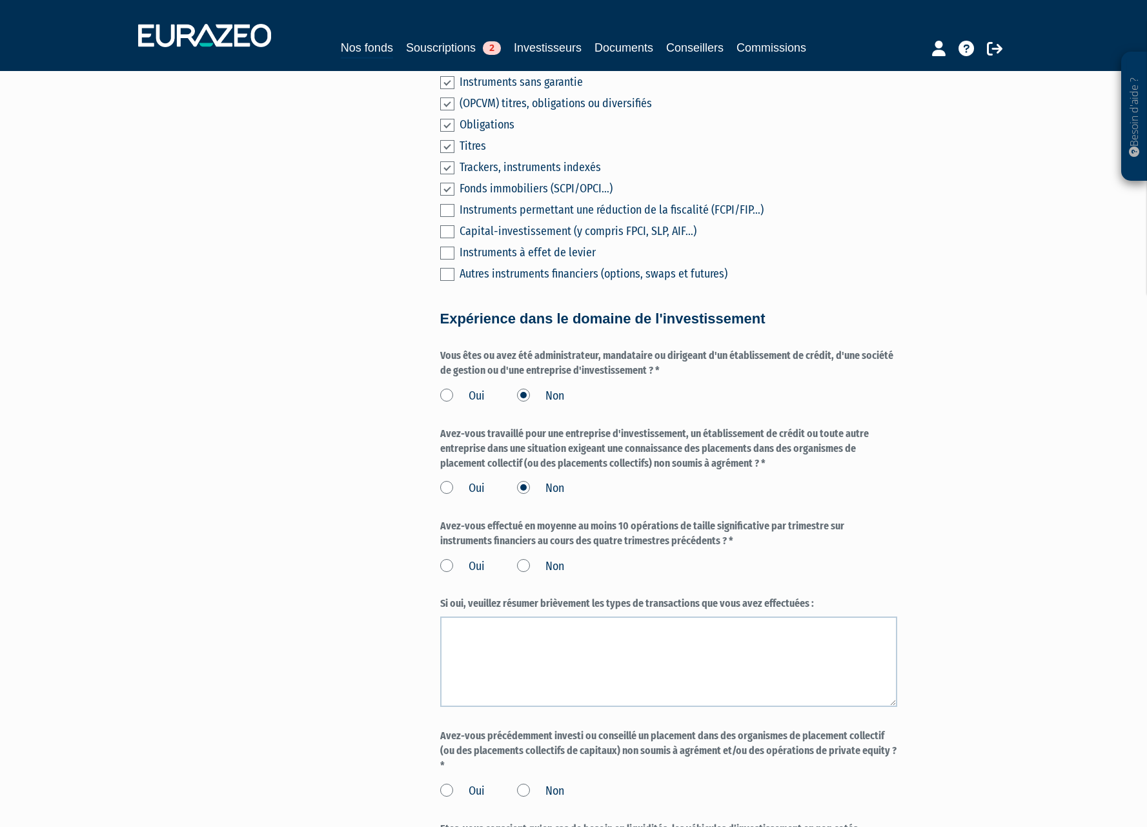
scroll to position [645, 0]
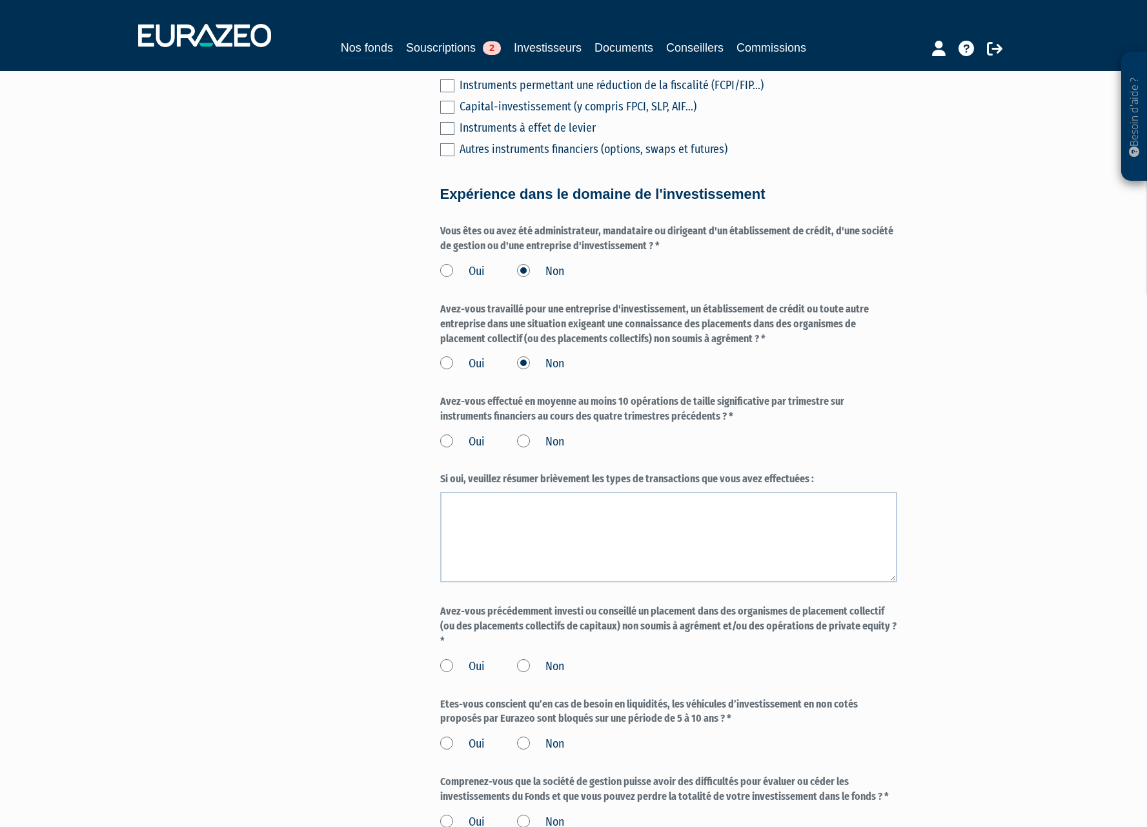
click at [529, 434] on label "Non" at bounding box center [540, 442] width 47 height 17
click at [0, 0] on input "Non" at bounding box center [0, 0] width 0 height 0
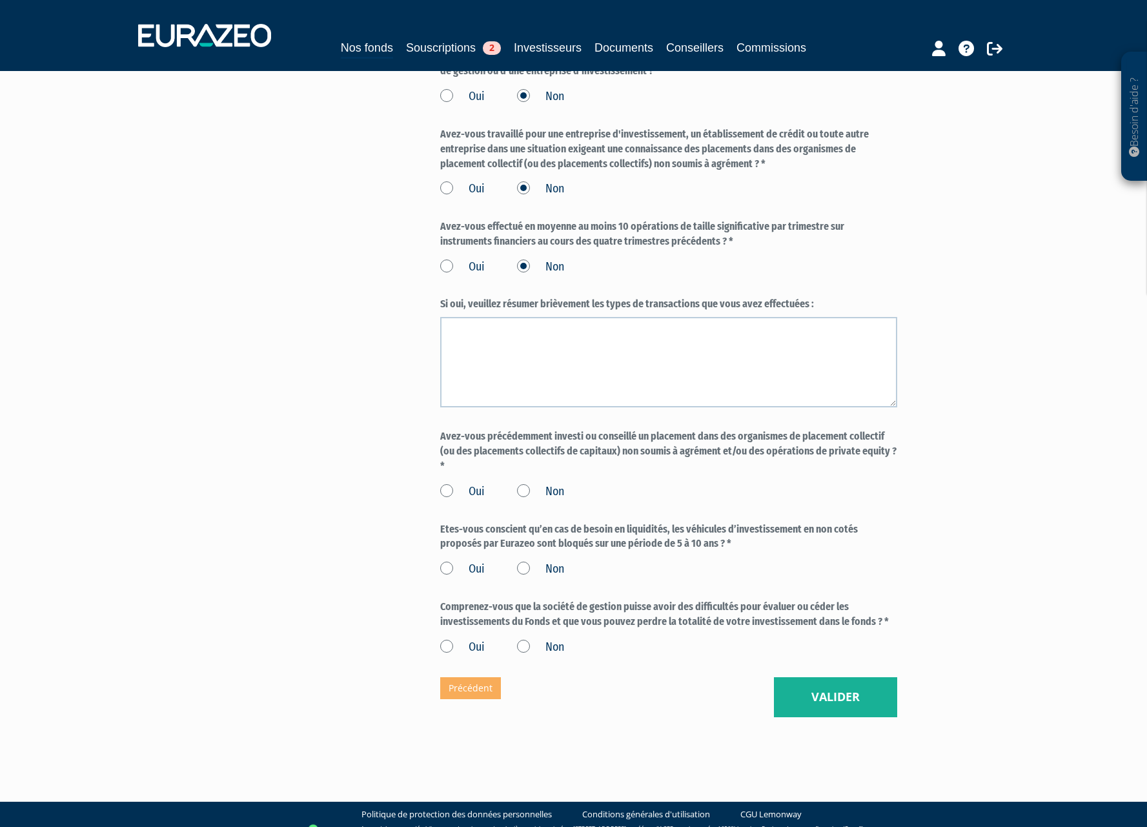
scroll to position [822, 0]
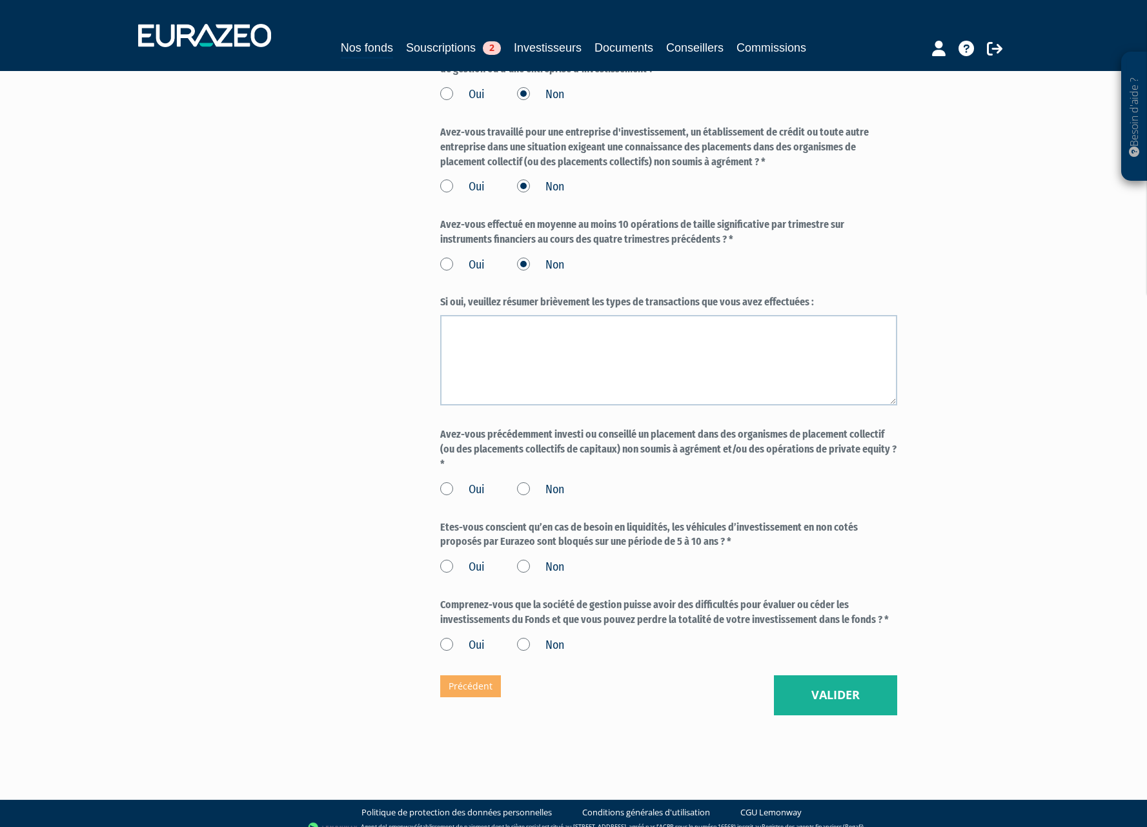
click at [521, 481] on label "Non" at bounding box center [540, 489] width 47 height 17
click at [0, 0] on input "Non" at bounding box center [0, 0] width 0 height 0
click at [448, 559] on label "Oui" at bounding box center [462, 567] width 45 height 17
click at [0, 0] on input "Oui" at bounding box center [0, 0] width 0 height 0
click at [448, 637] on label "Oui" at bounding box center [462, 645] width 45 height 17
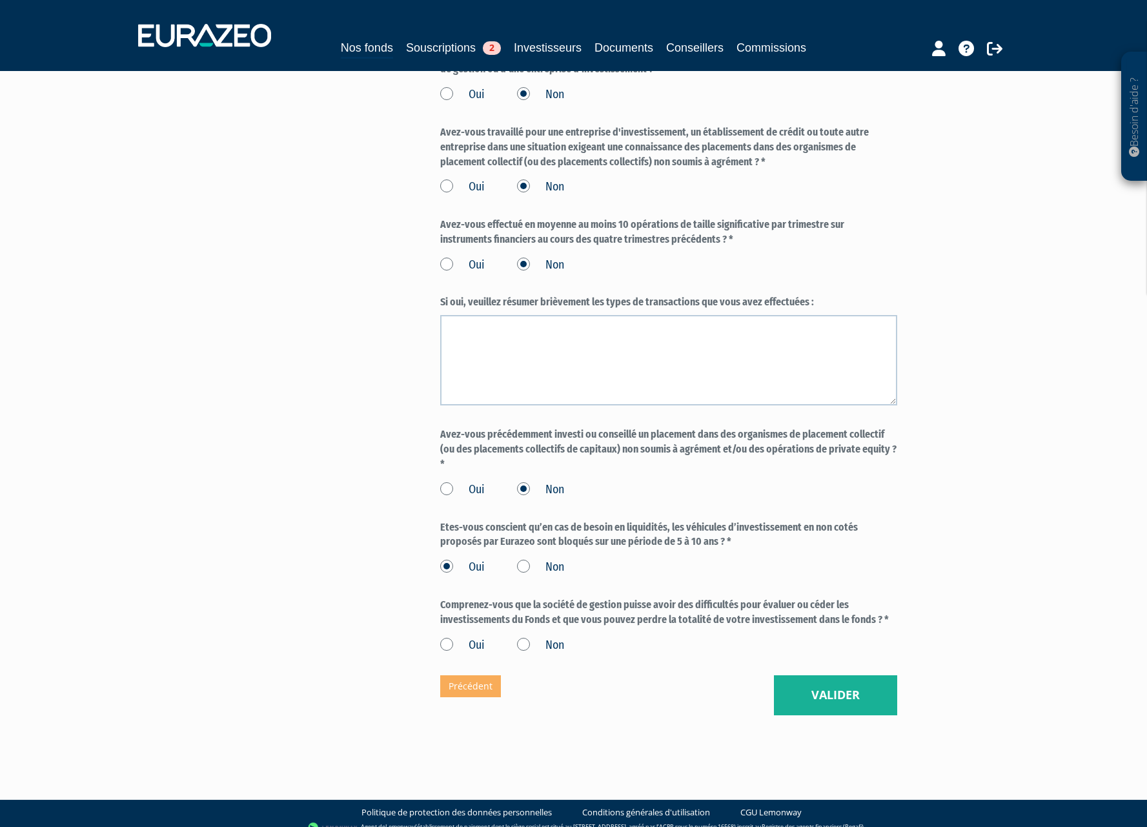
click at [0, 0] on input "Oui" at bounding box center [0, 0] width 0 height 0
click at [809, 689] on button "Valider" at bounding box center [835, 695] width 123 height 40
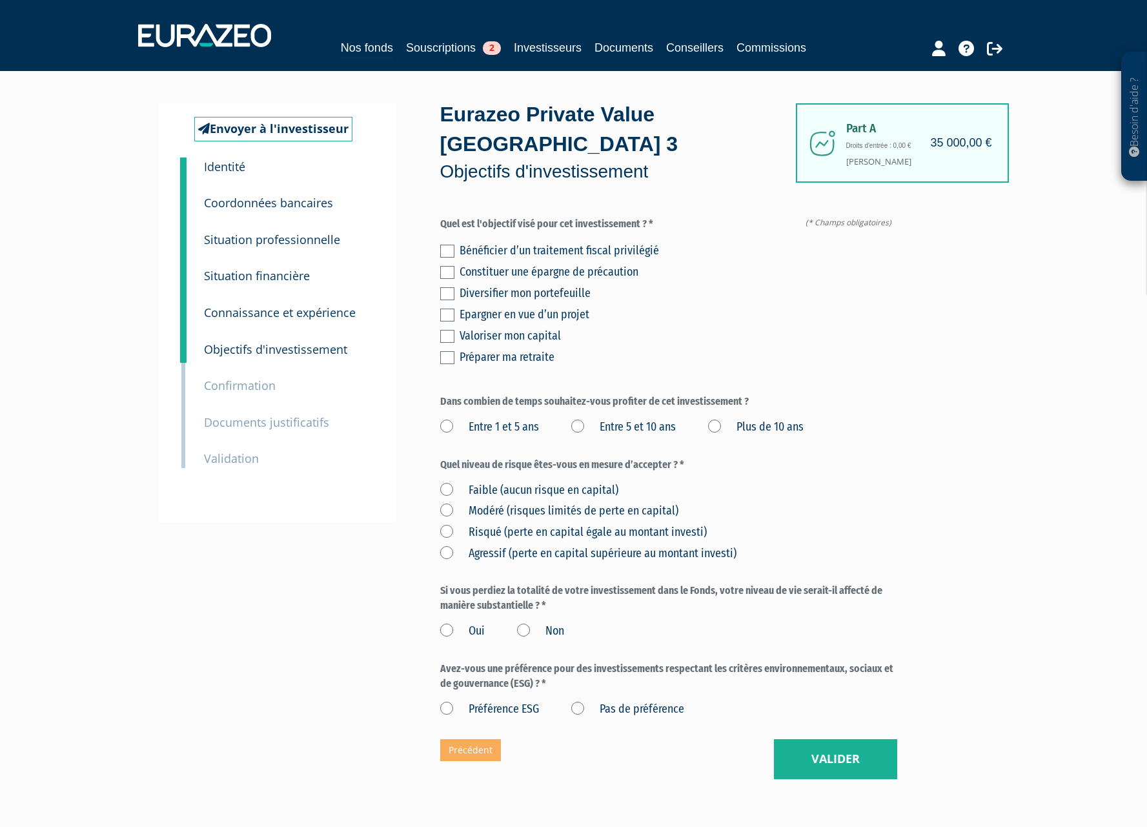
click at [450, 287] on label at bounding box center [447, 293] width 14 height 13
click at [0, 0] on input "checkbox" at bounding box center [0, 0] width 0 height 0
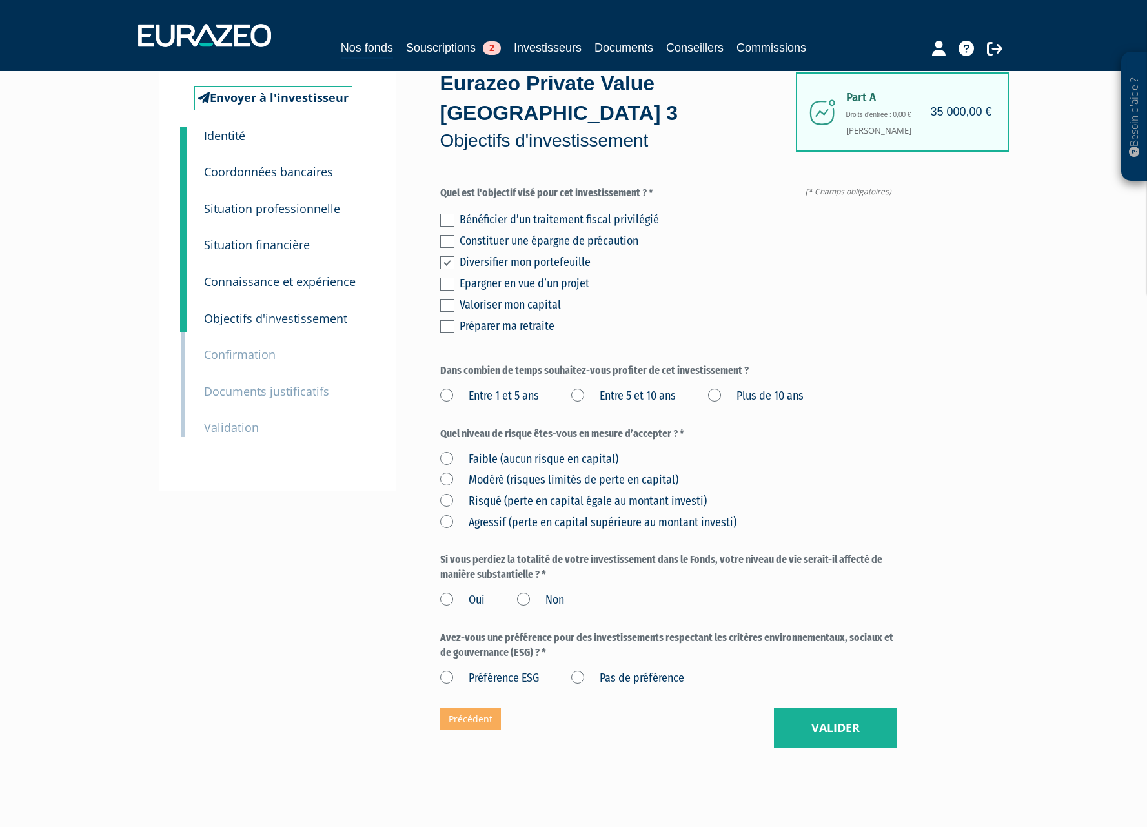
scroll to position [48, 0]
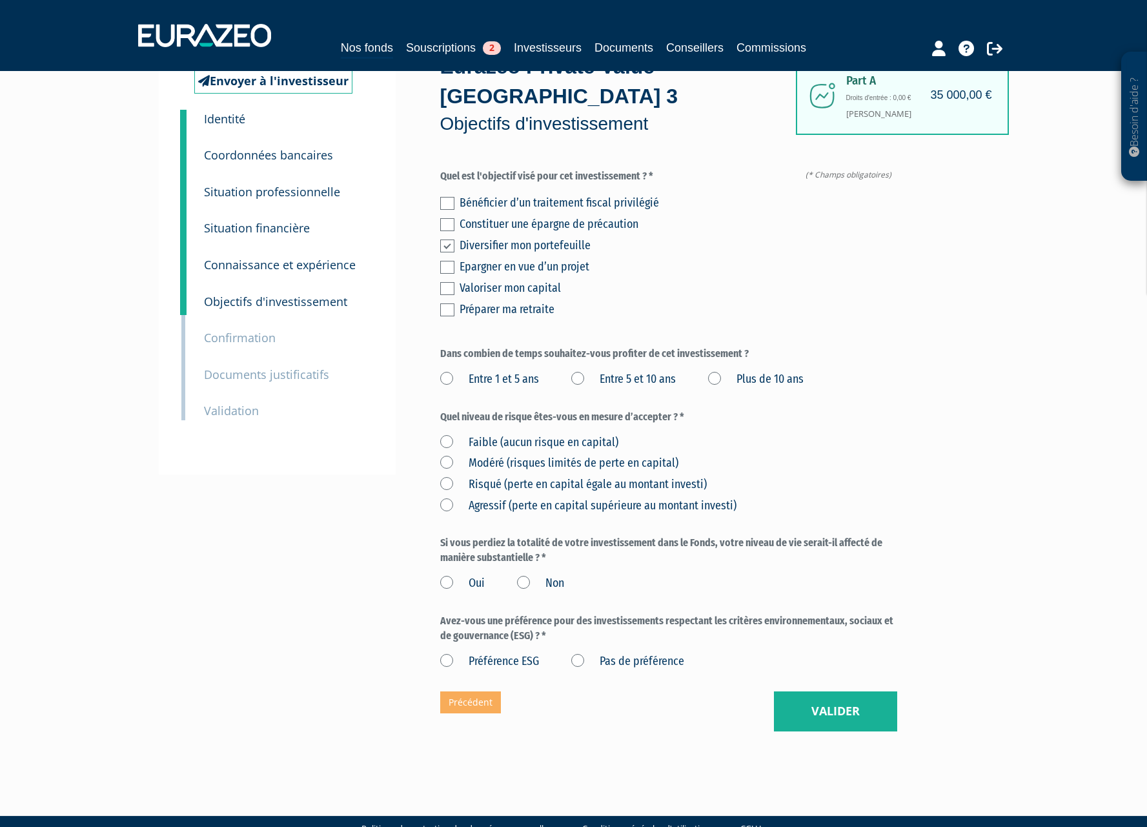
click at [579, 371] on label "Entre 5 et 10 ans" at bounding box center [623, 379] width 105 height 17
click at [0, 0] on ans "Entre 5 et 10 ans" at bounding box center [0, 0] width 0 height 0
click at [449, 476] on label "Risqué (perte en capital égale au montant investi)" at bounding box center [573, 484] width 267 height 17
click at [0, 0] on investi\) "Risqué (perte en capital égale au montant investi)" at bounding box center [0, 0] width 0 height 0
click at [519, 575] on label "Non" at bounding box center [540, 583] width 47 height 17
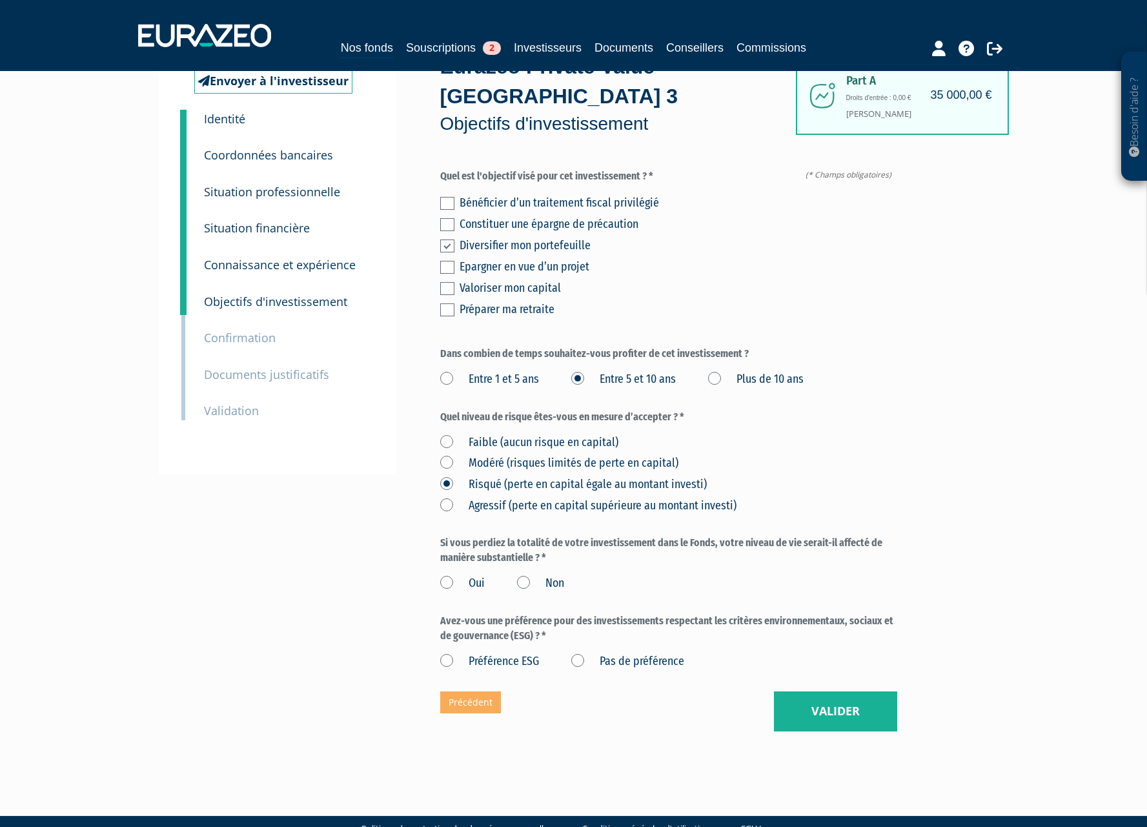
click at [0, 0] on input "Non" at bounding box center [0, 0] width 0 height 0
click at [583, 653] on label "Pas de préférence" at bounding box center [627, 661] width 113 height 17
click at [0, 0] on préférence "Pas de préférence" at bounding box center [0, 0] width 0 height 0
click at [825, 691] on button "Valider" at bounding box center [835, 711] width 123 height 40
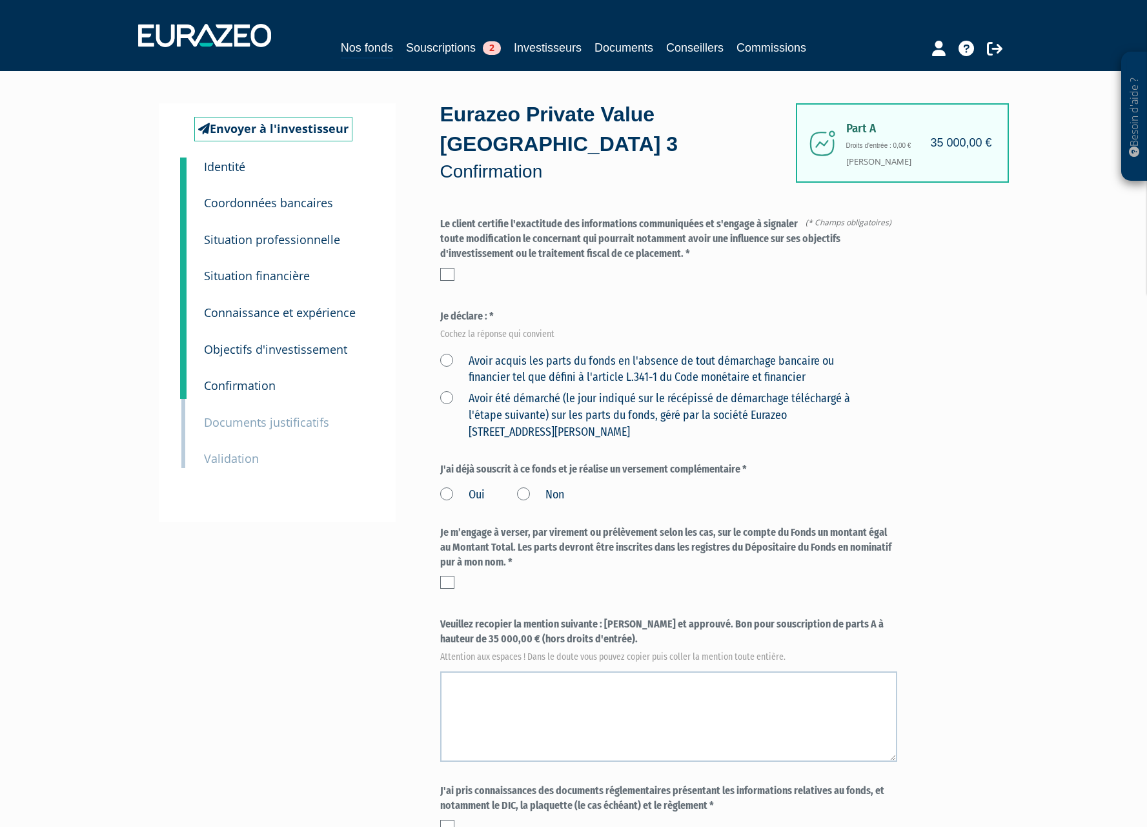
click at [454, 268] on div at bounding box center [668, 274] width 457 height 13
click at [449, 268] on label at bounding box center [447, 274] width 14 height 13
click at [0, 0] on input "checkbox" at bounding box center [0, 0] width 0 height 0
click at [448, 353] on label "Avoir acquis les parts du fonds en l'absence de tout démarchage bancaire ou fin…" at bounding box center [653, 369] width 427 height 33
click at [0, 0] on financier "Avoir acquis les parts du fonds en l'absence de tout démarchage bancaire ou fin…" at bounding box center [0, 0] width 0 height 0
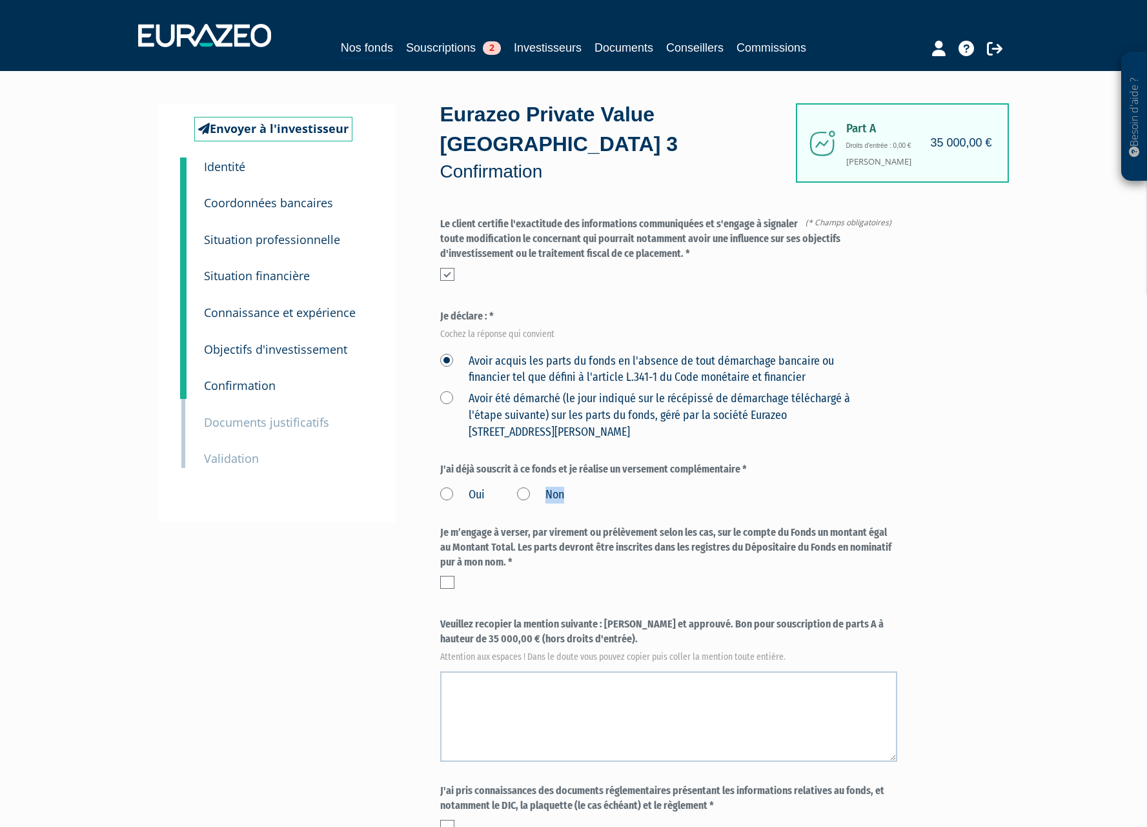
click at [521, 487] on label "Non" at bounding box center [540, 495] width 47 height 17
click at [447, 576] on label at bounding box center [447, 582] width 14 height 13
click at [0, 0] on input "checkbox" at bounding box center [0, 0] width 0 height 0
click at [523, 487] on label "Non" at bounding box center [540, 495] width 47 height 17
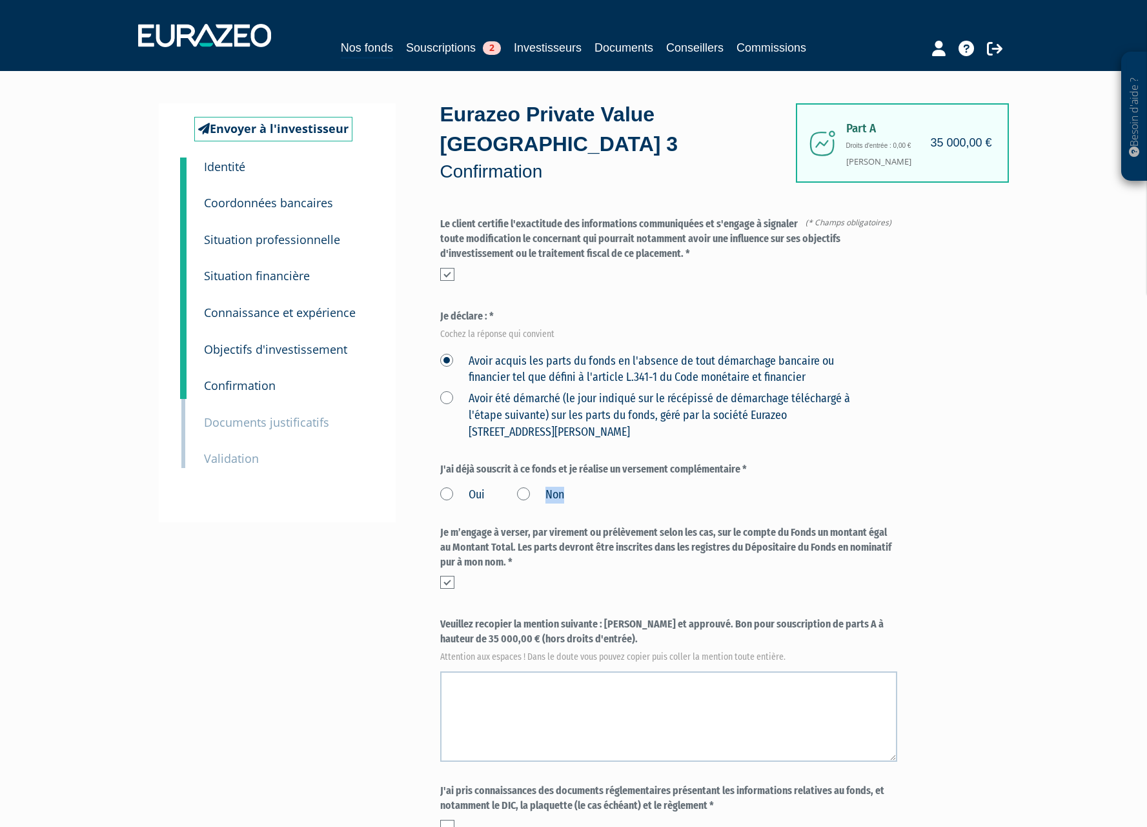
click at [0, 0] on input "Non" at bounding box center [0, 0] width 0 height 0
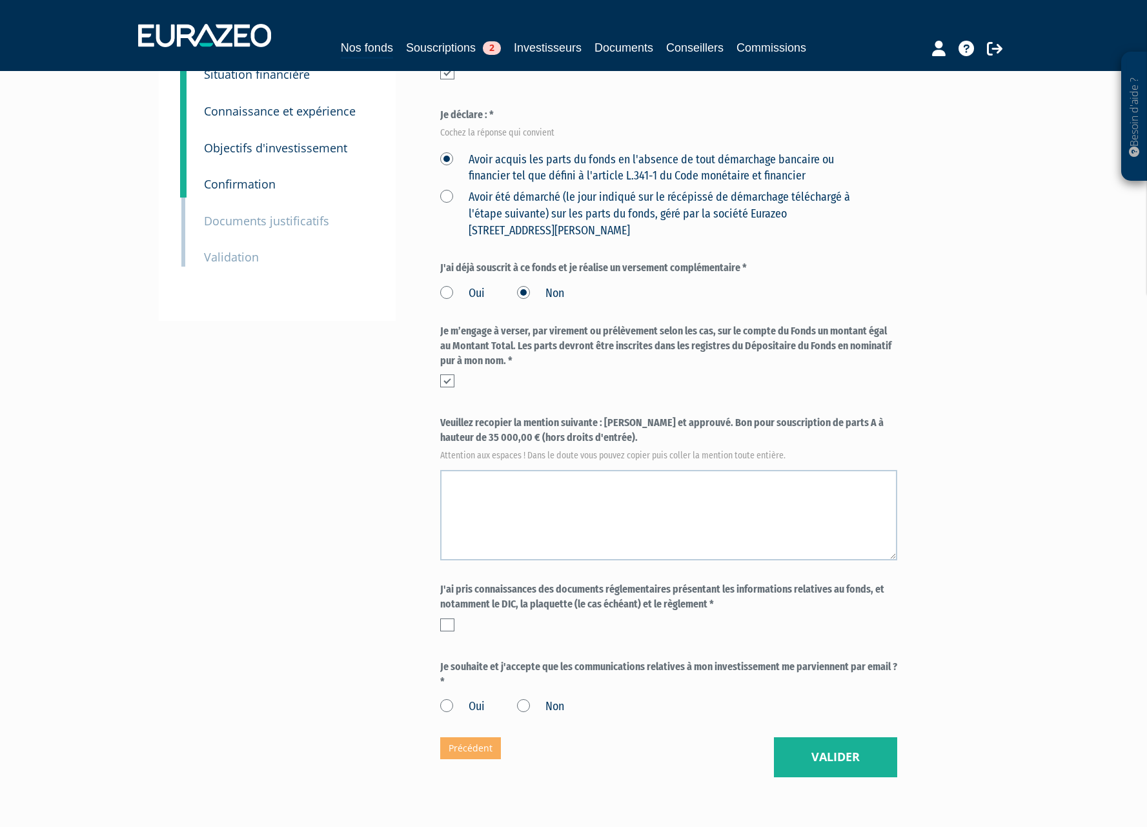
scroll to position [247, 0]
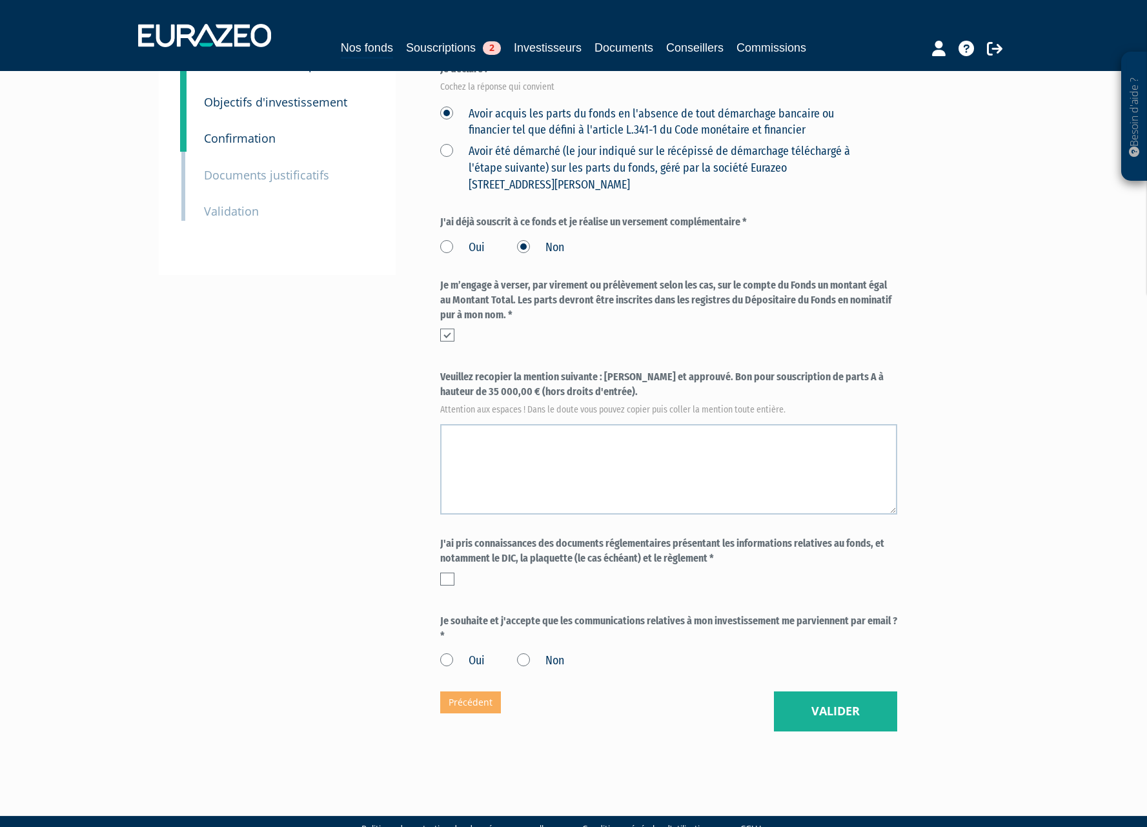
drag, startPoint x: 603, startPoint y: 346, endPoint x: 572, endPoint y: 365, distance: 36.2
click at [572, 370] on label "Veuillez recopier la mention suivante : Lu et approuvé. Bon pour souscription d…" at bounding box center [668, 391] width 457 height 43
copy label "Lu et approuvé. Bon pour souscription de parts A à hauteur de 35 000,00 € (hors…"
click at [487, 424] on textarea at bounding box center [668, 469] width 457 height 90
paste textarea "Lu et approuvé. Bon pour souscription de parts A à hauteur de 35 000,00 € (hors…"
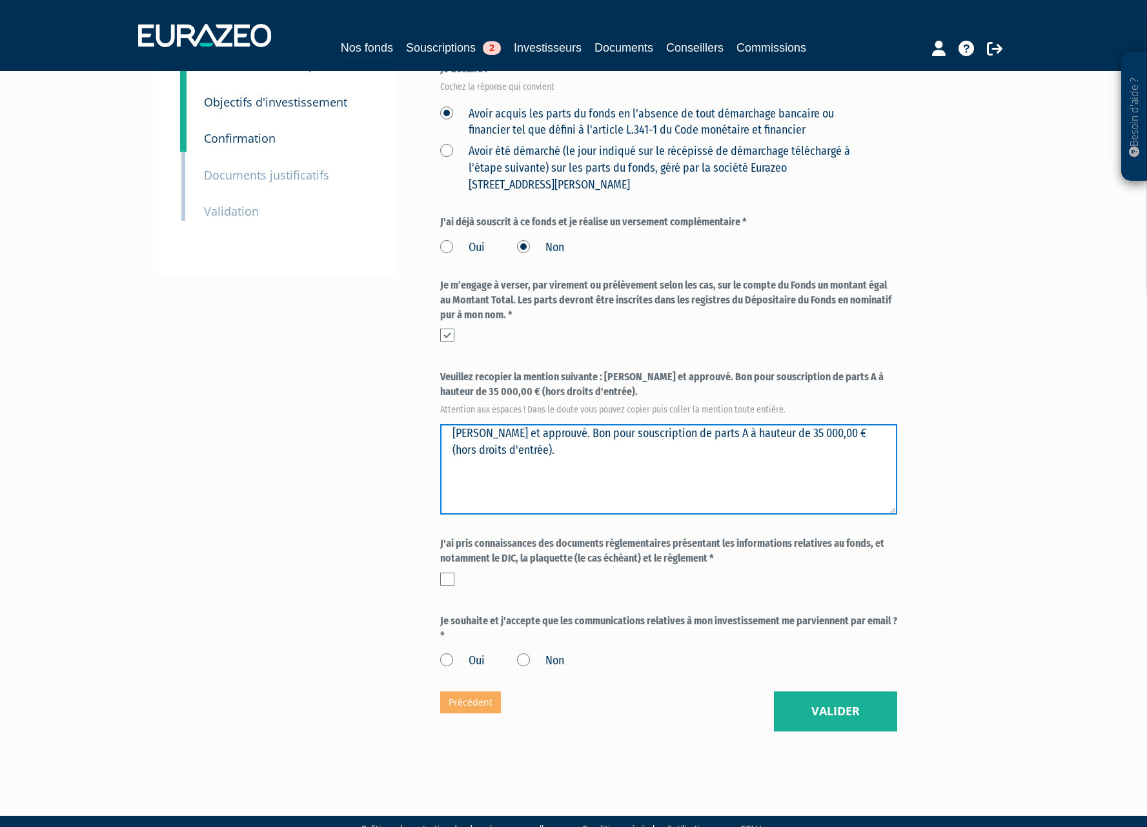
type textarea "Lu et approuvé. Bon pour souscription de parts A à hauteur de 35 000,00 € (hors…"
click at [444, 572] on label at bounding box center [447, 578] width 14 height 13
click at [0, 0] on input "checkbox" at bounding box center [0, 0] width 0 height 0
click at [448, 652] on label "Oui" at bounding box center [462, 660] width 45 height 17
click at [0, 0] on input "Oui" at bounding box center [0, 0] width 0 height 0
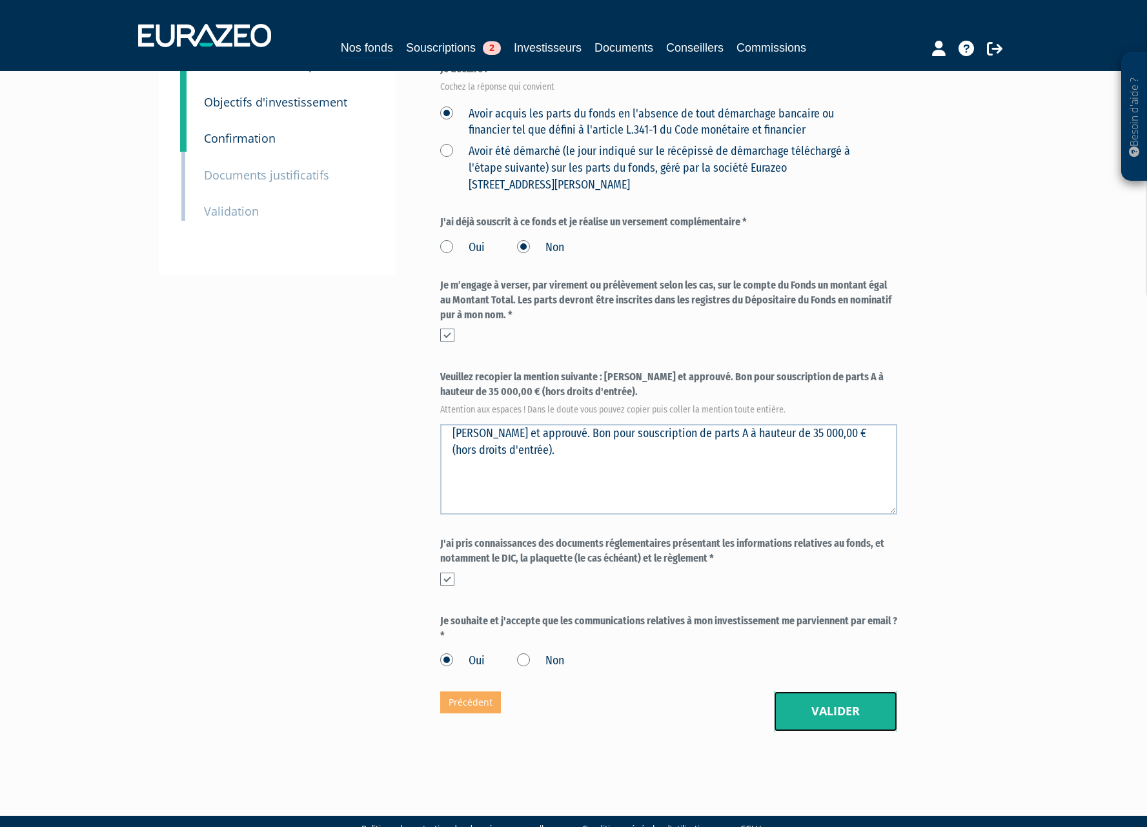
click at [842, 691] on button "Valider" at bounding box center [835, 711] width 123 height 40
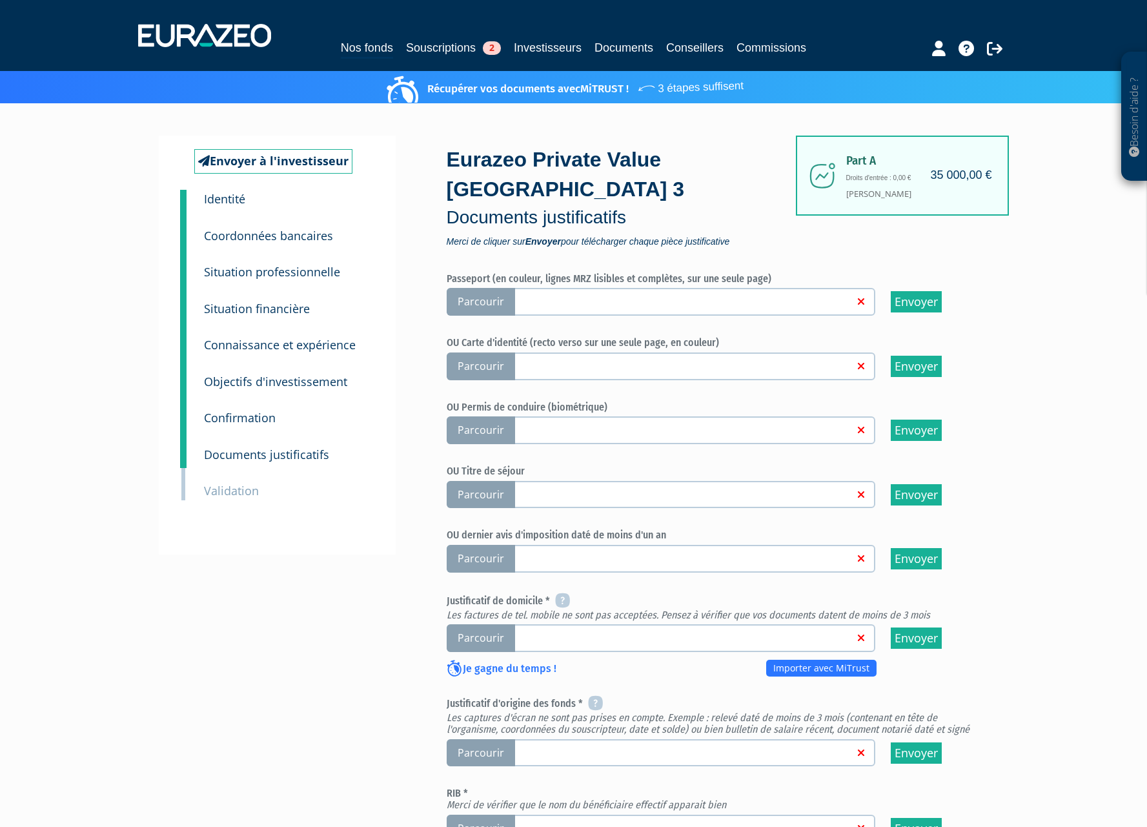
click at [495, 288] on span "Parcourir" at bounding box center [481, 302] width 68 height 28
click at [0, 0] on input "Parcourir" at bounding box center [0, 0] width 0 height 0
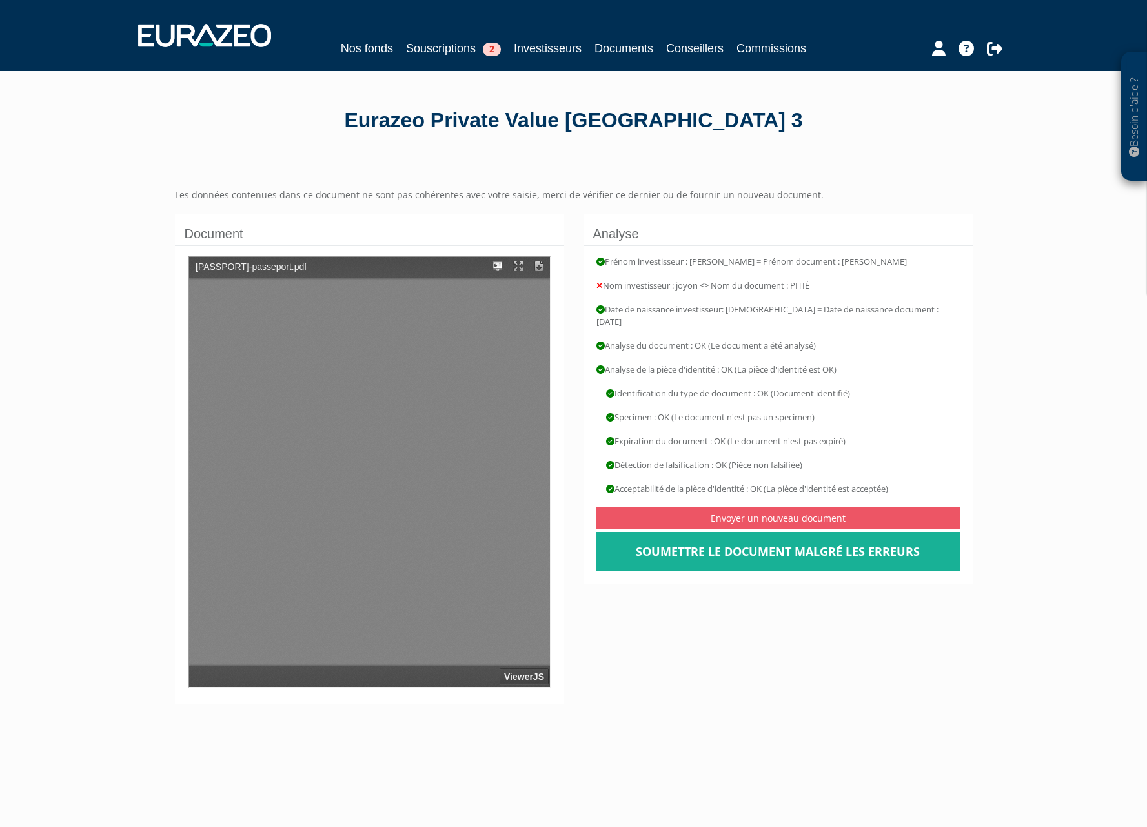
type input "1"
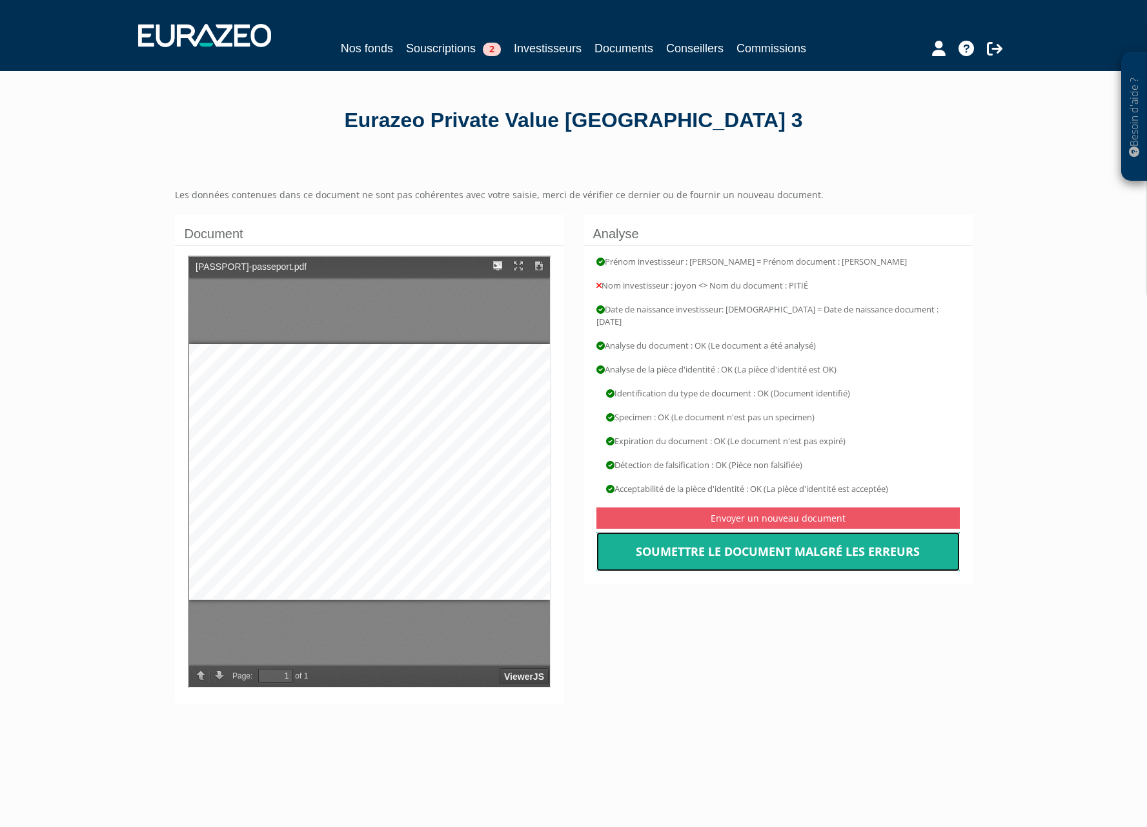
click at [827, 548] on link "Soumettre le document malgré les erreurs" at bounding box center [777, 552] width 363 height 40
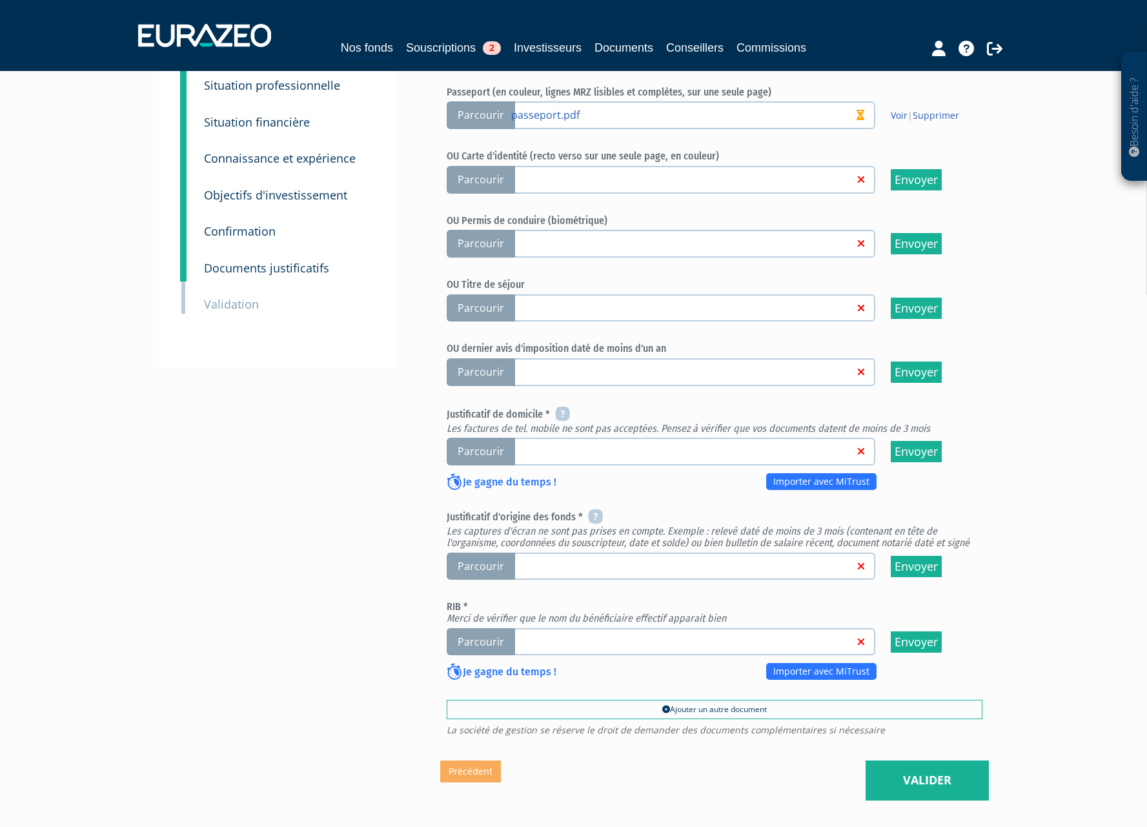
scroll to position [194, 0]
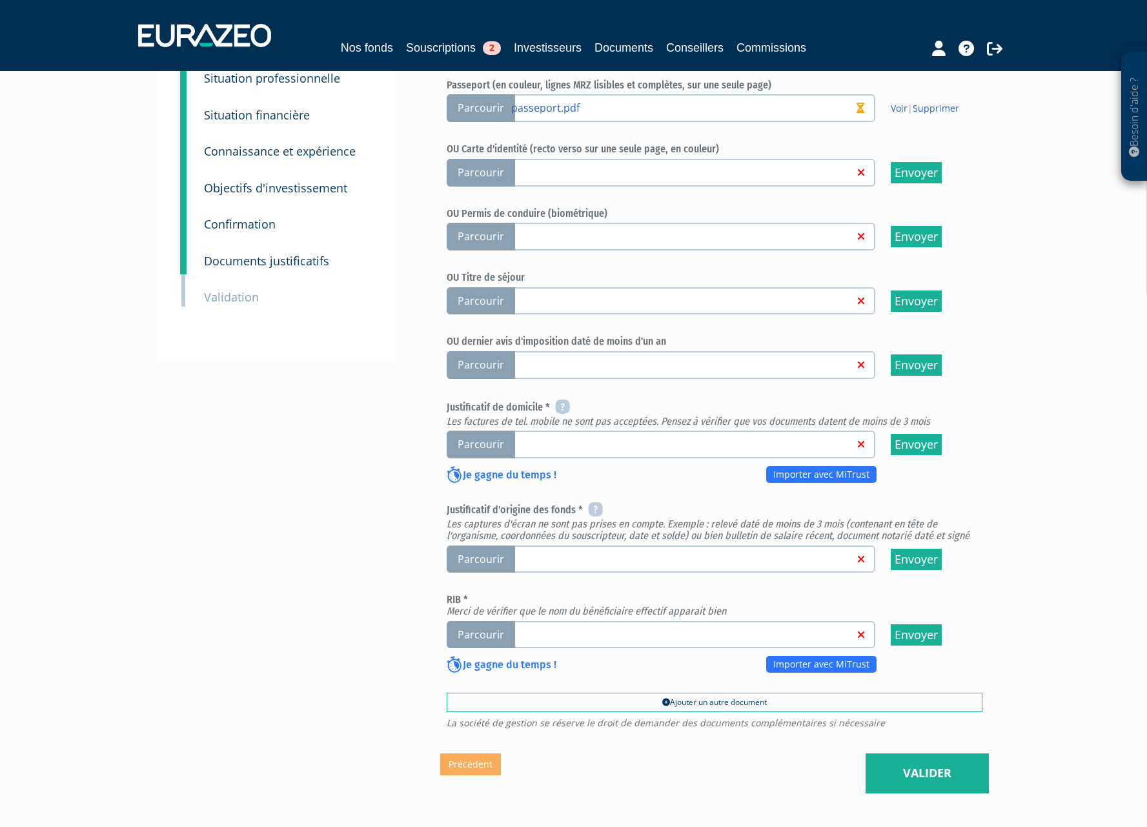
click at [471, 430] on span "Parcourir" at bounding box center [481, 444] width 68 height 28
click at [0, 0] on input "Parcourir" at bounding box center [0, 0] width 0 height 0
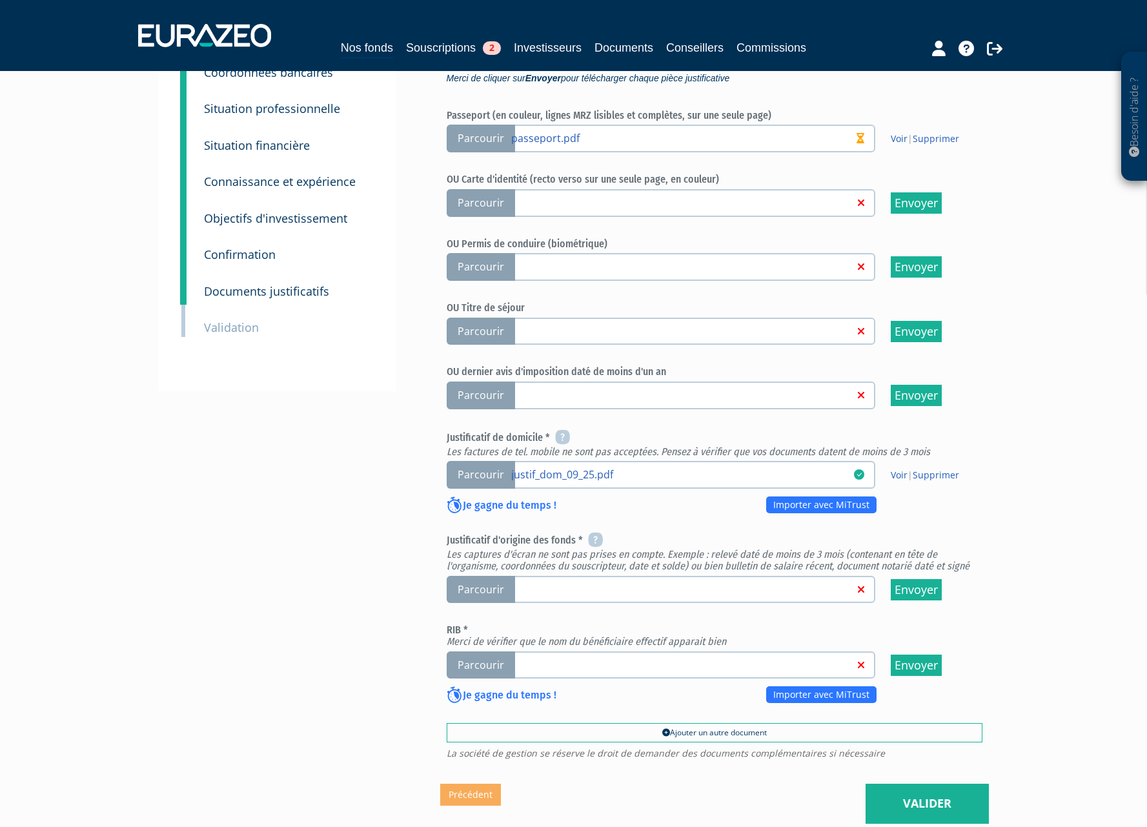
scroll to position [194, 0]
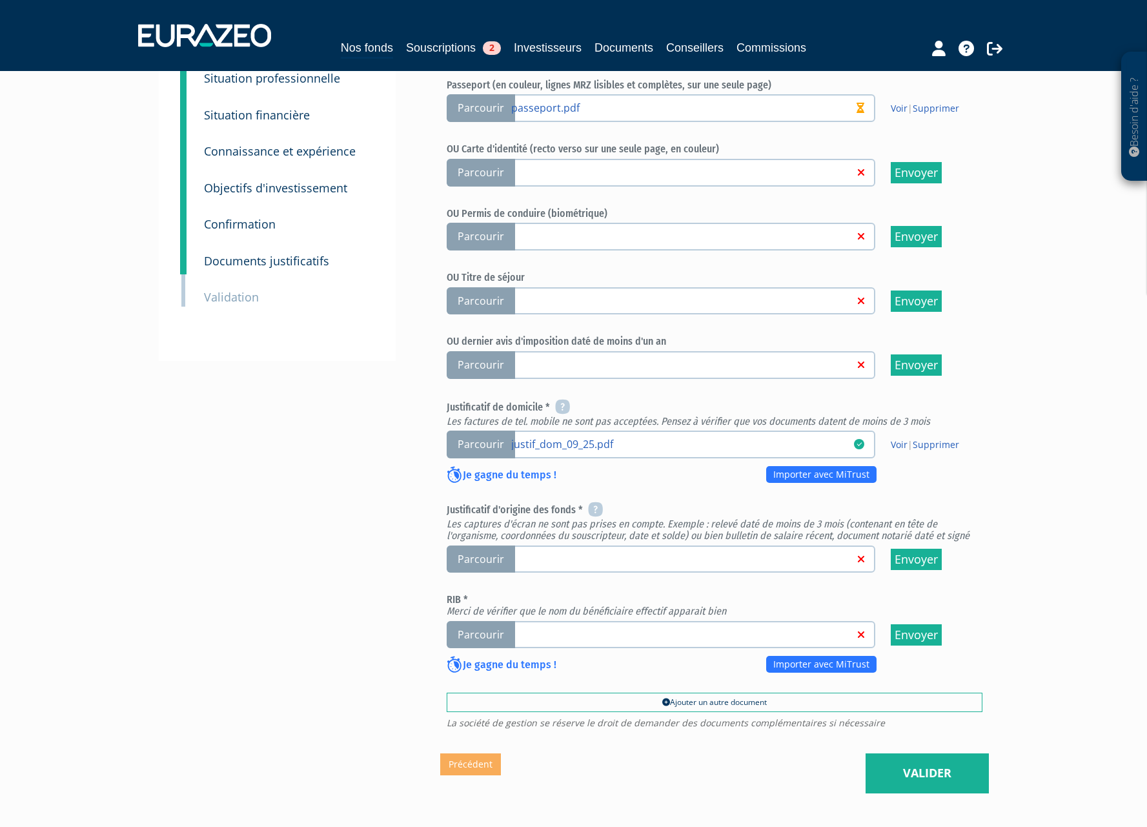
click at [474, 621] on span "Parcourir" at bounding box center [481, 635] width 68 height 28
click at [0, 0] on input "Parcourir" at bounding box center [0, 0] width 0 height 0
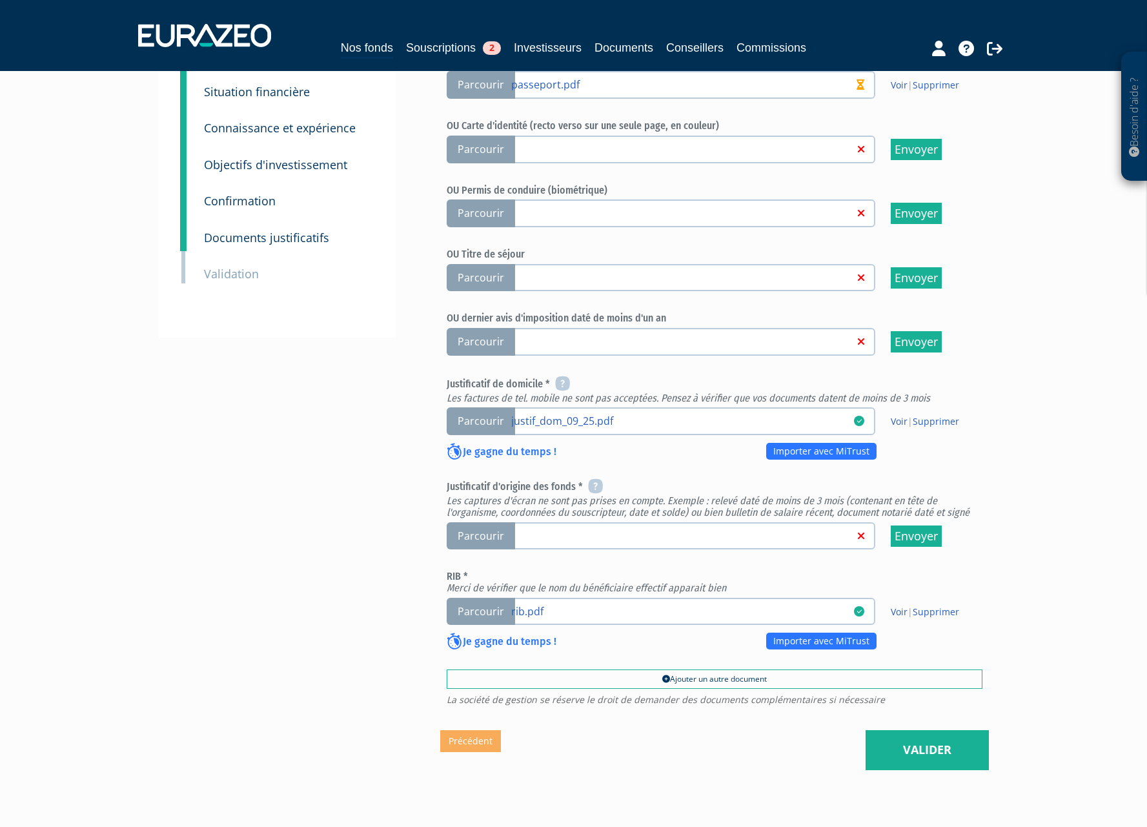
scroll to position [256, 0]
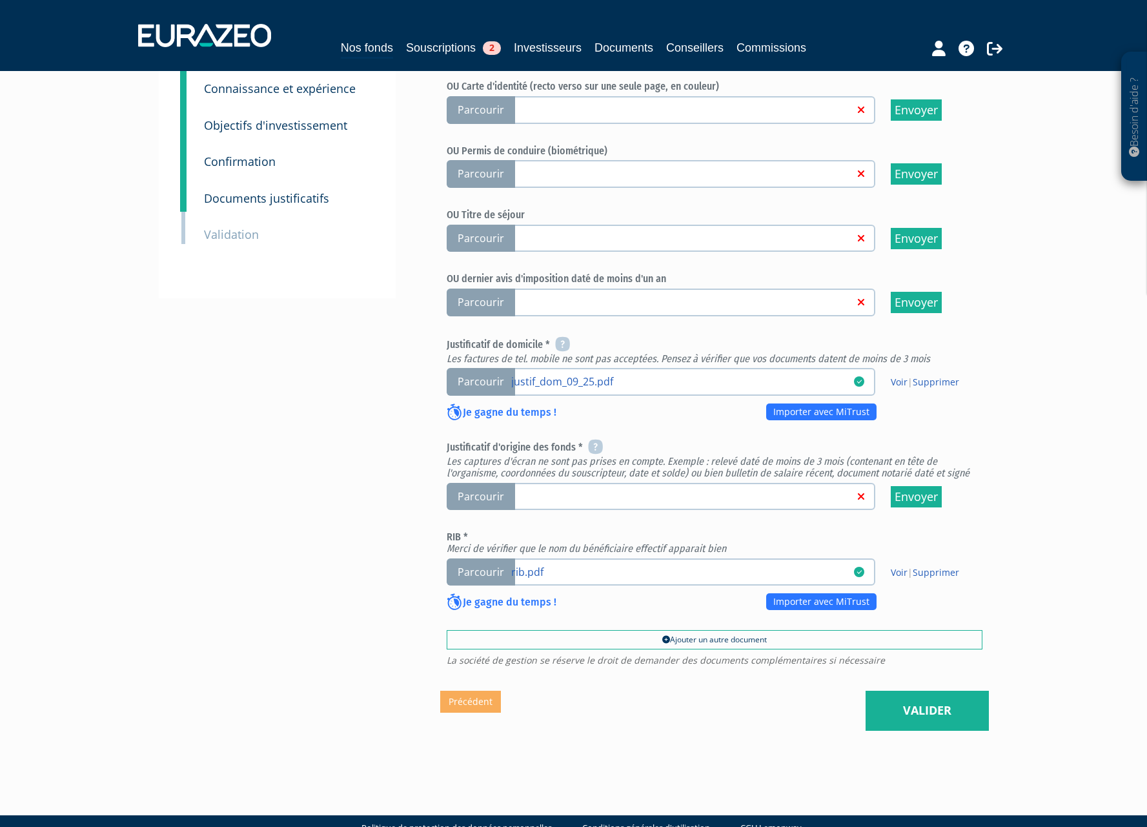
click at [470, 483] on span "Parcourir" at bounding box center [481, 497] width 68 height 28
click at [0, 0] on input "Parcourir" at bounding box center [0, 0] width 0 height 0
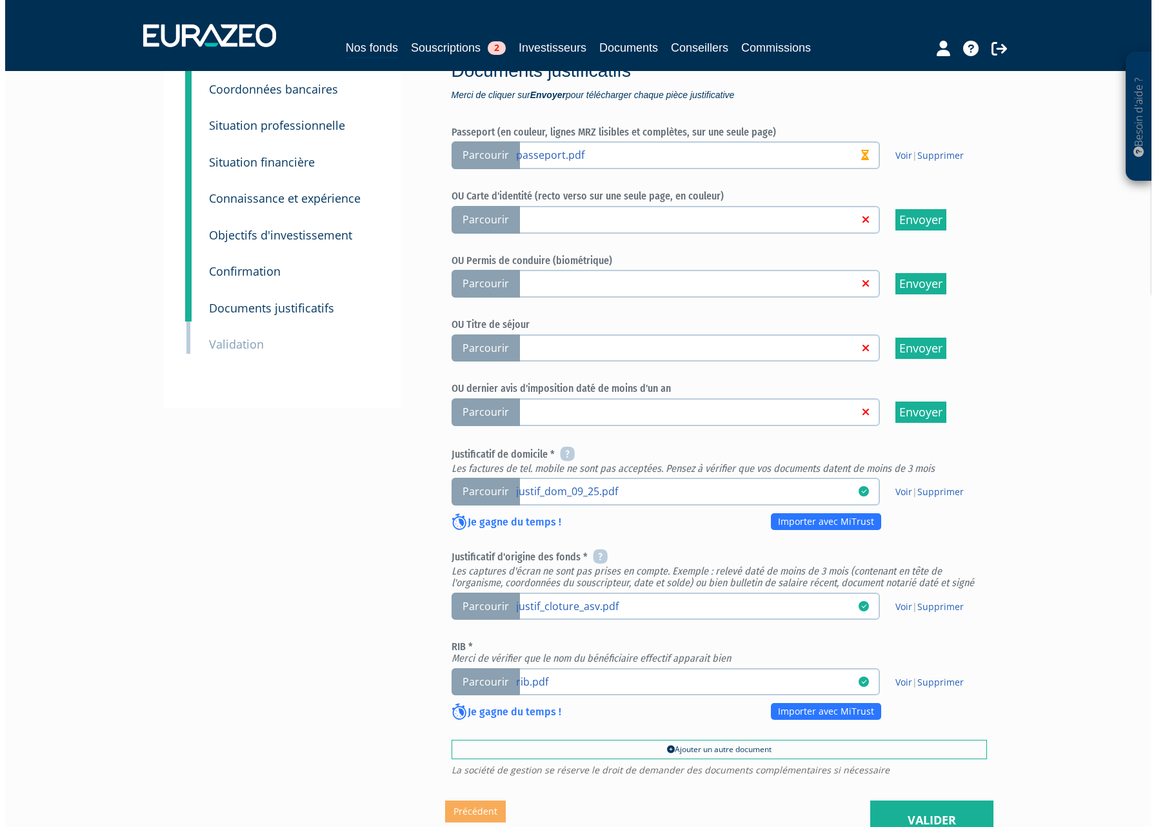
scroll to position [256, 0]
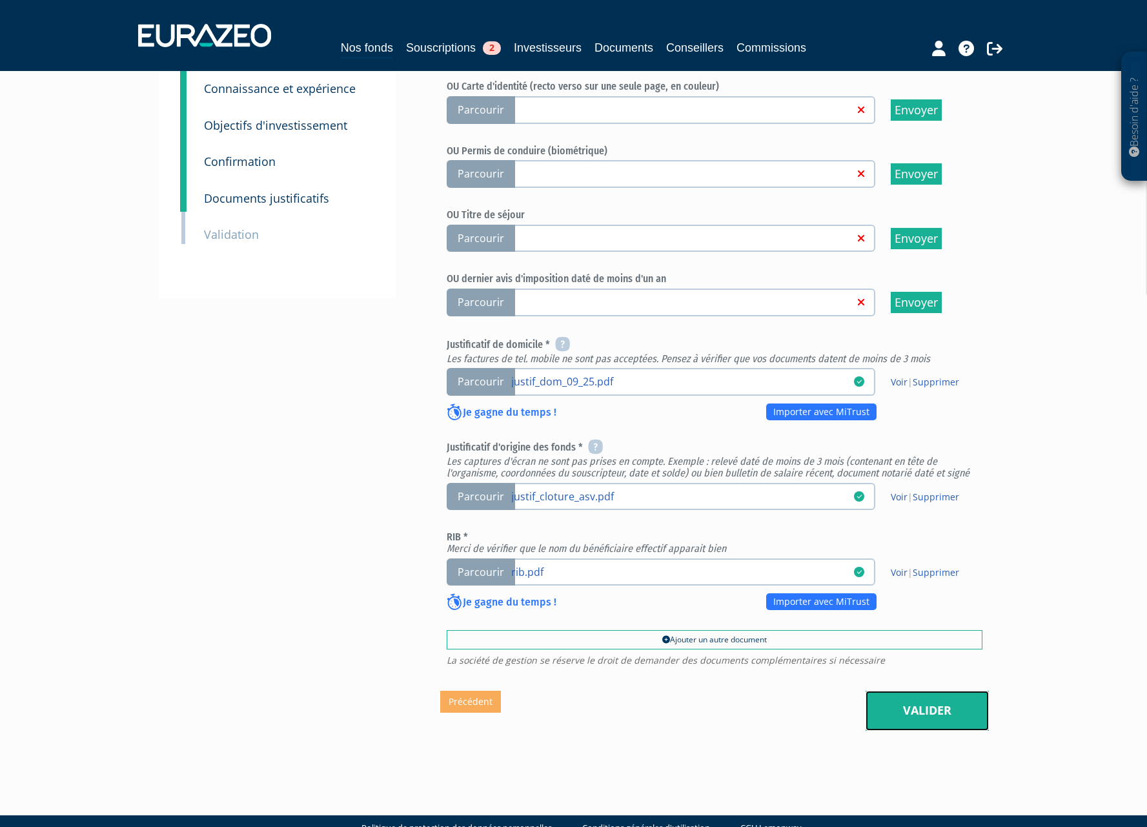
click at [942, 690] on link "Valider" at bounding box center [926, 710] width 123 height 40
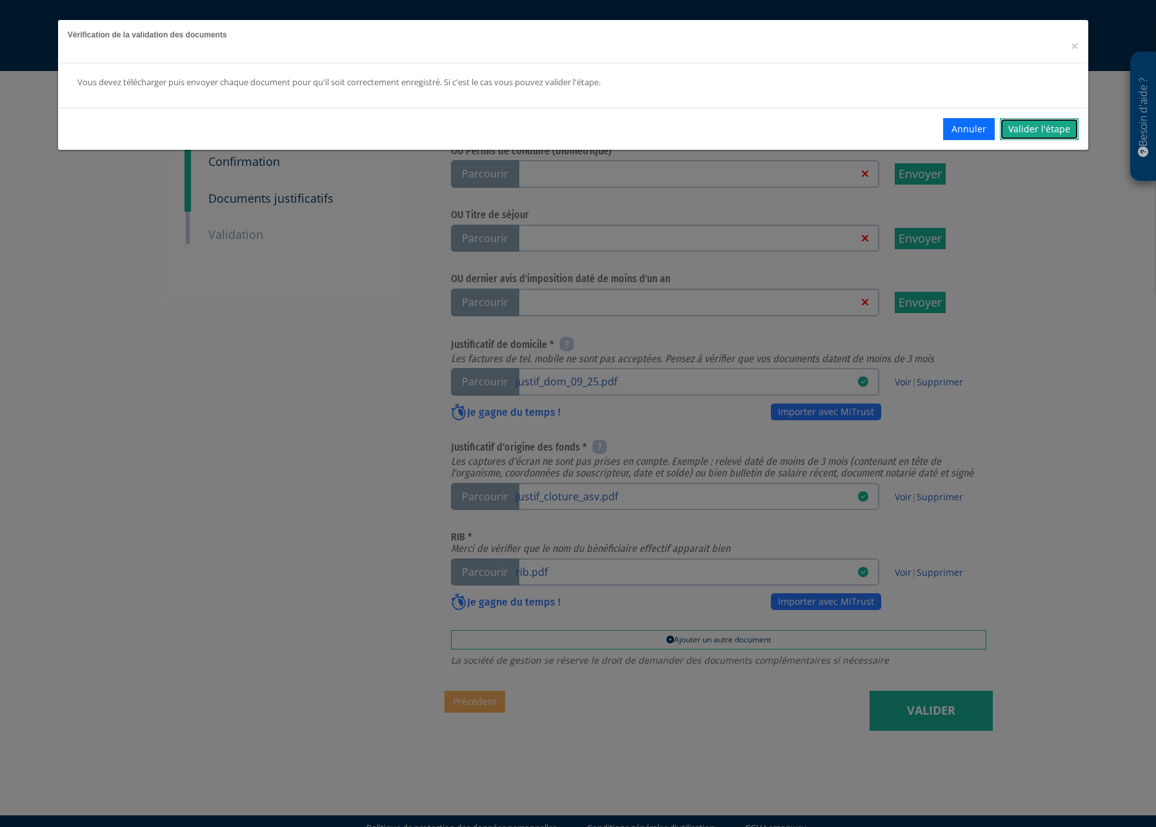
click at [1031, 134] on link "Valider l'étape" at bounding box center [1039, 129] width 79 height 22
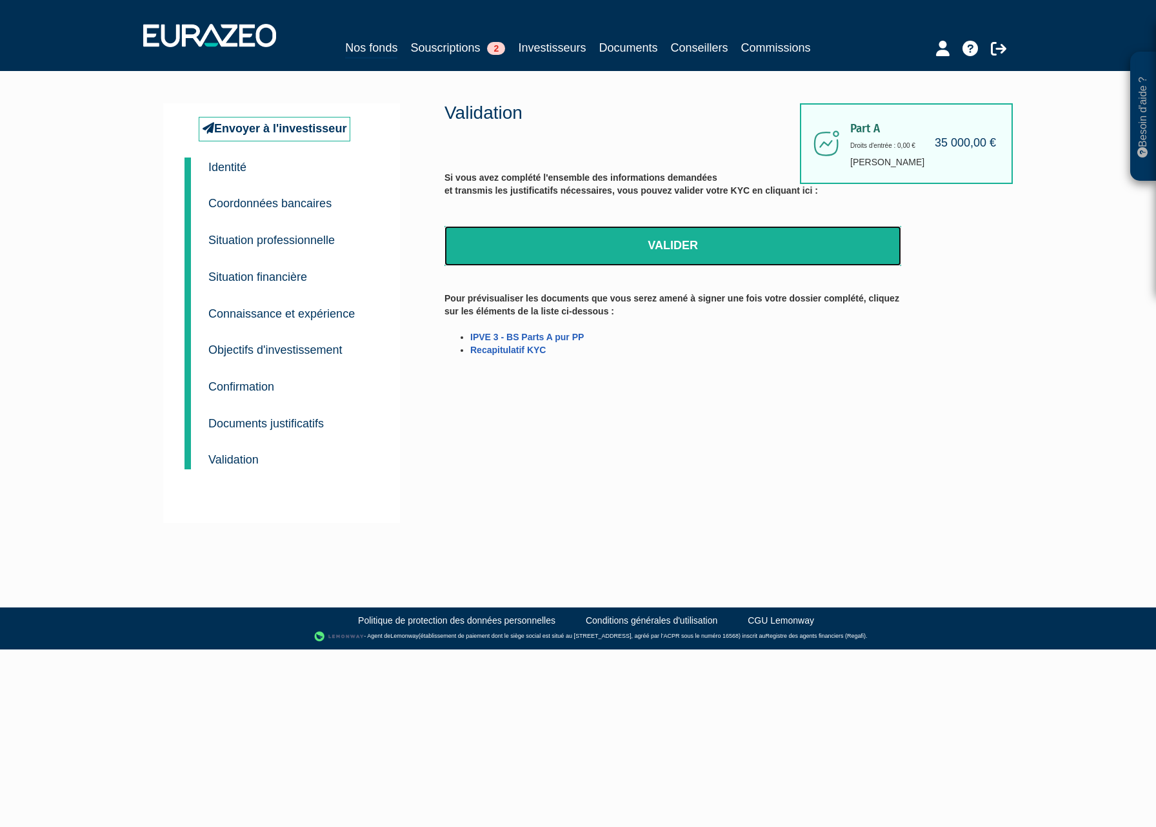
click at [638, 252] on link "Valider" at bounding box center [673, 246] width 457 height 40
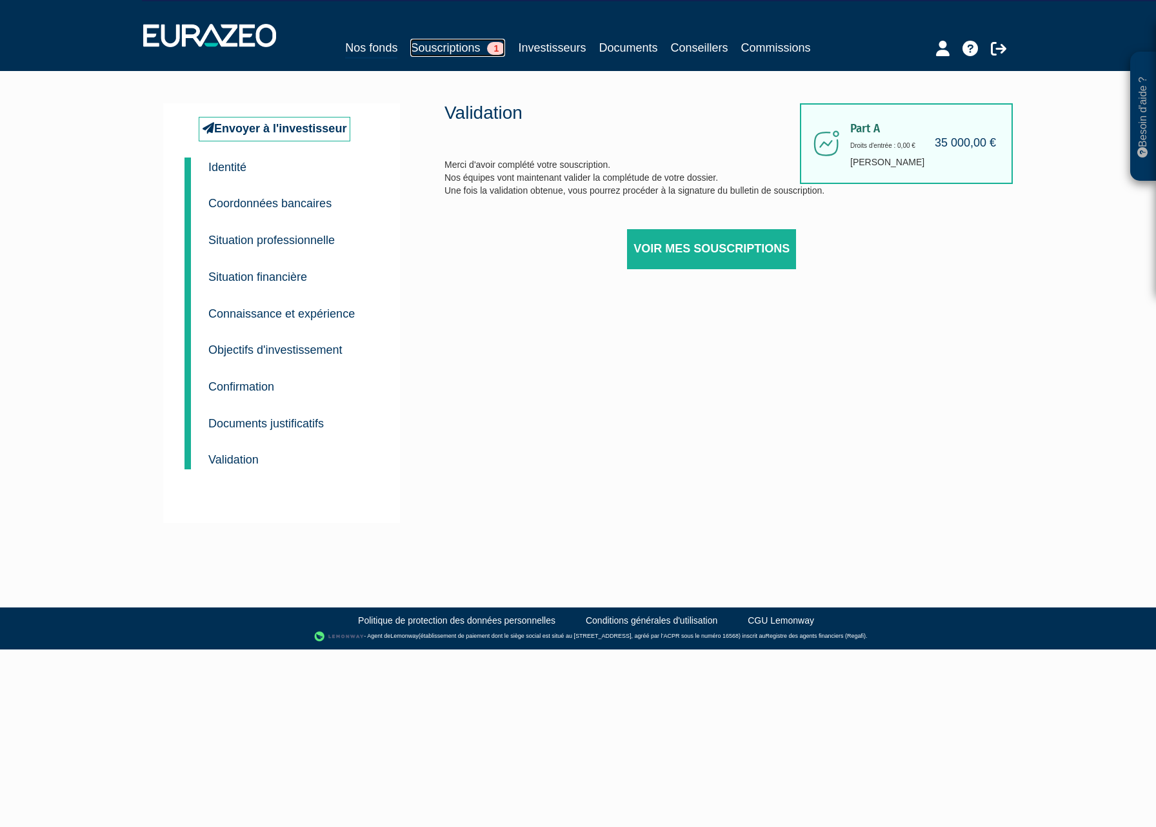
click at [447, 43] on link "Souscriptions 1" at bounding box center [457, 48] width 95 height 18
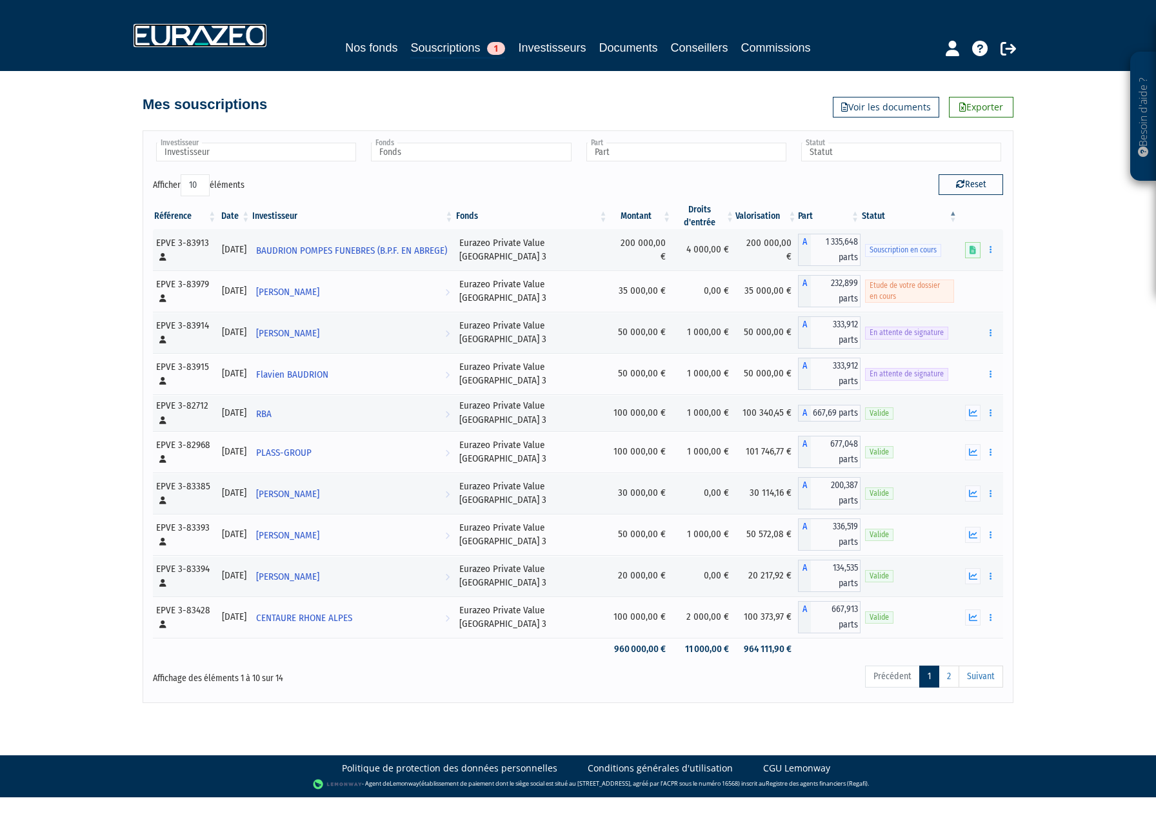
click at [207, 35] on img at bounding box center [200, 35] width 133 height 23
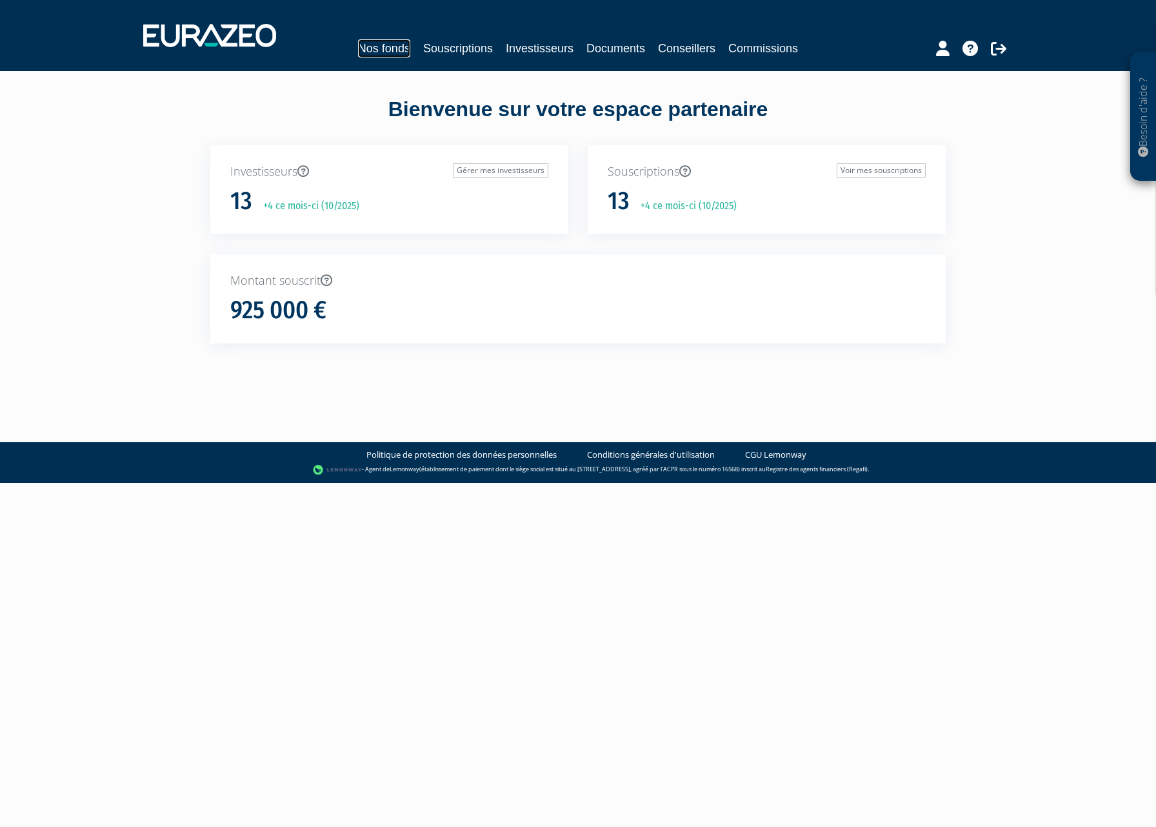
click at [388, 46] on link "Nos fonds" at bounding box center [384, 48] width 52 height 18
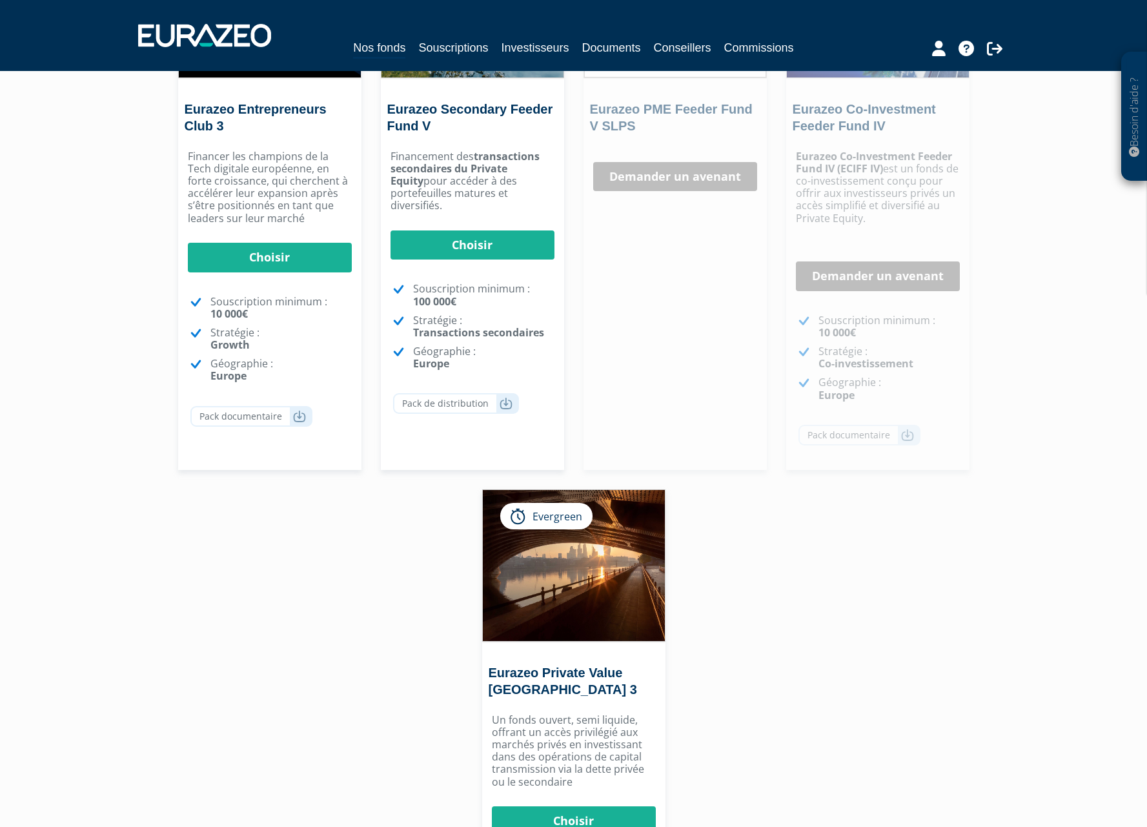
scroll to position [516, 0]
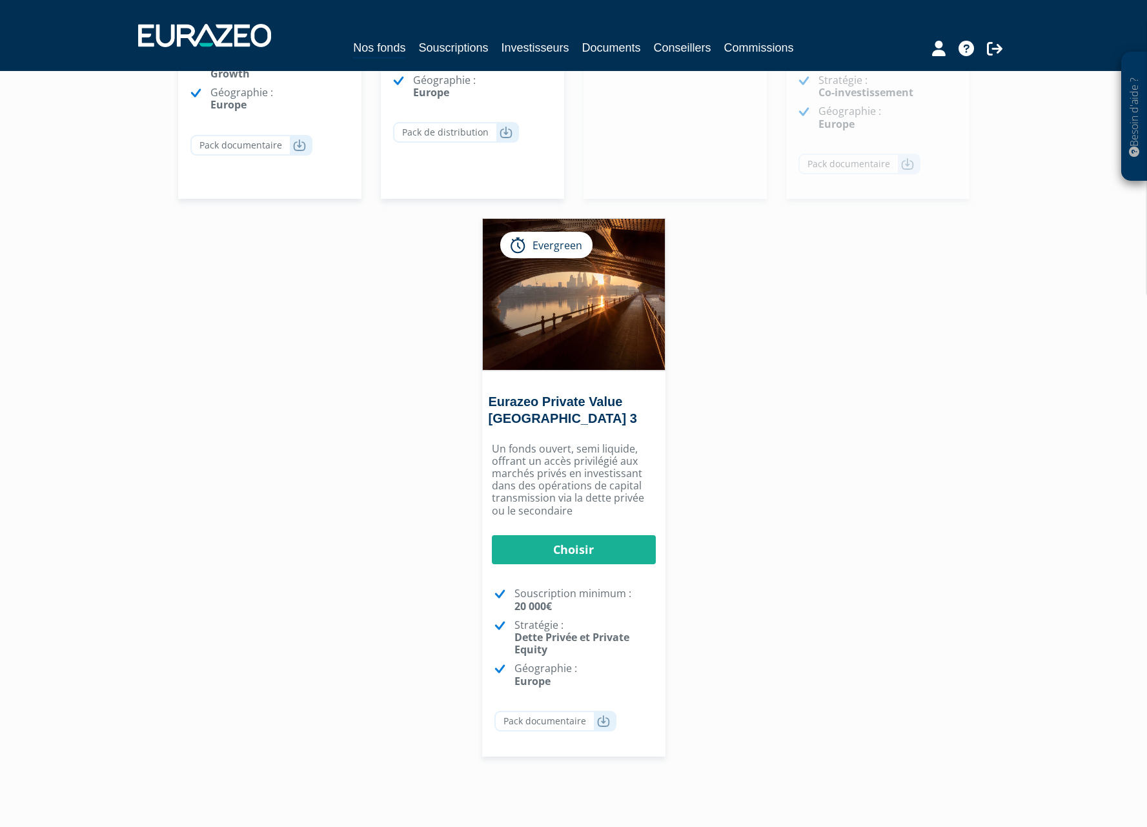
click at [530, 248] on div "Evergreen" at bounding box center [546, 245] width 92 height 27
click at [541, 412] on link "Eurazeo Private Value [GEOGRAPHIC_DATA] 3" at bounding box center [563, 409] width 148 height 31
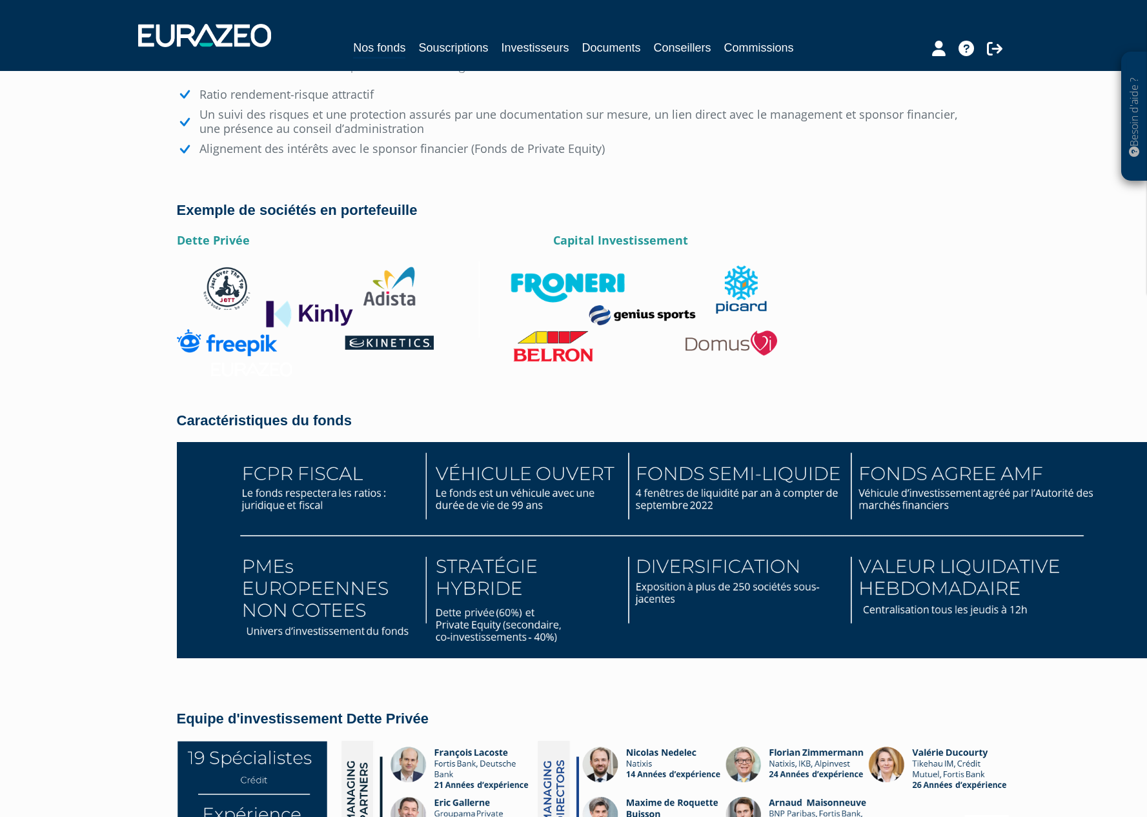
scroll to position [1971, 0]
